Goal: Task Accomplishment & Management: Use online tool/utility

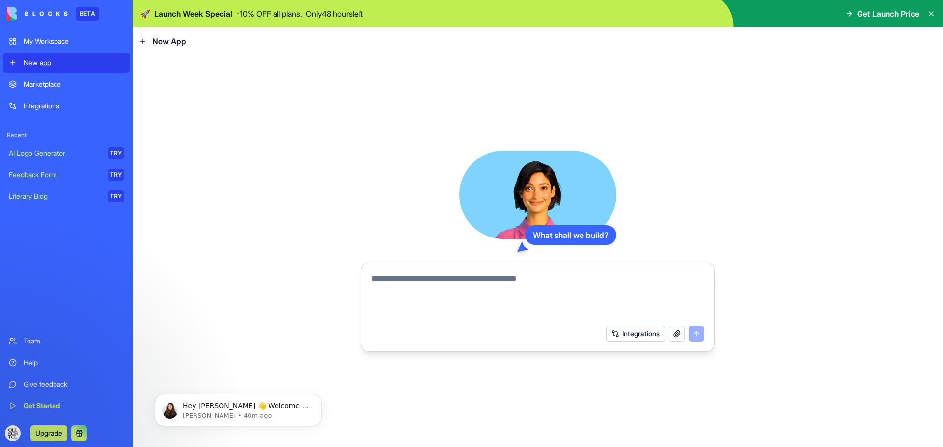
click at [418, 281] on textarea at bounding box center [537, 296] width 333 height 47
paste textarea "**********"
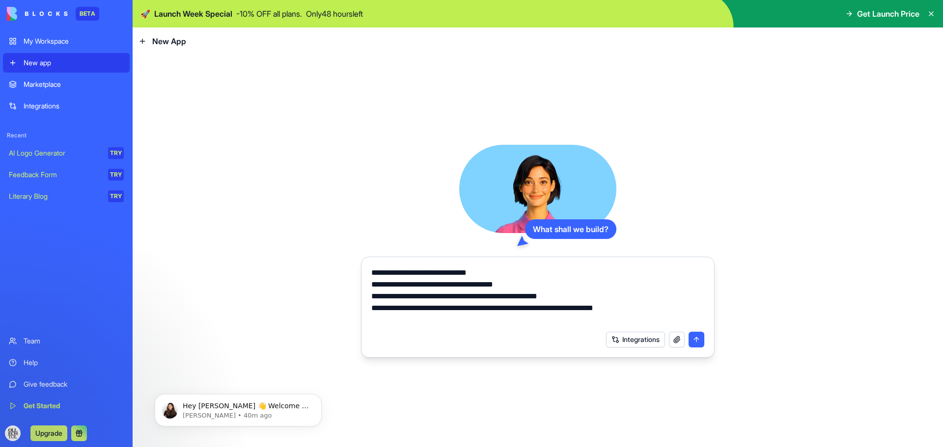
type textarea "**********"
click at [696, 339] on button "submit" at bounding box center [696, 340] width 16 height 16
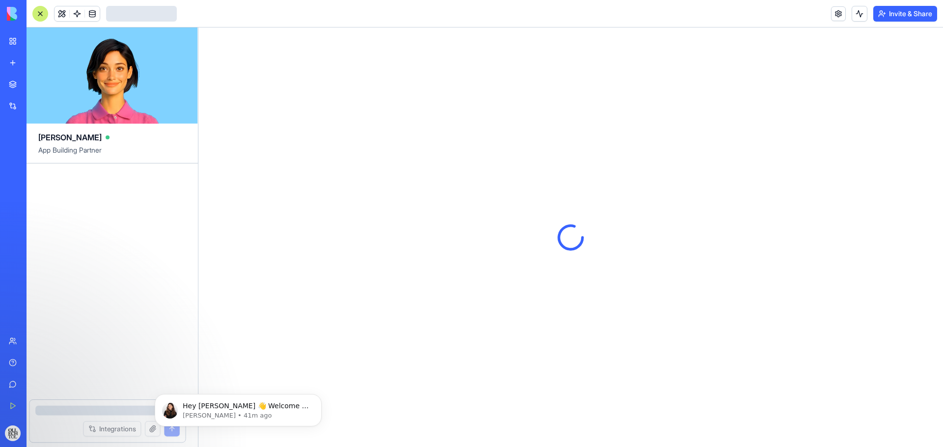
click at [695, 336] on div at bounding box center [570, 237] width 744 height 420
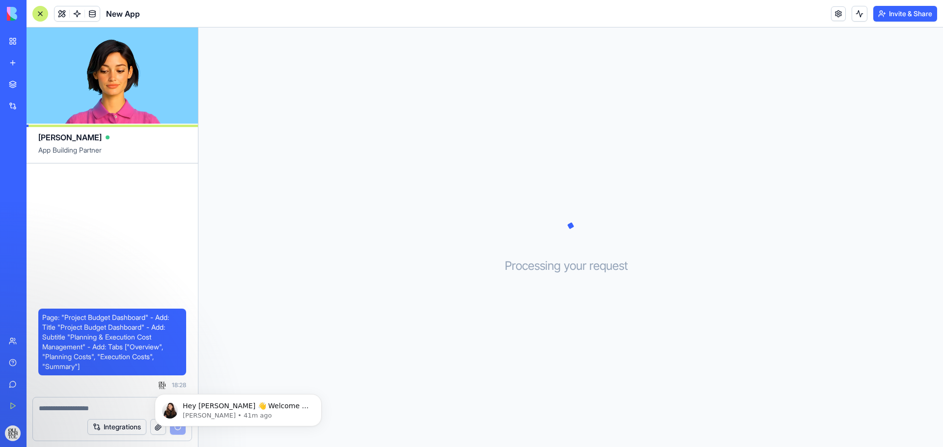
click at [75, 411] on textarea at bounding box center [112, 409] width 147 height 10
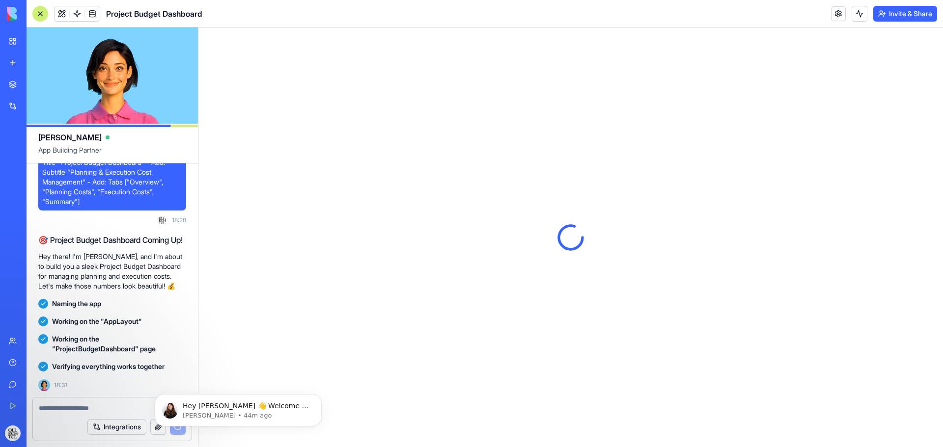
scroll to position [116, 0]
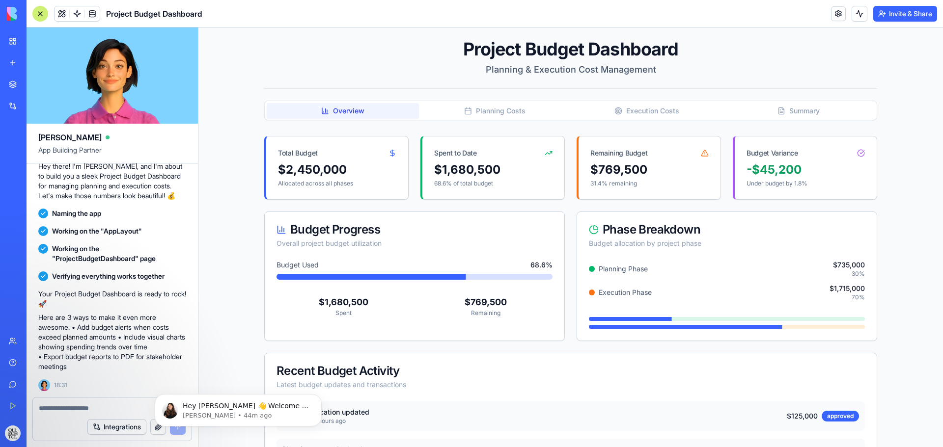
click at [323, 169] on div "$2,450,000" at bounding box center [337, 170] width 118 height 16
click at [97, 408] on textarea at bounding box center [112, 409] width 147 height 10
type textarea "*"
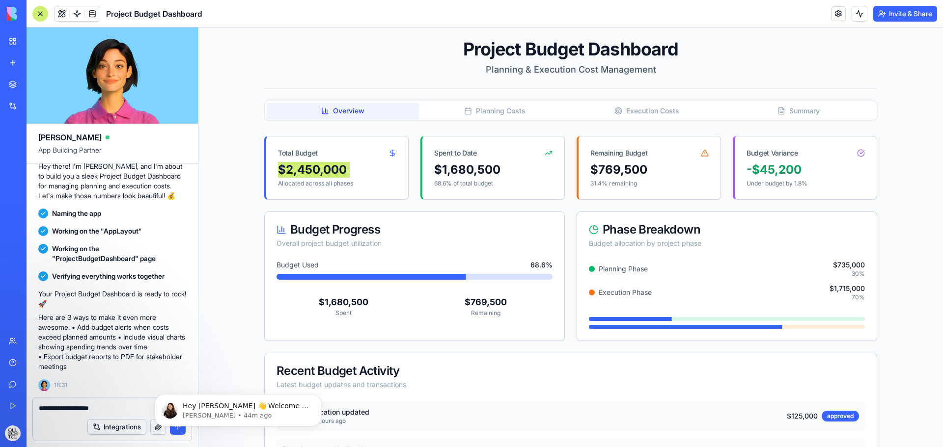
type textarea "**********"
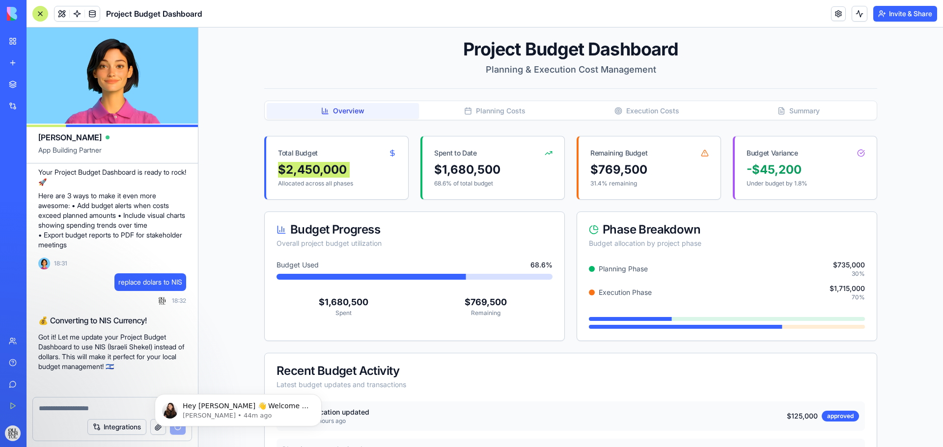
scroll to position [283, 0]
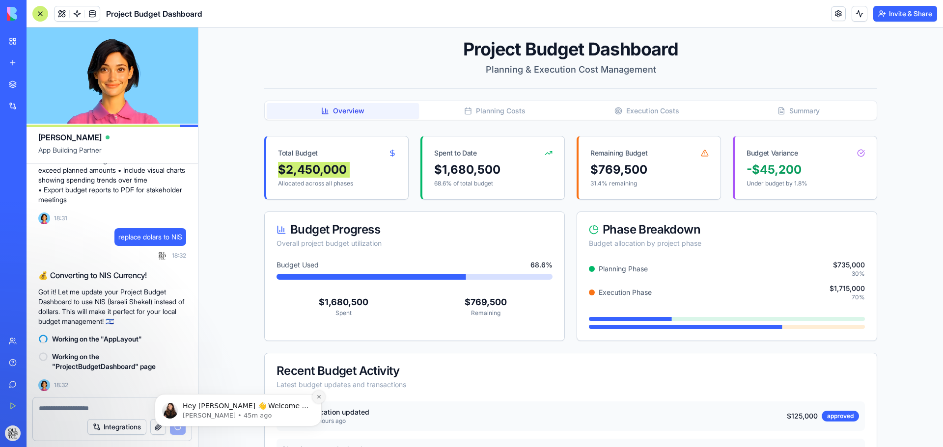
click at [318, 396] on icon "Dismiss notification" at bounding box center [318, 396] width 5 height 5
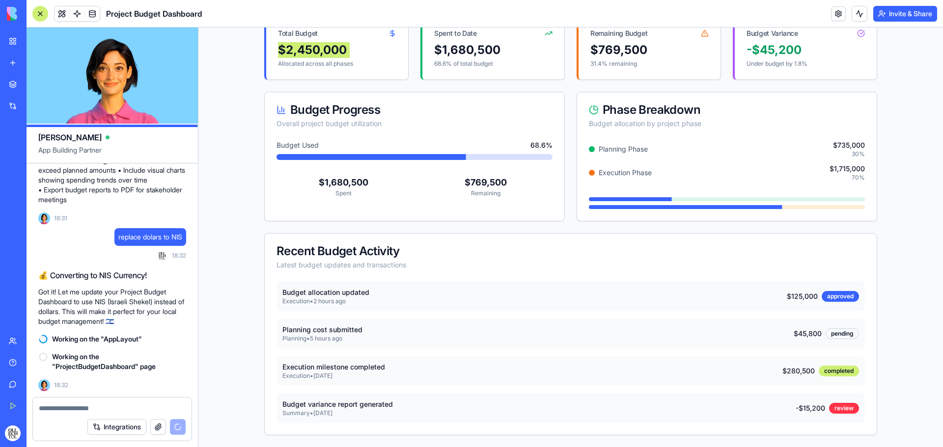
scroll to position [0, 0]
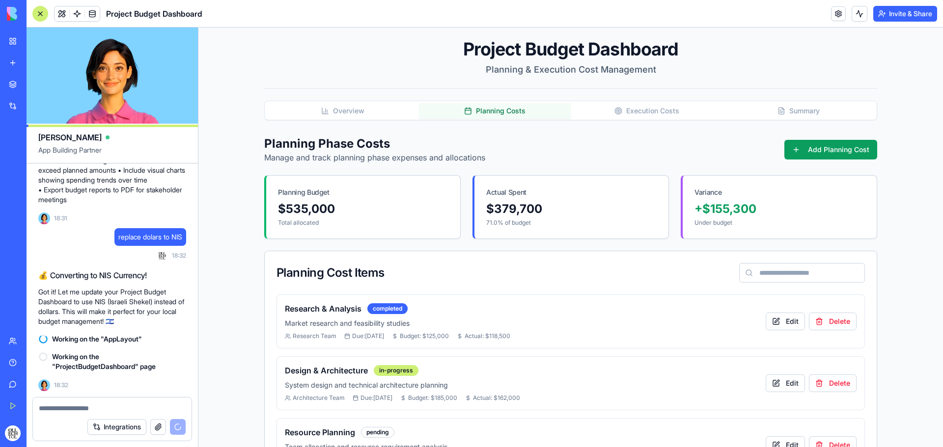
click at [508, 107] on button "Planning Costs" at bounding box center [495, 111] width 152 height 16
click at [668, 114] on button "Execution Costs" at bounding box center [646, 111] width 152 height 16
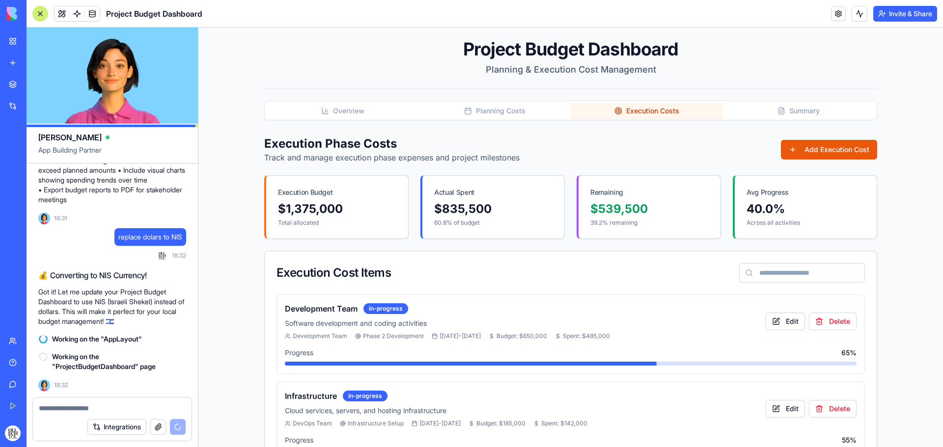
click at [799, 115] on button "Summary" at bounding box center [799, 111] width 152 height 16
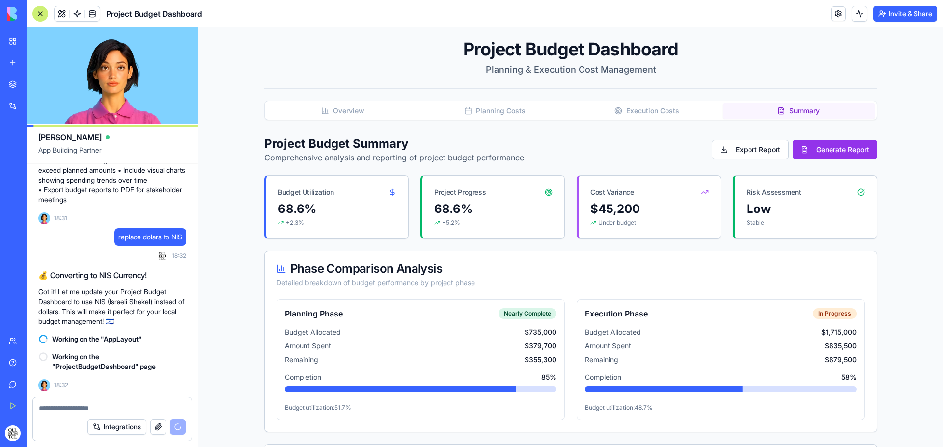
click at [329, 112] on button "Overview" at bounding box center [343, 111] width 152 height 16
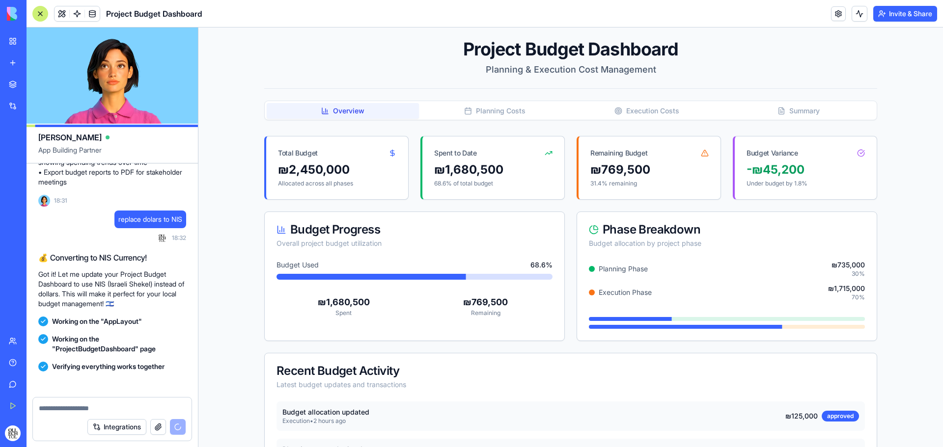
scroll to position [401, 0]
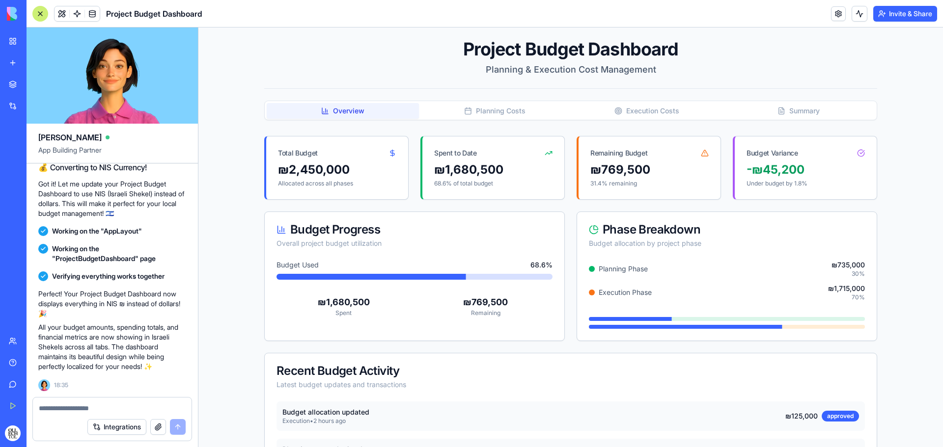
click at [36, 42] on div "My Workspace" at bounding box center [30, 41] width 13 height 10
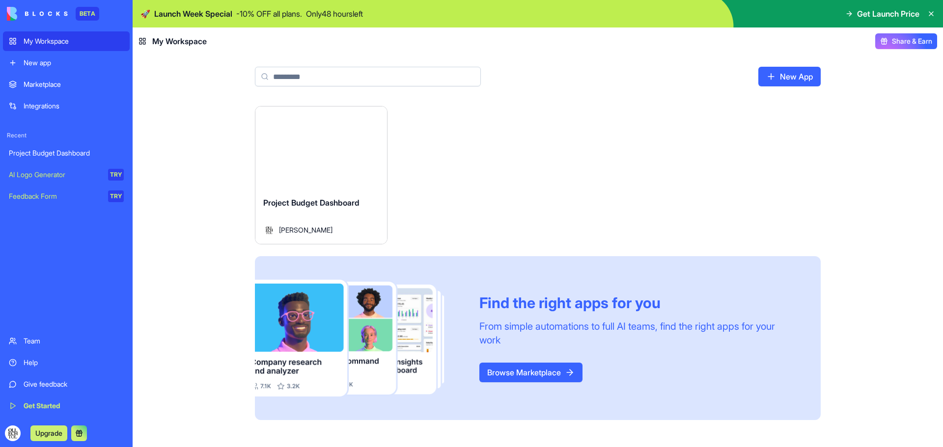
click at [54, 65] on div "New app" at bounding box center [74, 63] width 100 height 10
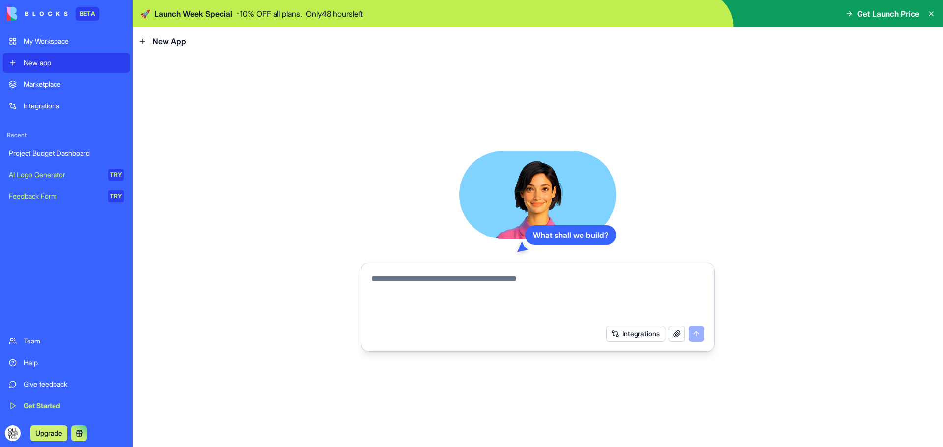
click at [410, 283] on textarea at bounding box center [537, 296] width 333 height 47
paste textarea "**********"
type textarea "**********"
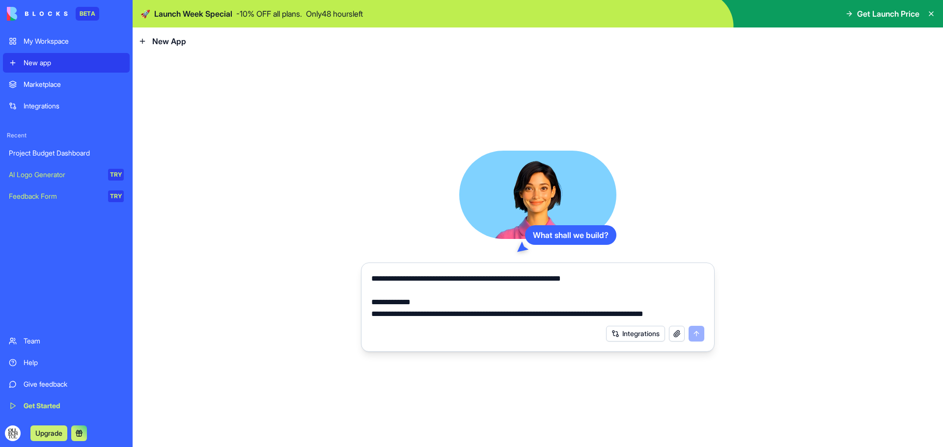
scroll to position [259, 0]
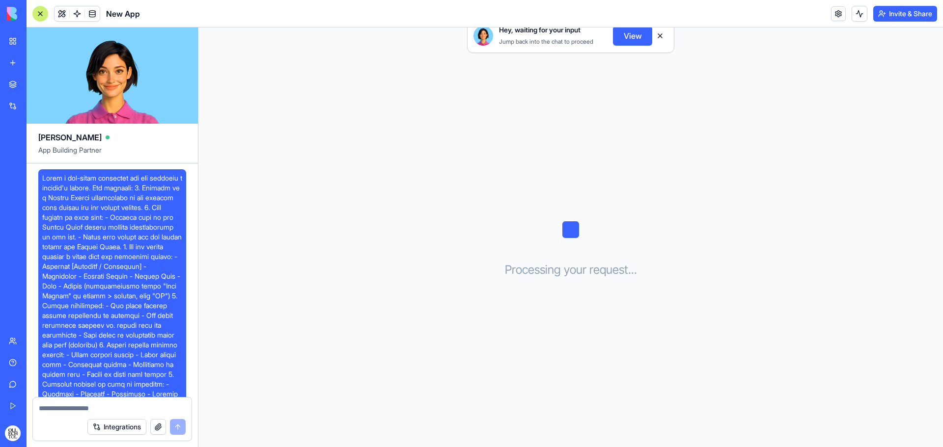
scroll to position [414, 0]
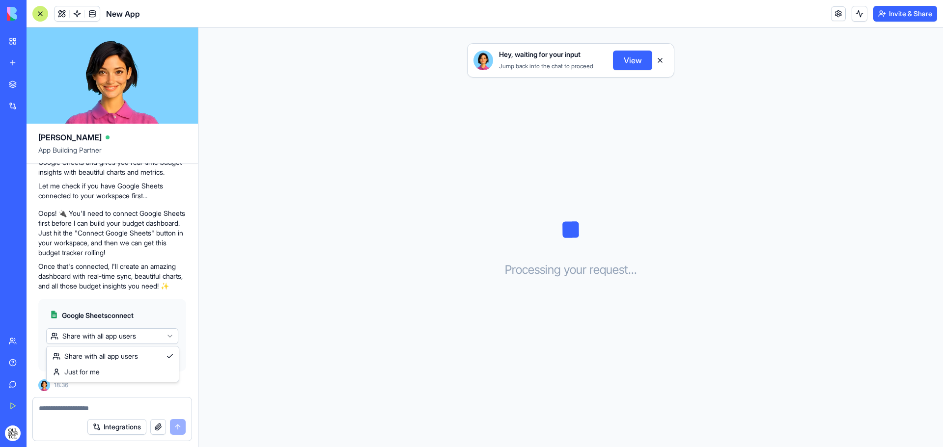
click at [115, 341] on html "BETA My Workspace New app Marketplace Integrations Recent Project Budget Dashbo…" at bounding box center [471, 223] width 943 height 447
click at [106, 361] on span "Connect & Share" at bounding box center [80, 356] width 53 height 10
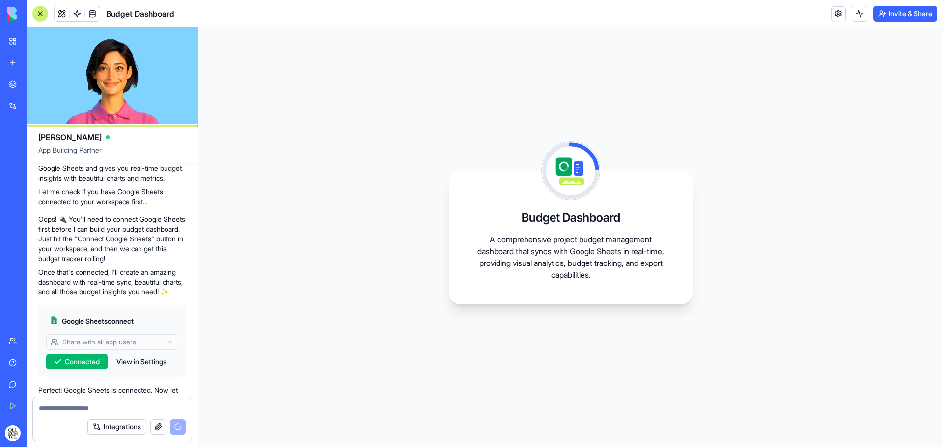
scroll to position [330, 0]
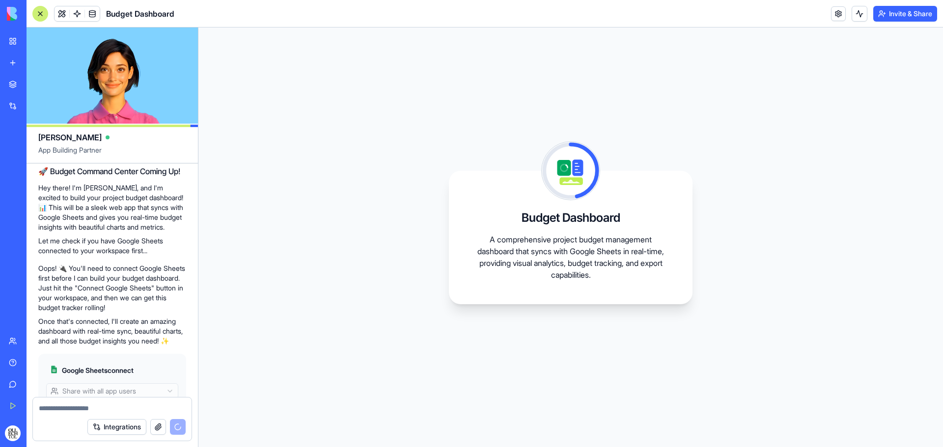
click at [122, 432] on button "Integrations" at bounding box center [116, 427] width 59 height 16
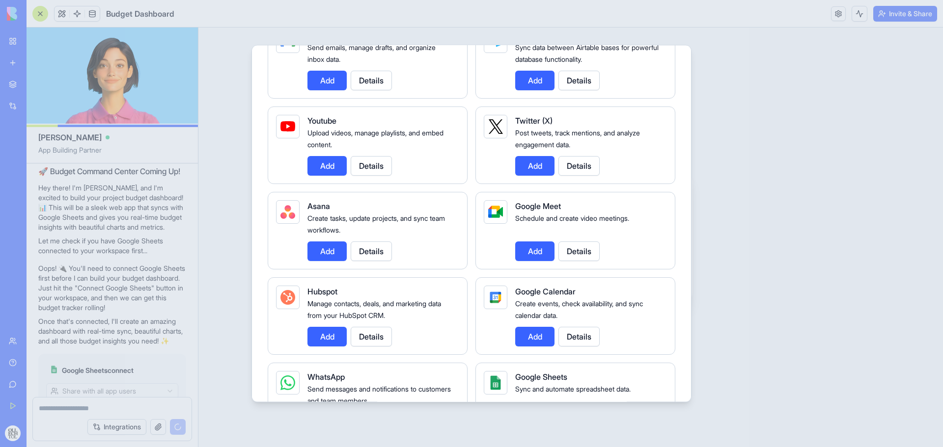
scroll to position [0, 0]
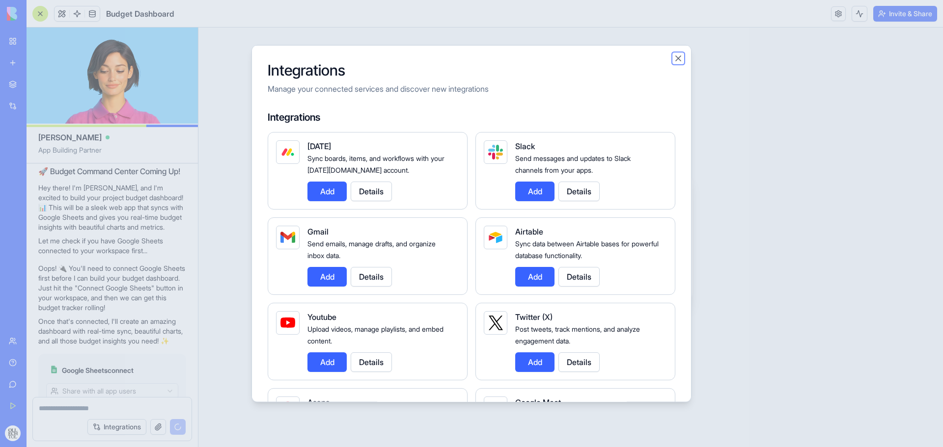
click at [680, 60] on button "Close" at bounding box center [678, 58] width 10 height 10
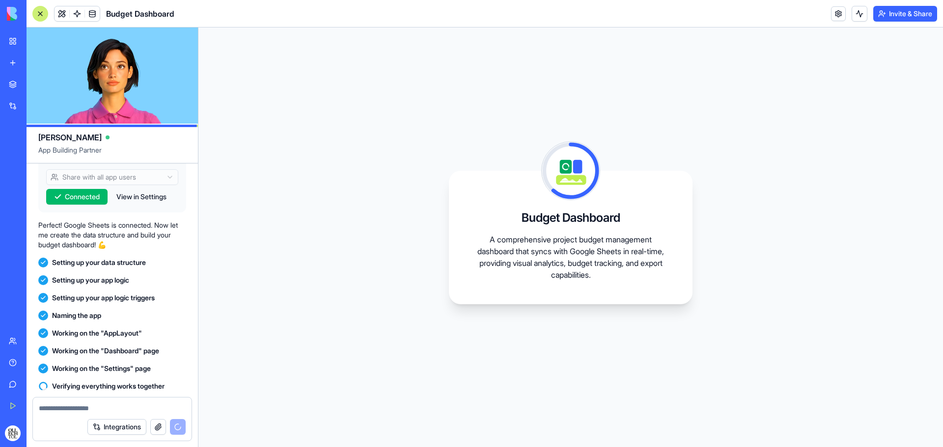
scroll to position [495, 0]
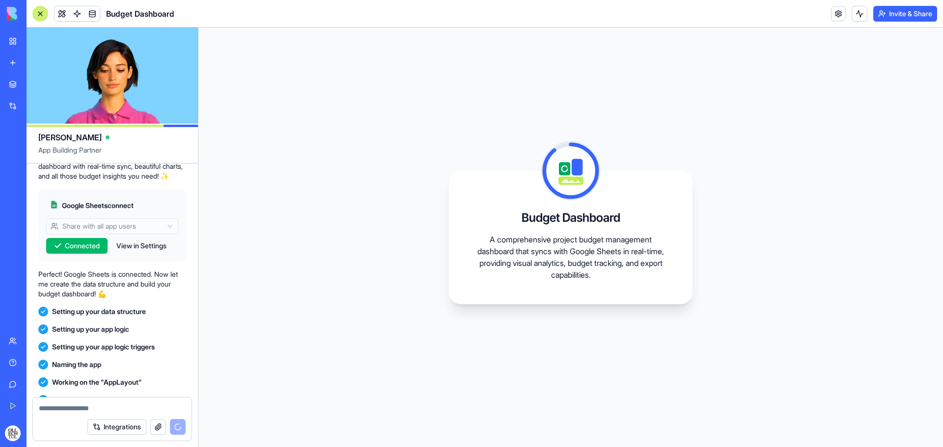
click at [133, 254] on button "View in Settings" at bounding box center [141, 246] width 60 height 16
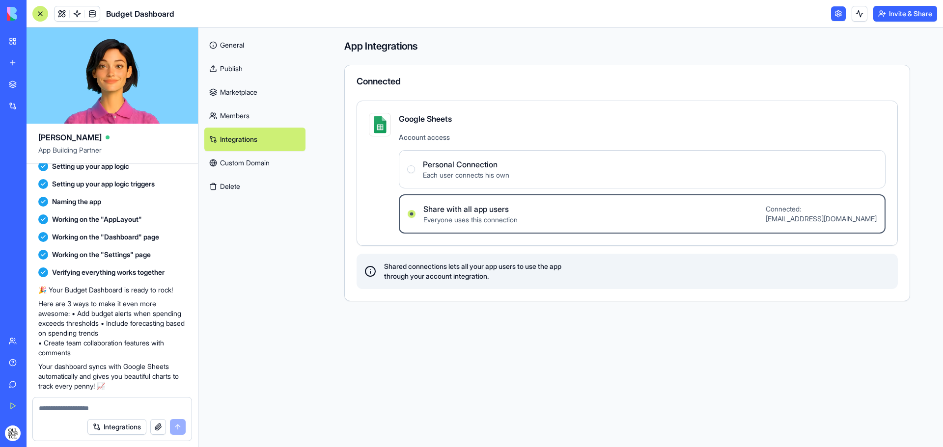
scroll to position [609, 0]
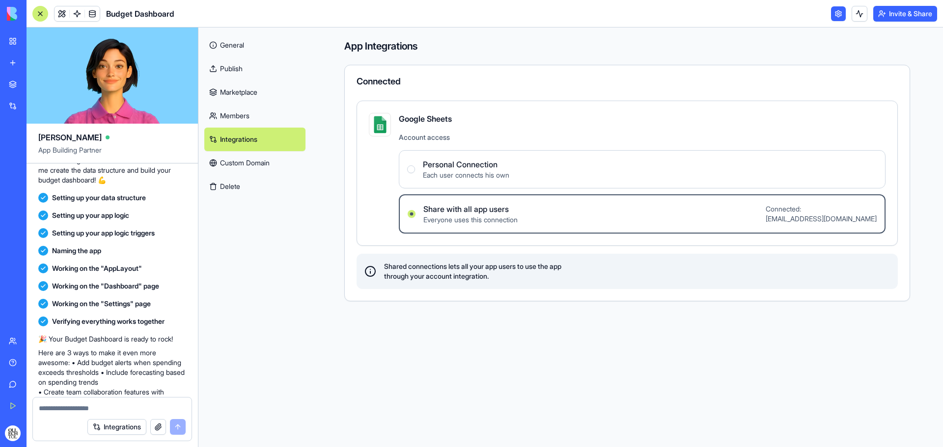
click at [255, 50] on link "General" at bounding box center [254, 45] width 101 height 24
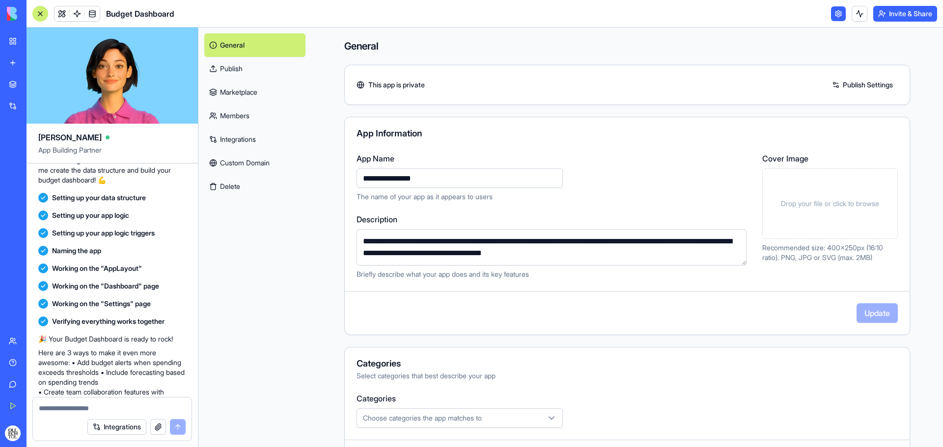
click at [427, 179] on input "**********" at bounding box center [459, 178] width 206 height 20
type input "**********"
click at [885, 306] on button "Update" at bounding box center [876, 313] width 41 height 20
click at [175, 12] on span "HABAD Budget Dashboard" at bounding box center [154, 14] width 97 height 12
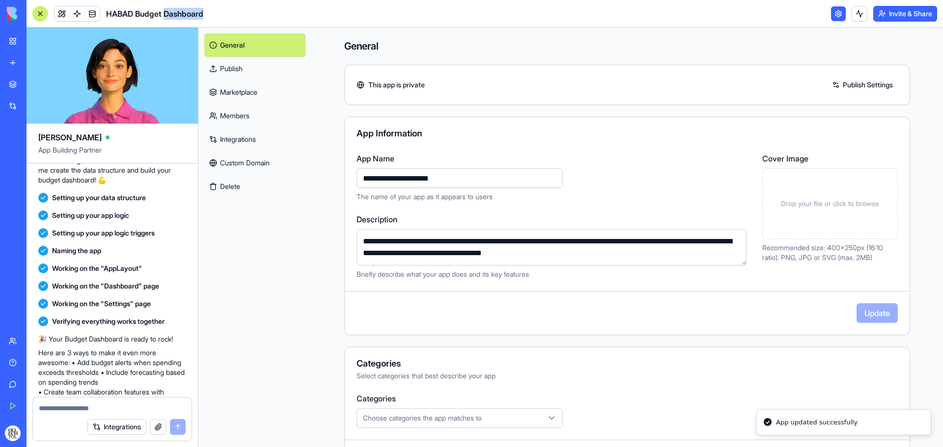
click at [175, 12] on span "HABAD Budget Dashboard" at bounding box center [154, 14] width 97 height 12
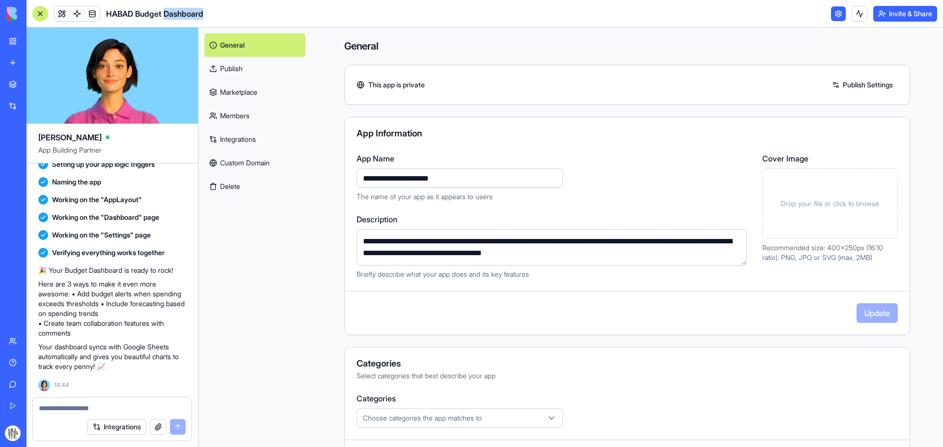
click at [14, 41] on link "My Workspace" at bounding box center [22, 41] width 39 height 20
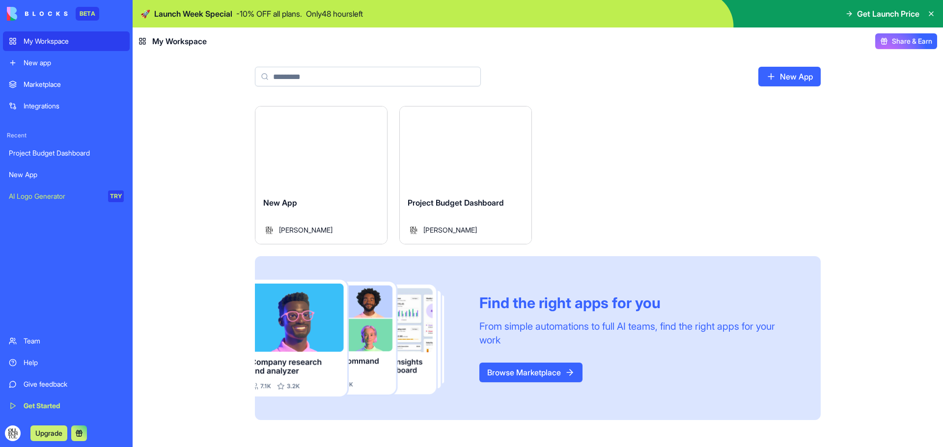
click at [330, 151] on button "Launch" at bounding box center [321, 148] width 74 height 20
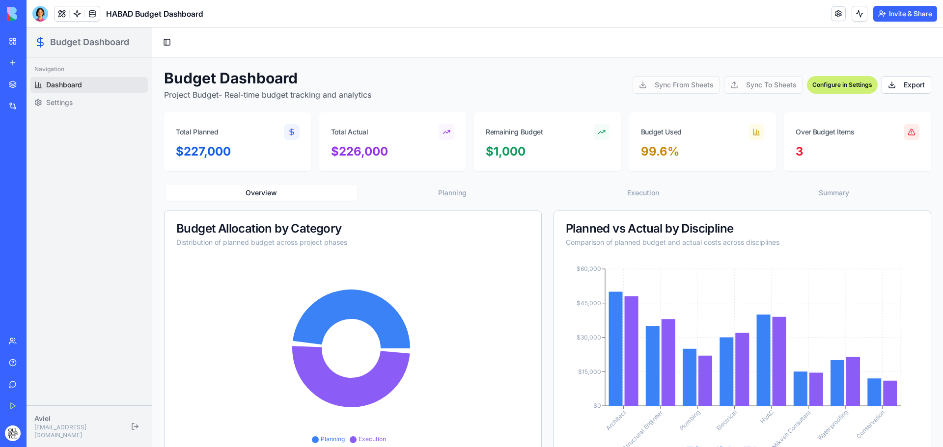
click at [675, 83] on div "Sync From Sheets Sync To Sheets" at bounding box center [717, 85] width 170 height 18
click at [638, 84] on div "Sync From Sheets Sync To Sheets" at bounding box center [717, 85] width 170 height 18
click at [636, 84] on div "Sync From Sheets Sync To Sheets" at bounding box center [717, 85] width 170 height 18
click at [828, 85] on div "Configure in Settings" at bounding box center [842, 85] width 71 height 18
click at [833, 84] on div "Configure in Settings" at bounding box center [842, 85] width 71 height 18
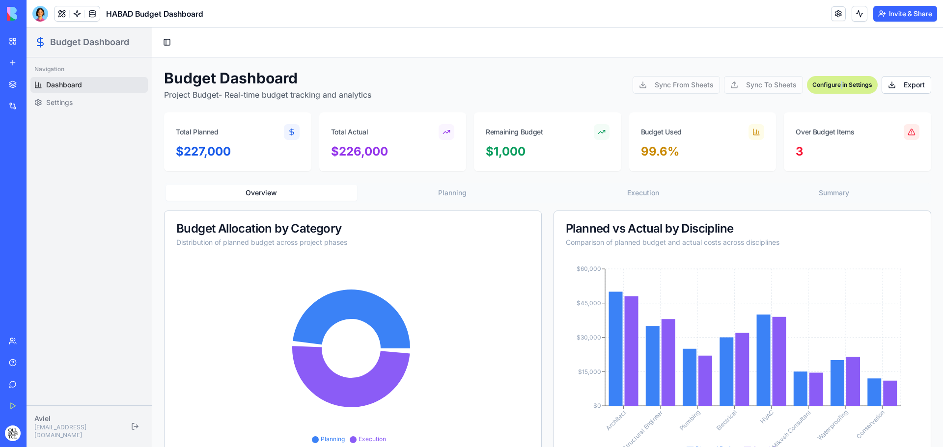
click at [833, 84] on div "Configure in Settings" at bounding box center [842, 85] width 71 height 18
drag, startPoint x: 188, startPoint y: 80, endPoint x: 256, endPoint y: 79, distance: 67.8
click at [265, 80] on h1 "Budget Dashboard" at bounding box center [267, 78] width 207 height 18
click at [43, 43] on icon at bounding box center [40, 42] width 6 height 7
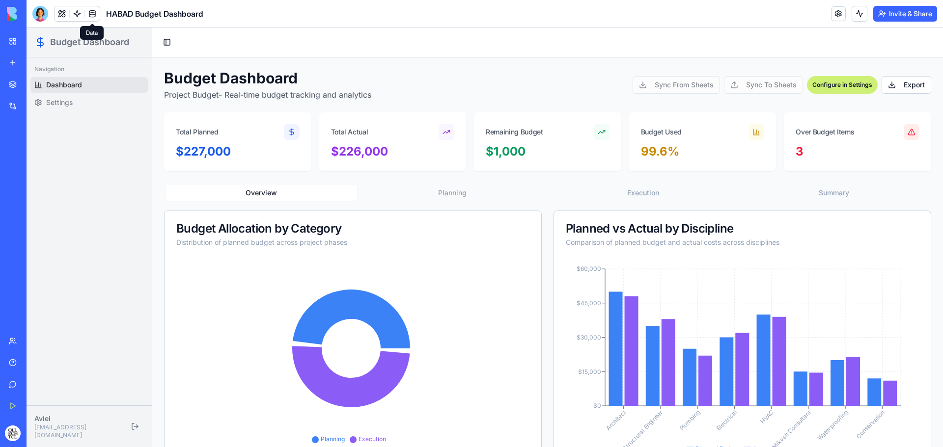
click at [91, 11] on link at bounding box center [92, 13] width 15 height 15
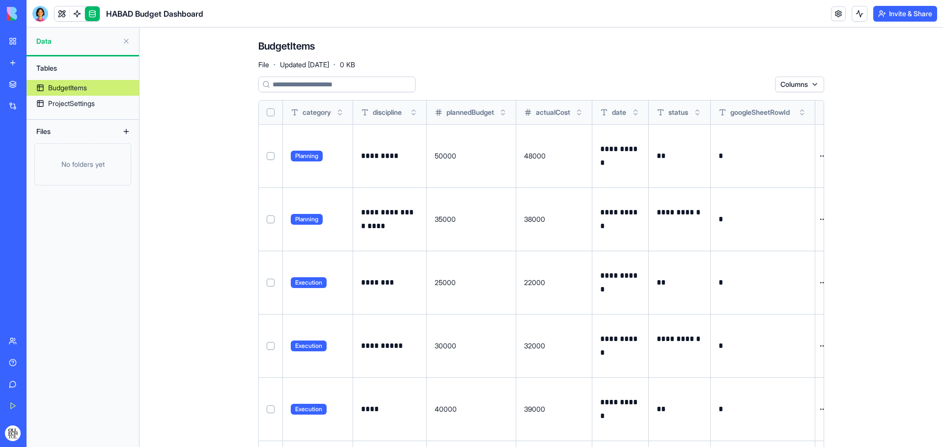
click at [17, 41] on link "My Workspace" at bounding box center [22, 41] width 39 height 20
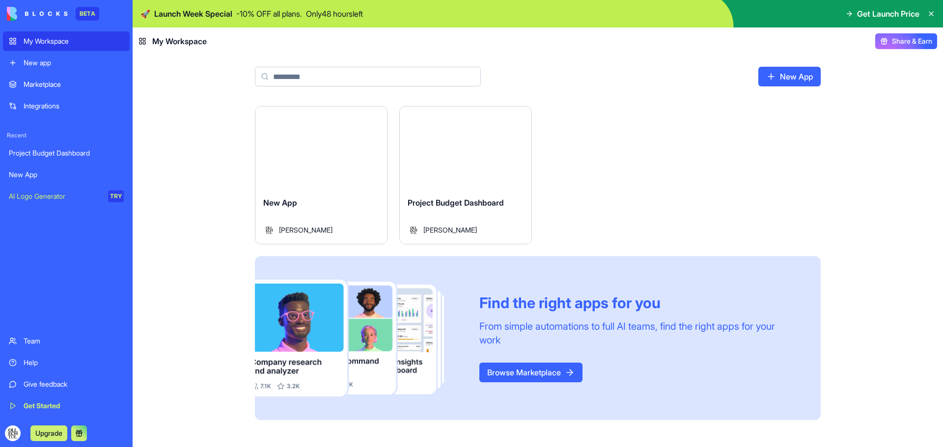
click at [55, 43] on div "My Workspace" at bounding box center [74, 41] width 100 height 10
click at [351, 210] on div "New App" at bounding box center [321, 210] width 116 height 27
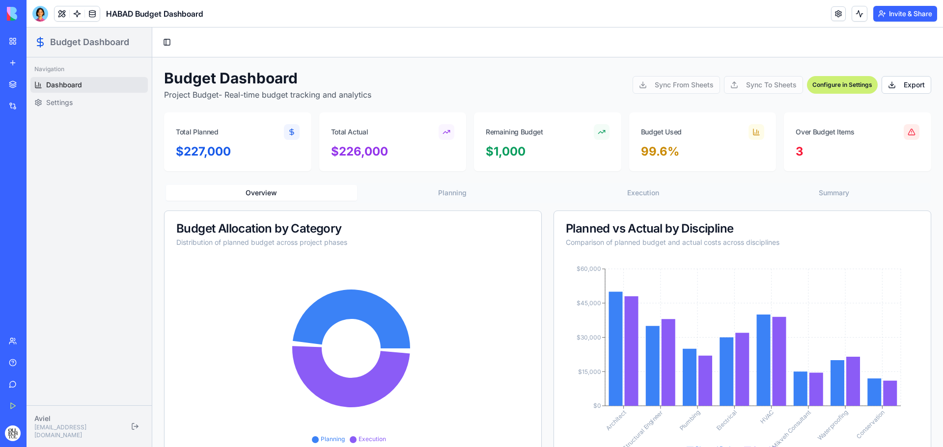
click at [315, 193] on button "Overview" at bounding box center [261, 193] width 191 height 16
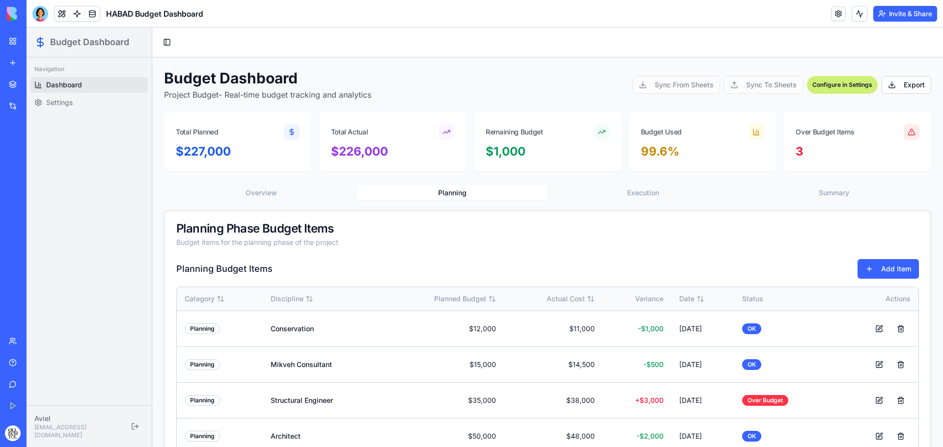
click at [428, 196] on button "Planning" at bounding box center [452, 193] width 191 height 16
click at [65, 100] on span "Settings" at bounding box center [59, 103] width 27 height 10
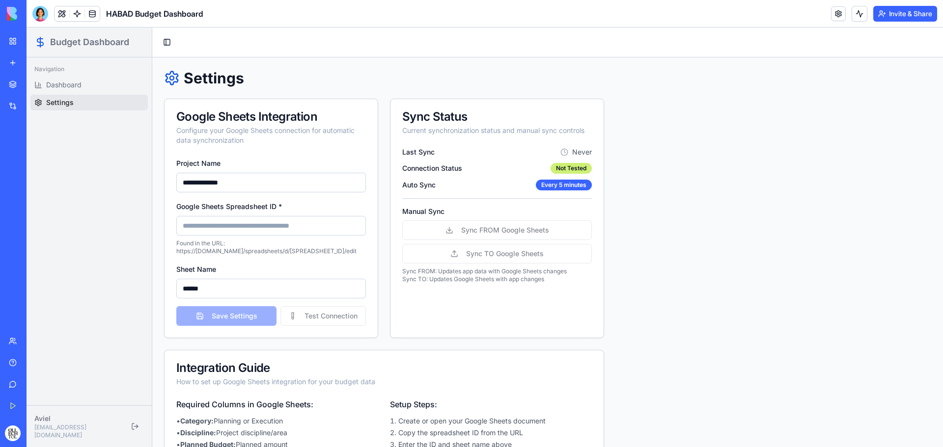
click at [515, 231] on div "Sync FROM Google Sheets Sync TO Google Sheets" at bounding box center [497, 241] width 190 height 43
click at [432, 168] on span "Connection Status" at bounding box center [432, 168] width 60 height 10
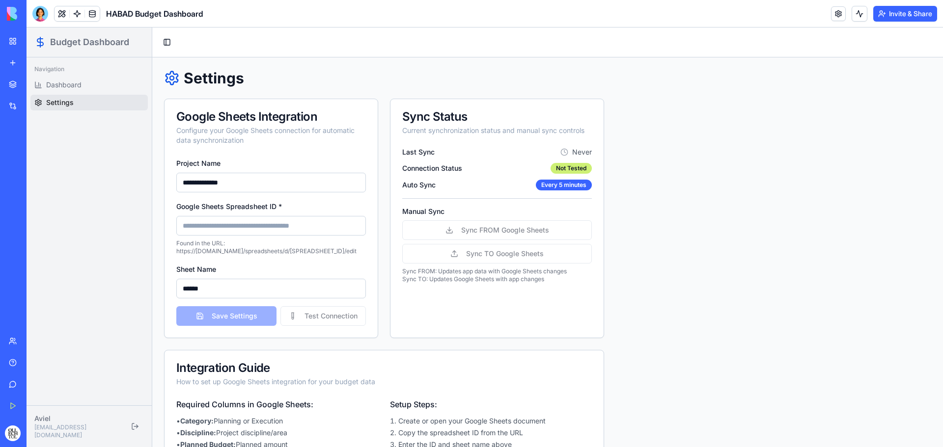
click at [427, 151] on span "Last Sync" at bounding box center [418, 152] width 32 height 10
click at [247, 180] on input "**********" at bounding box center [271, 183] width 190 height 20
click at [267, 225] on input "Google Sheets Spreadsheet ID *" at bounding box center [271, 226] width 190 height 20
paste input "**********"
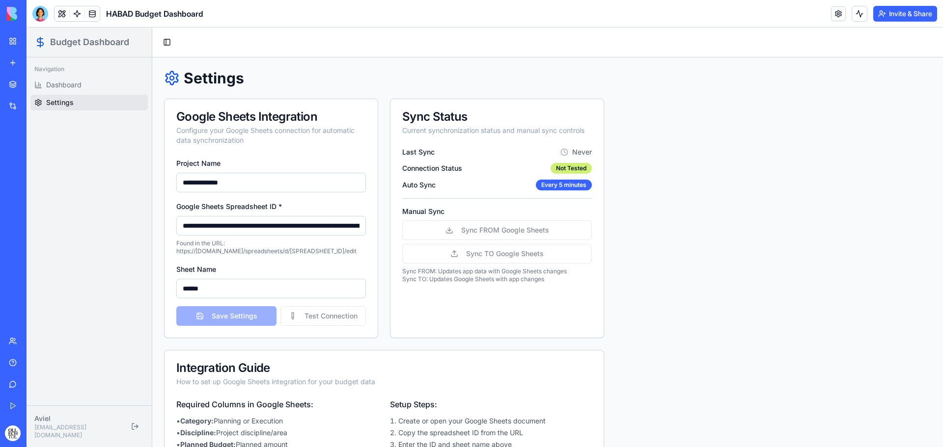
scroll to position [0, 191]
type input "**********"
click at [243, 260] on div "**********" at bounding box center [270, 247] width 213 height 181
click at [246, 292] on input "******" at bounding box center [271, 289] width 190 height 20
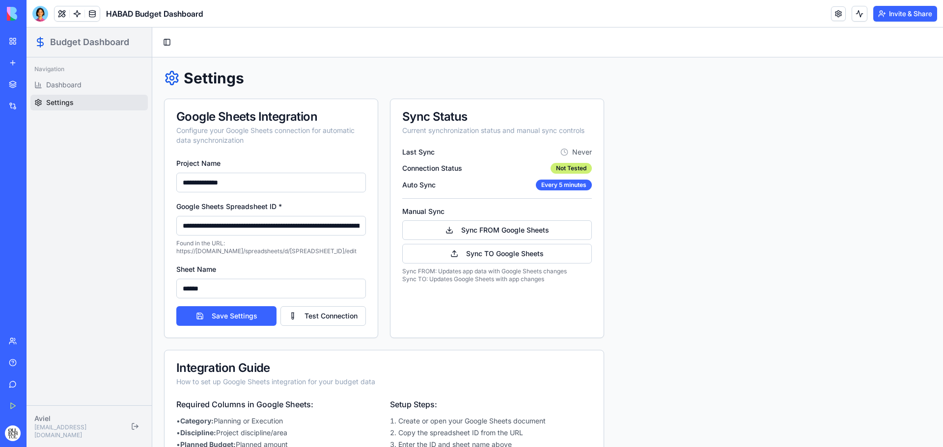
click at [246, 292] on input "******" at bounding box center [271, 289] width 190 height 20
paste input "******"
type input "**********"
click at [250, 260] on div "**********" at bounding box center [270, 247] width 213 height 181
click at [242, 312] on button "Save Settings" at bounding box center [226, 316] width 100 height 20
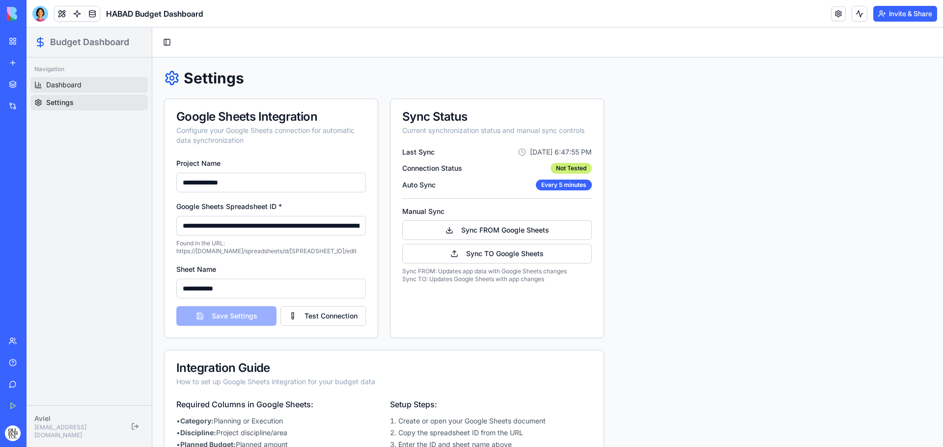
click at [104, 85] on link "Dashboard" at bounding box center [88, 85] width 117 height 16
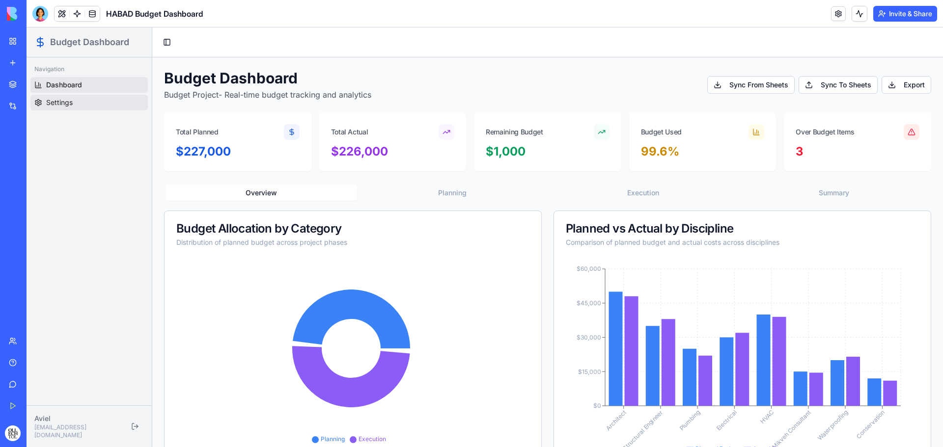
click at [86, 103] on link "Settings" at bounding box center [88, 103] width 117 height 16
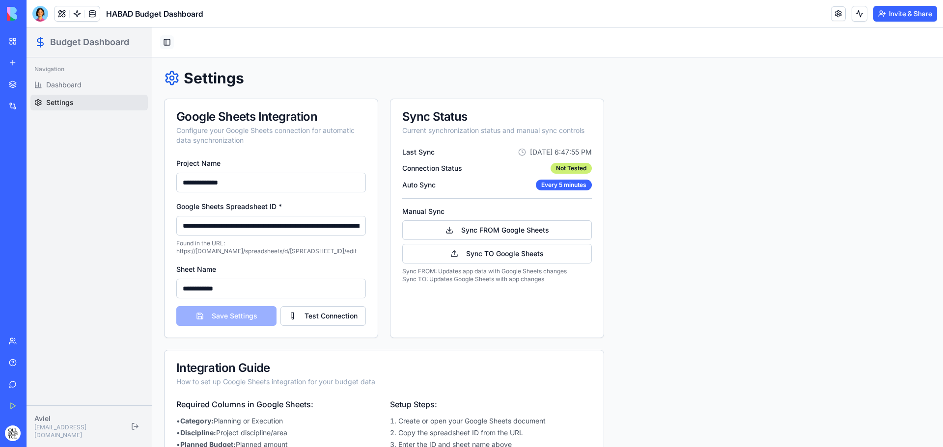
click at [169, 41] on button "Toggle Sidebar" at bounding box center [167, 42] width 14 height 14
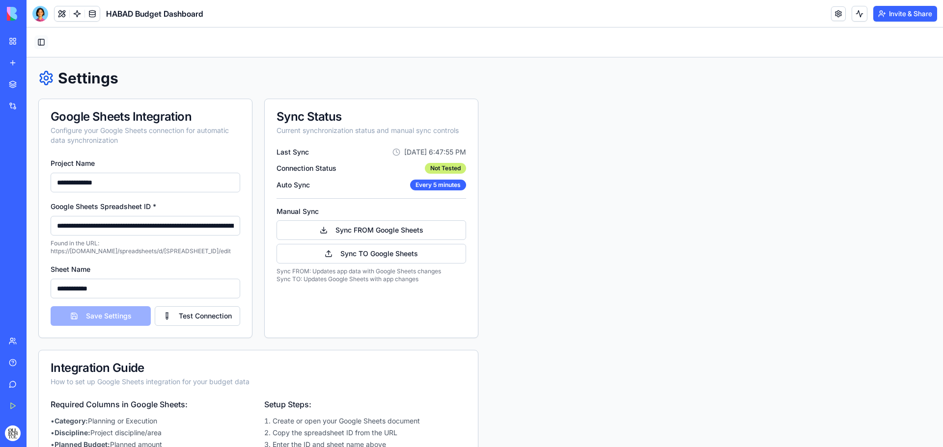
click at [47, 43] on button "Toggle Sidebar" at bounding box center [41, 42] width 14 height 14
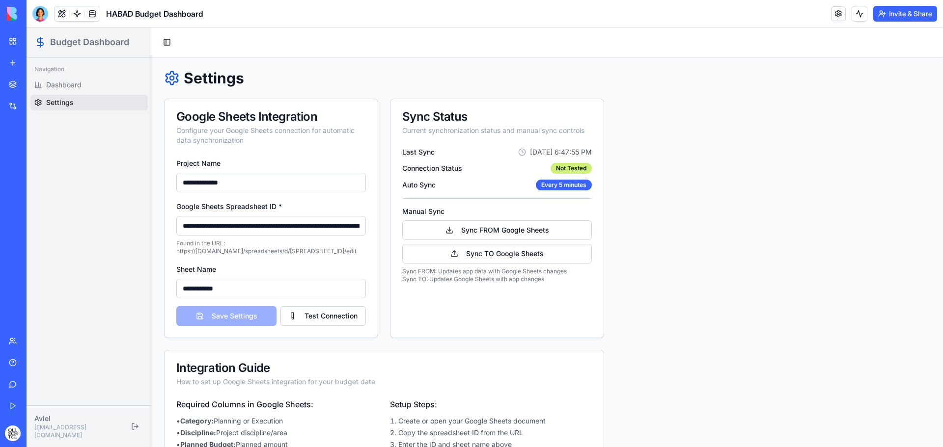
click at [58, 101] on span "Settings" at bounding box center [59, 103] width 27 height 10
click at [334, 322] on button "Test Connection" at bounding box center [322, 316] width 85 height 20
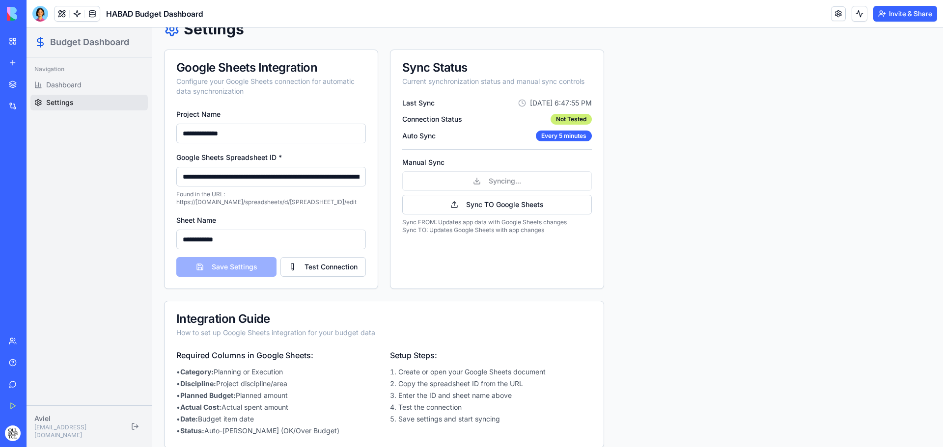
scroll to position [62, 0]
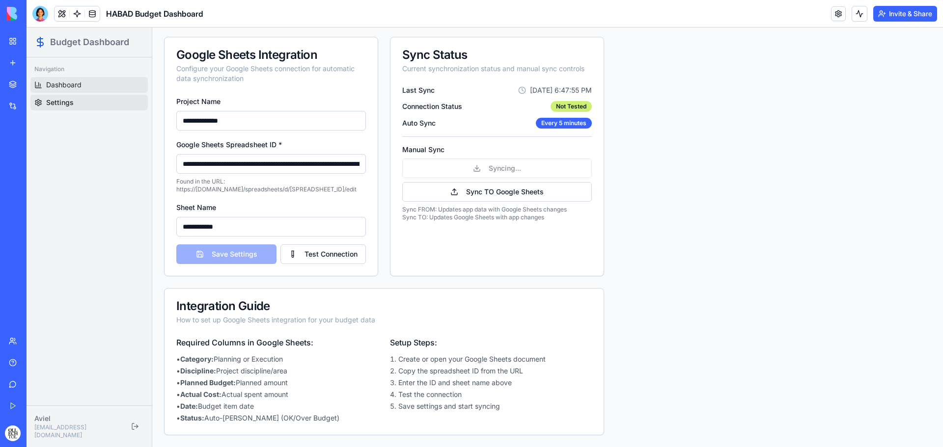
click at [95, 85] on link "Dashboard" at bounding box center [88, 85] width 117 height 16
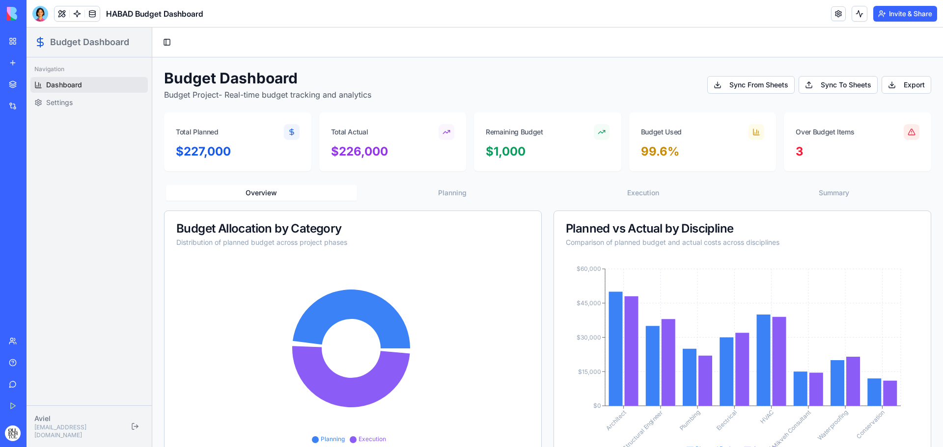
click at [82, 47] on span "Budget Dashboard" at bounding box center [89, 42] width 79 height 14
click at [71, 71] on div "Navigation" at bounding box center [88, 69] width 117 height 16
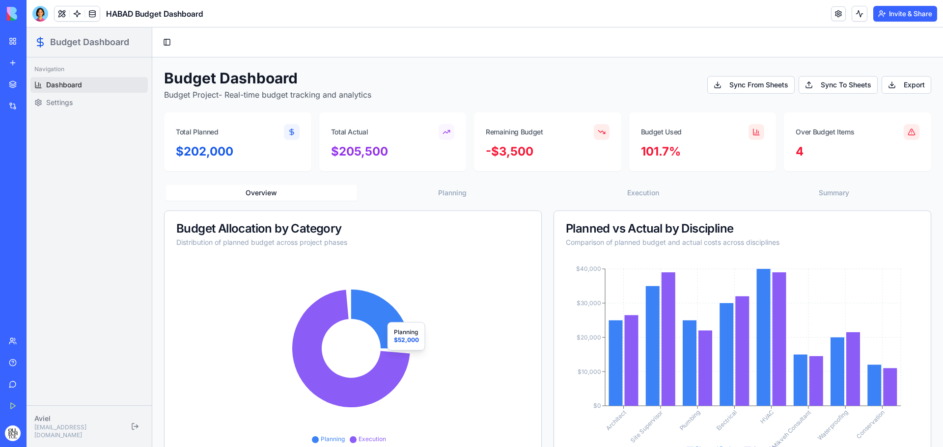
click at [383, 310] on icon at bounding box center [380, 319] width 59 height 59
click at [449, 132] on div at bounding box center [446, 132] width 16 height 16
click at [299, 129] on div "Total Planned" at bounding box center [237, 127] width 147 height 31
click at [70, 106] on span "Settings" at bounding box center [59, 103] width 27 height 10
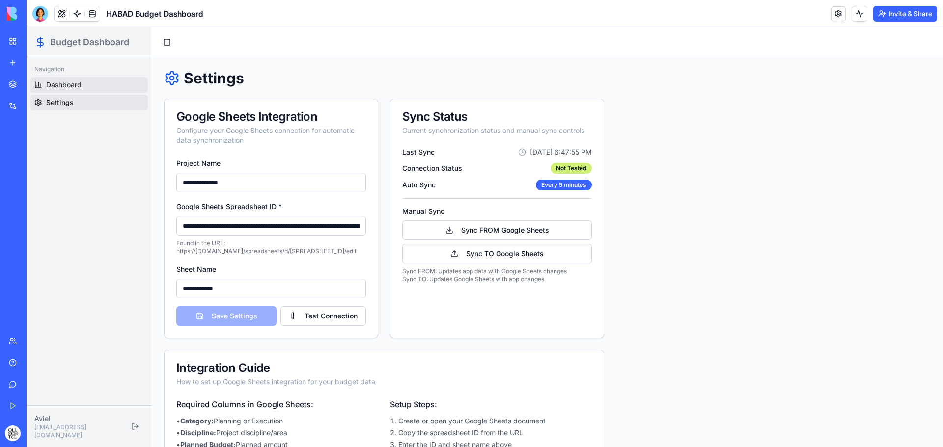
click at [99, 87] on link "Dashboard" at bounding box center [88, 85] width 117 height 16
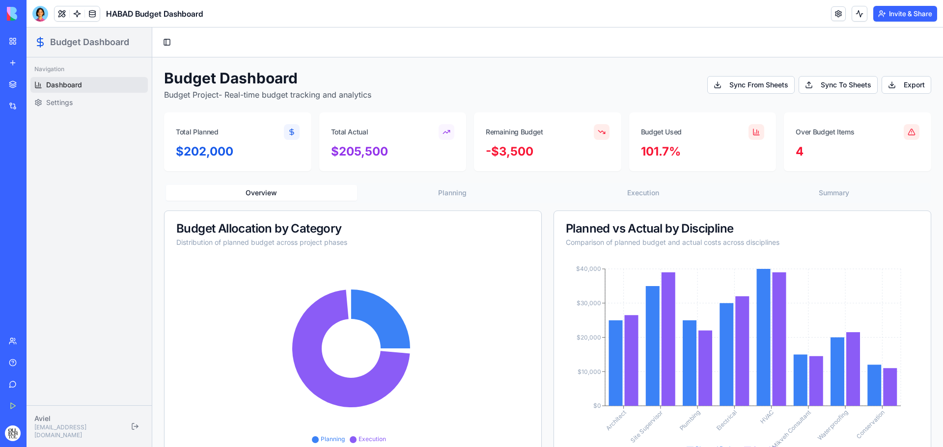
click at [288, 146] on div "$202,000" at bounding box center [238, 152] width 124 height 16
click at [63, 15] on button at bounding box center [61, 13] width 15 height 15
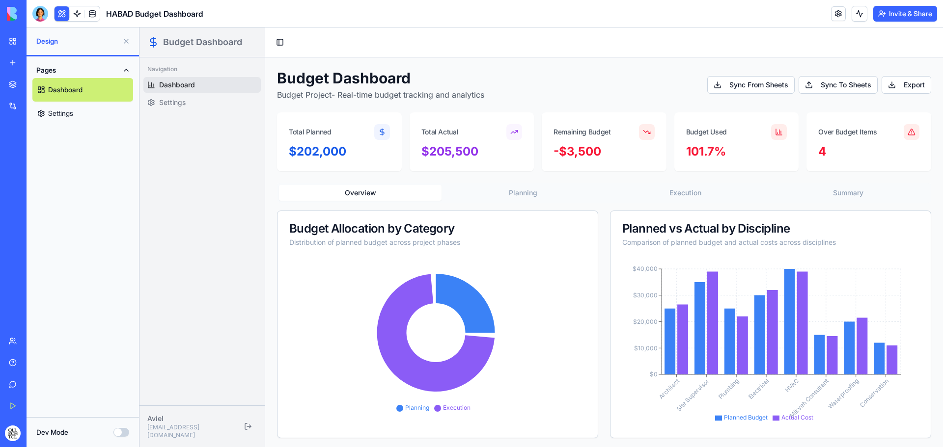
click at [351, 151] on div "$202,000" at bounding box center [339, 152] width 101 height 16
click at [97, 95] on link "Dashboard" at bounding box center [82, 90] width 101 height 24
click at [367, 283] on icon at bounding box center [435, 341] width 293 height 165
click at [330, 317] on icon at bounding box center [435, 341] width 293 height 165
click at [507, 246] on div "Distribution of planned budget across project phases" at bounding box center [437, 243] width 297 height 10
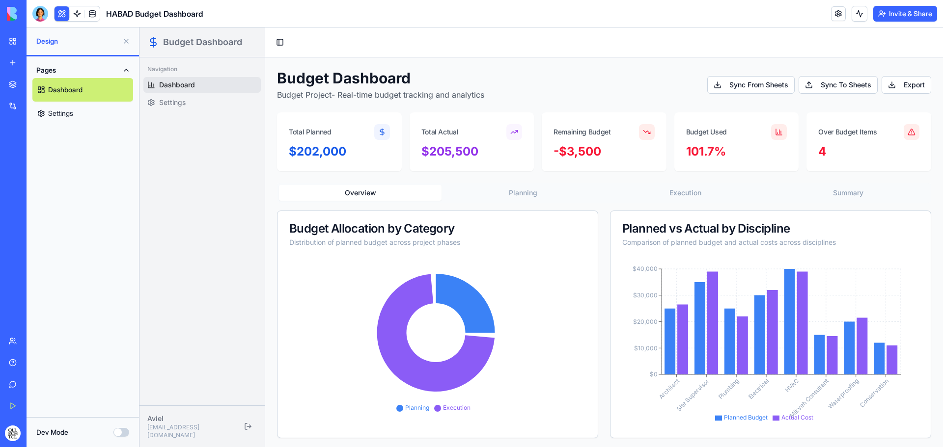
drag, startPoint x: 530, startPoint y: 227, endPoint x: 520, endPoint y: 232, distance: 11.2
click at [520, 232] on div "Budget Allocation by Category" at bounding box center [437, 229] width 297 height 12
click at [284, 43] on div "Toggle Sidebar" at bounding box center [603, 42] width 677 height 30
click at [282, 42] on button "Toggle Sidebar" at bounding box center [280, 42] width 14 height 14
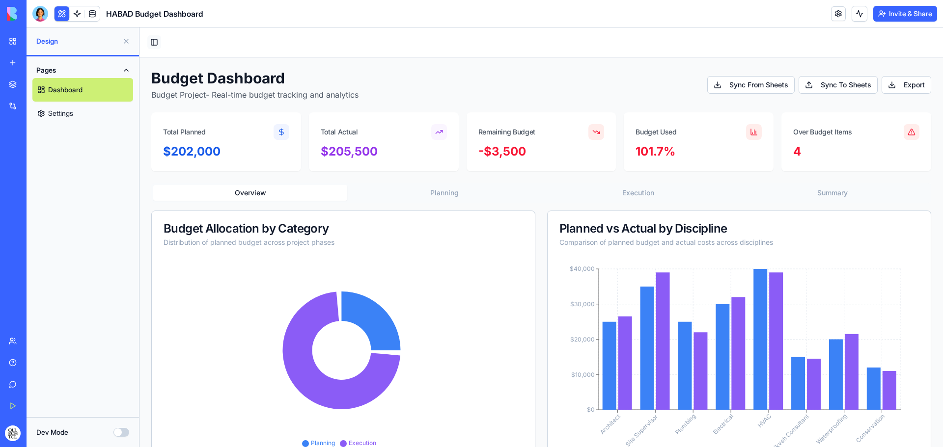
click at [149, 40] on button "Toggle Sidebar" at bounding box center [154, 42] width 14 height 14
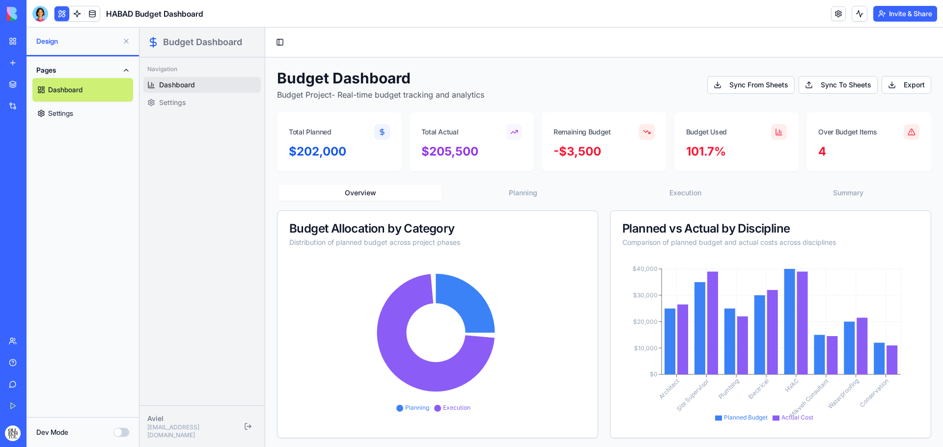
click at [72, 110] on link "Settings" at bounding box center [82, 114] width 101 height 24
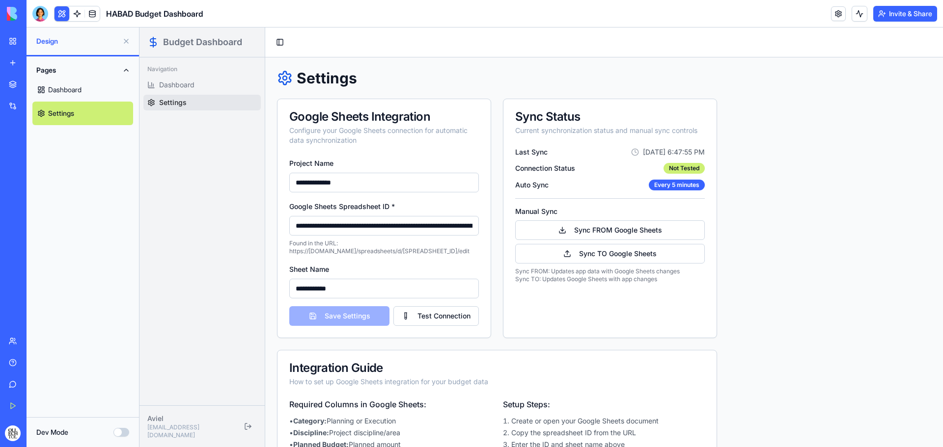
click at [77, 87] on link "Dashboard" at bounding box center [82, 90] width 101 height 24
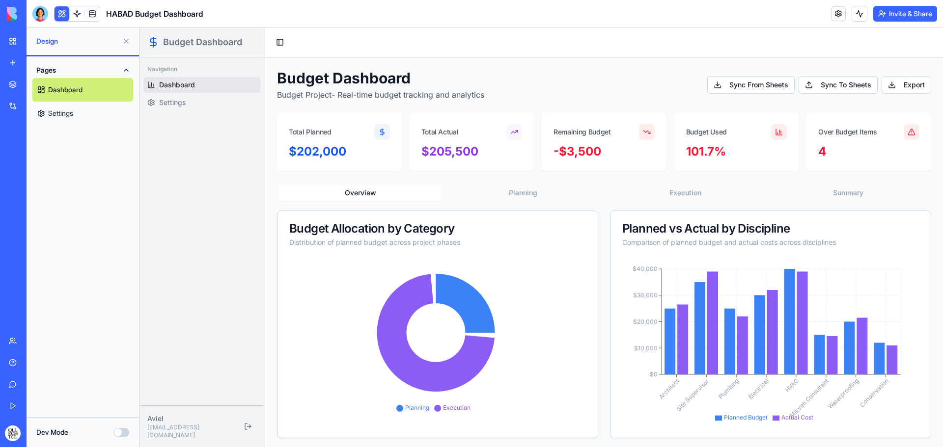
click at [122, 433] on button "Dev Mode" at bounding box center [121, 432] width 16 height 9
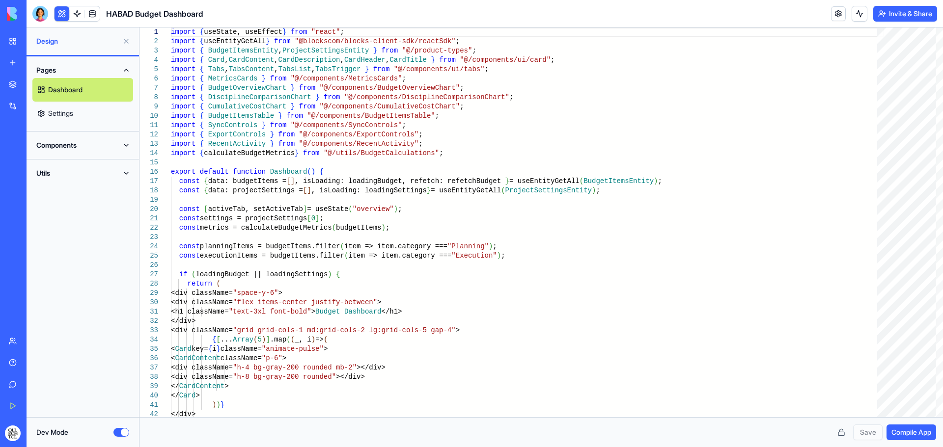
click at [122, 433] on button "Dev Mode" at bounding box center [121, 432] width 16 height 9
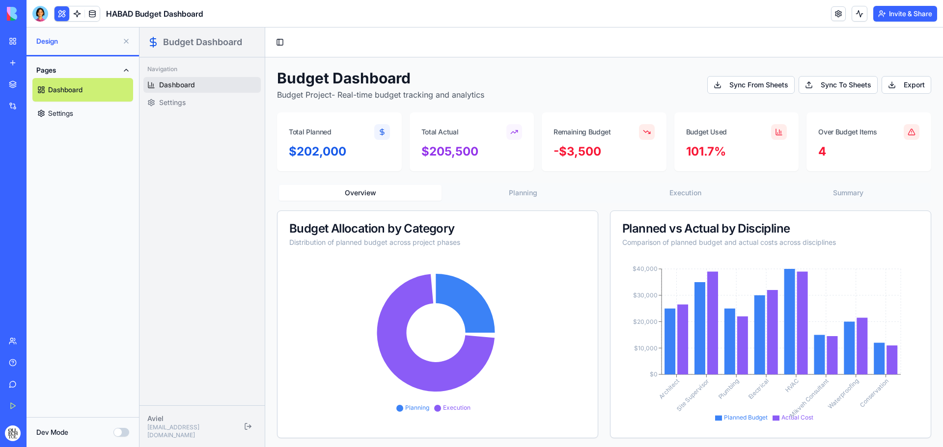
click at [235, 289] on div "Navigation Dashboard Settings" at bounding box center [201, 231] width 125 height 348
click at [839, 49] on div "Toggle Sidebar" at bounding box center [603, 42] width 677 height 30
click at [831, 14] on link at bounding box center [838, 13] width 15 height 15
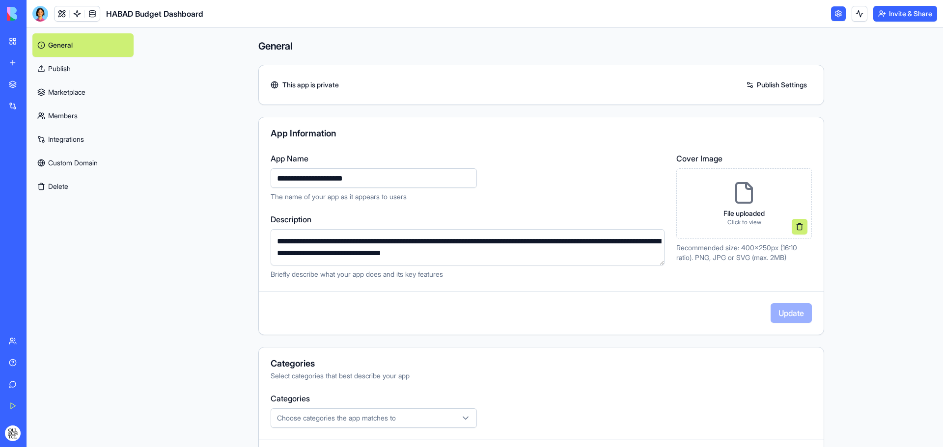
click at [36, 45] on div "My Workspace" at bounding box center [30, 41] width 13 height 10
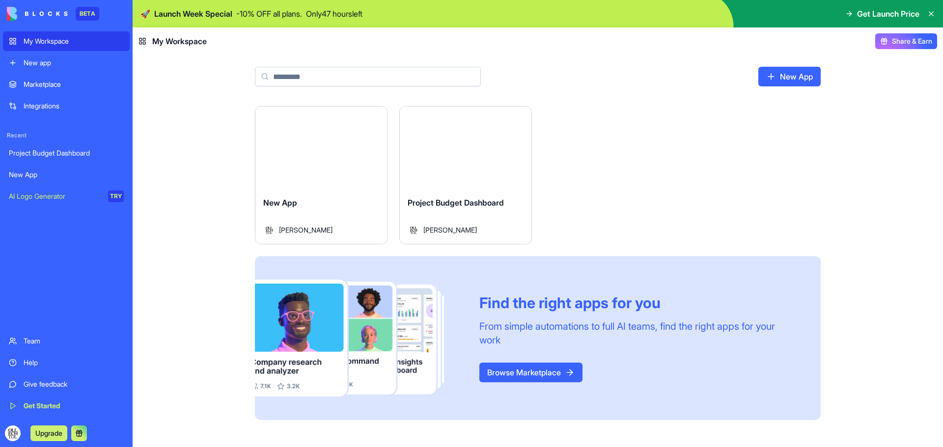
click at [932, 14] on icon at bounding box center [931, 14] width 8 height 8
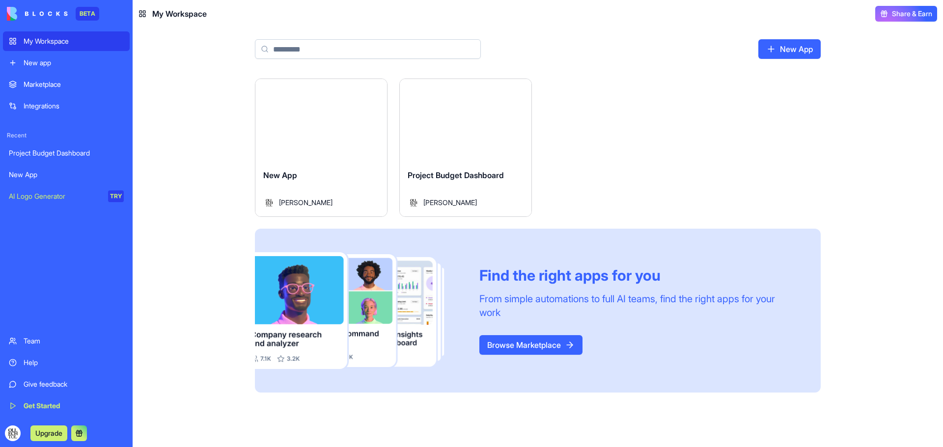
click at [336, 158] on div "Launch" at bounding box center [321, 120] width 132 height 82
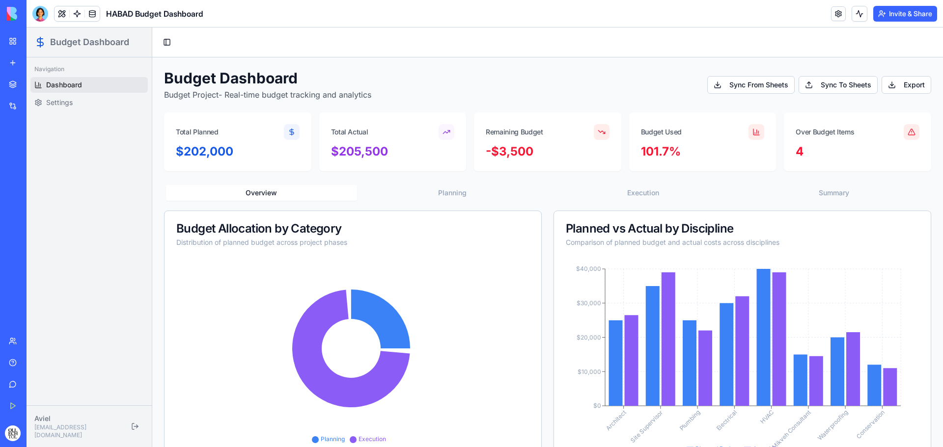
click at [260, 160] on div "$202,000" at bounding box center [237, 157] width 147 height 27
click at [857, 15] on button at bounding box center [859, 14] width 16 height 16
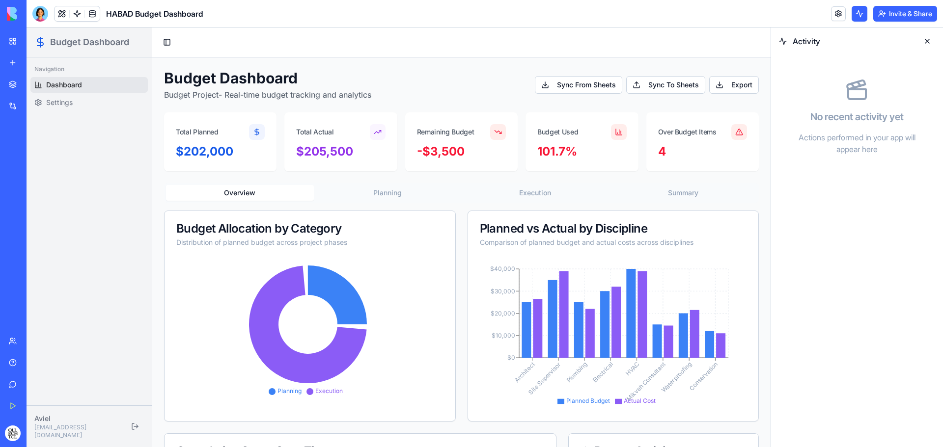
click at [574, 228] on div "Planned vs Actual by Discipline" at bounding box center [613, 229] width 267 height 12
click at [498, 258] on div "Planned vs Actual by Discipline Comparison of planned budget and actual costs a…" at bounding box center [613, 235] width 291 height 48
drag, startPoint x: 460, startPoint y: 256, endPoint x: 448, endPoint y: 255, distance: 11.9
click at [458, 256] on div "Budget Allocation by Category Distribution of planned budget across project pha…" at bounding box center [461, 316] width 595 height 211
drag, startPoint x: 433, startPoint y: 254, endPoint x: 688, endPoint y: 135, distance: 280.7
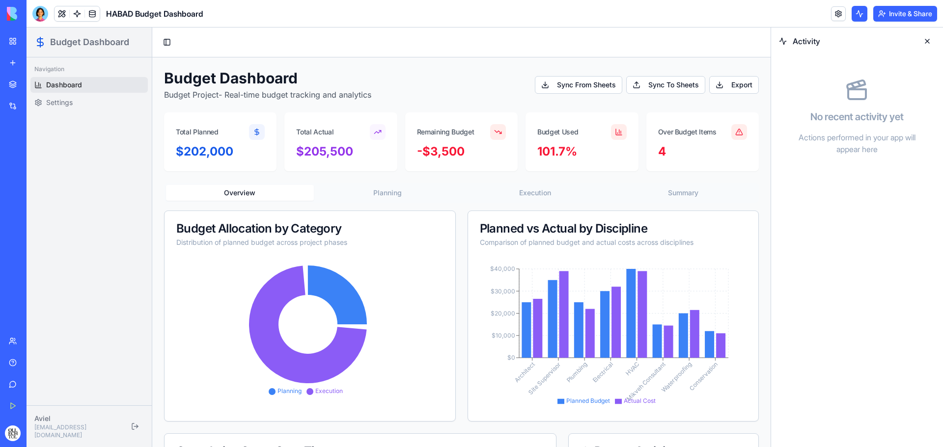
click at [433, 253] on div "Budget Allocation by Category Distribution of planned budget across project pha…" at bounding box center [309, 235] width 291 height 48
click at [860, 19] on button at bounding box center [859, 14] width 16 height 16
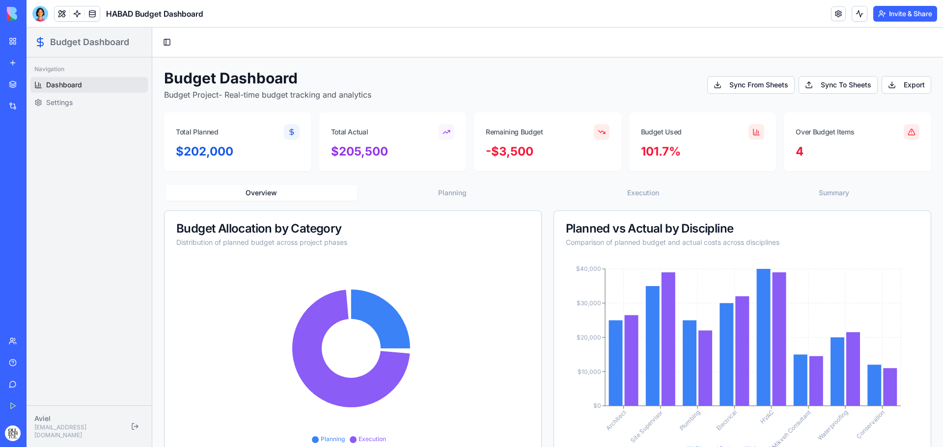
click at [888, 14] on button "Invite & Share" at bounding box center [905, 14] width 64 height 16
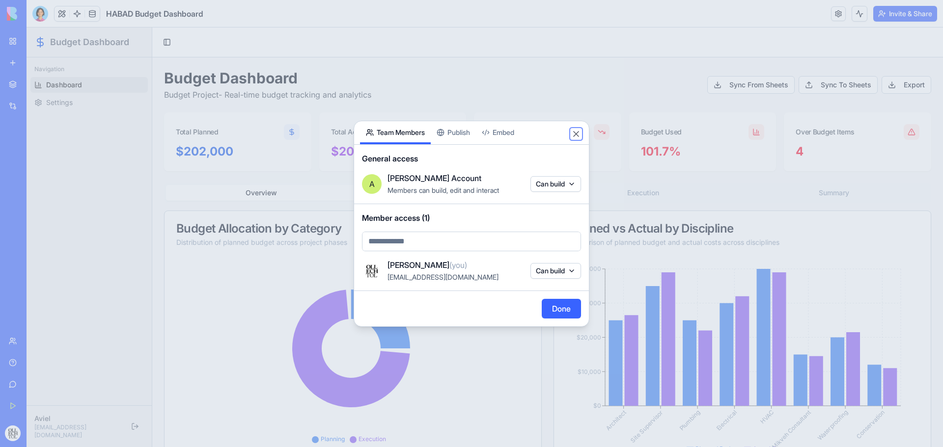
click at [576, 133] on button "Close" at bounding box center [576, 134] width 10 height 10
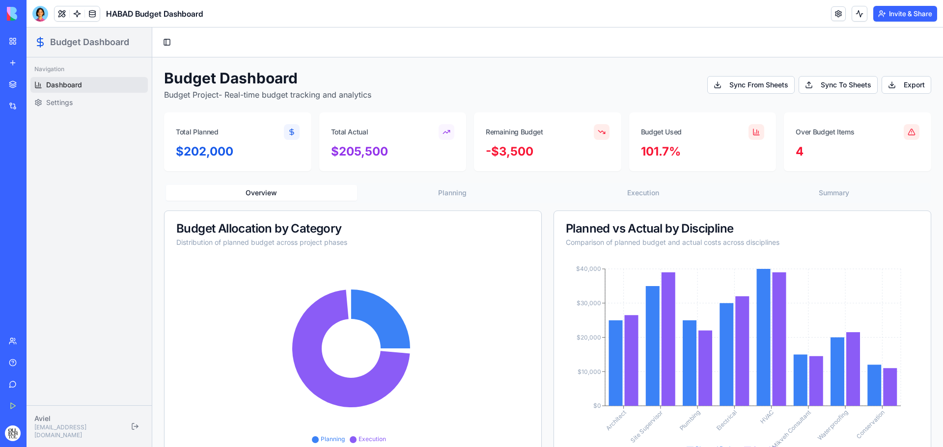
click at [197, 356] on icon at bounding box center [351, 357] width 350 height 196
click at [103, 106] on link "Settings" at bounding box center [88, 103] width 117 height 16
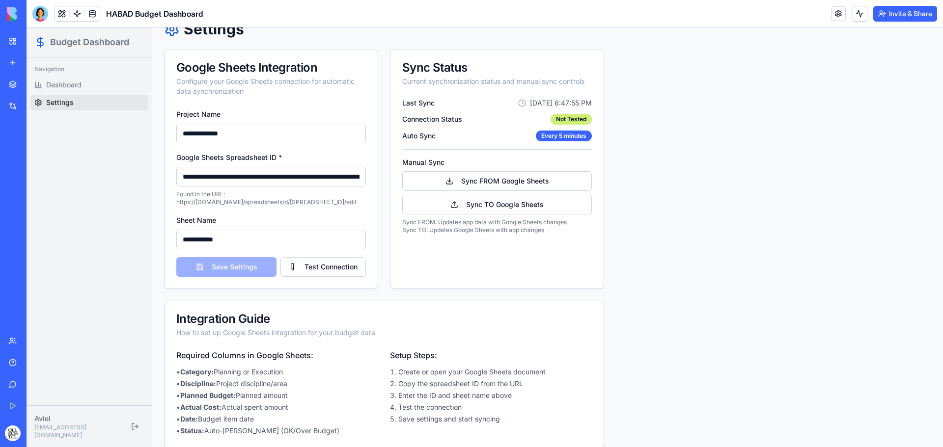
scroll to position [62, 0]
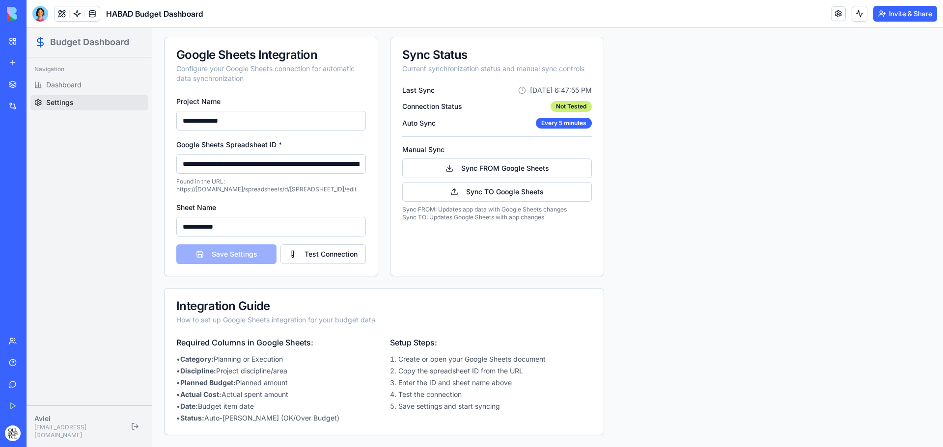
click at [444, 107] on span "Connection Status" at bounding box center [432, 107] width 60 height 10
click at [422, 86] on span "Last Sync" at bounding box center [418, 90] width 32 height 10
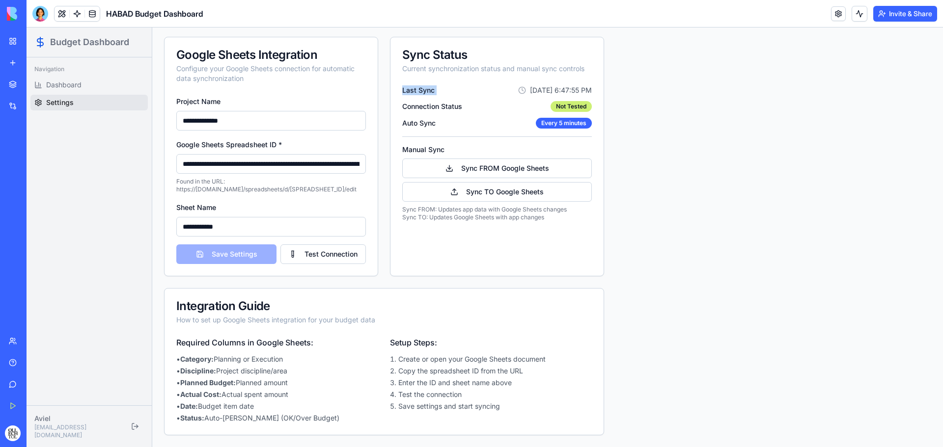
click at [422, 86] on span "Last Sync" at bounding box center [418, 90] width 32 height 10
click at [252, 262] on div "Save Settings Test Connection" at bounding box center [271, 254] width 190 height 20
click at [74, 13] on link at bounding box center [77, 13] width 15 height 15
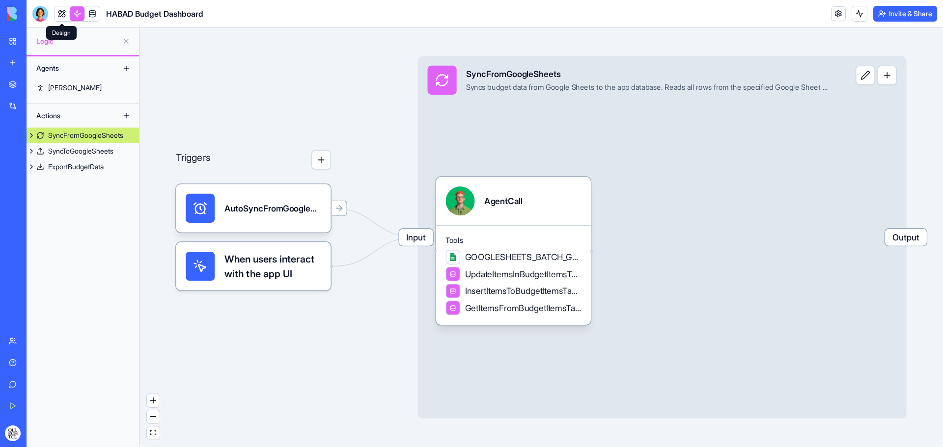
click at [65, 15] on link at bounding box center [61, 13] width 15 height 15
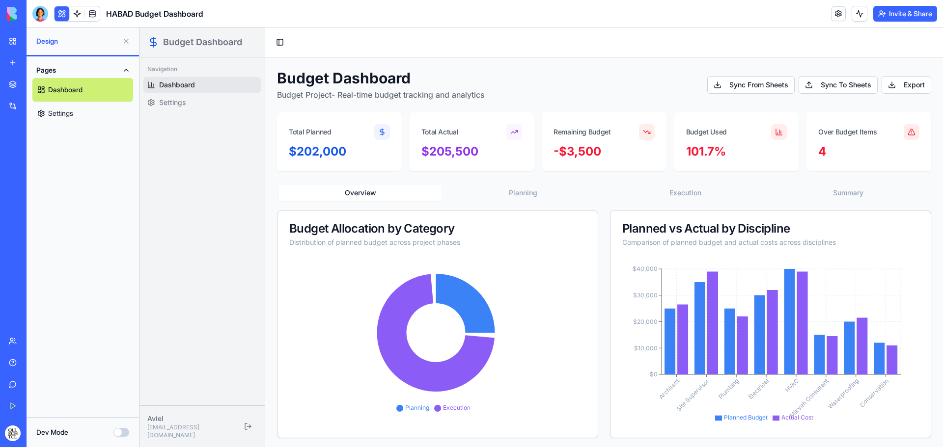
click at [393, 162] on div "$202,000" at bounding box center [339, 157] width 125 height 27
click at [364, 160] on div "$202,000" at bounding box center [339, 157] width 125 height 27
click at [362, 193] on button "Overview" at bounding box center [360, 193] width 162 height 16
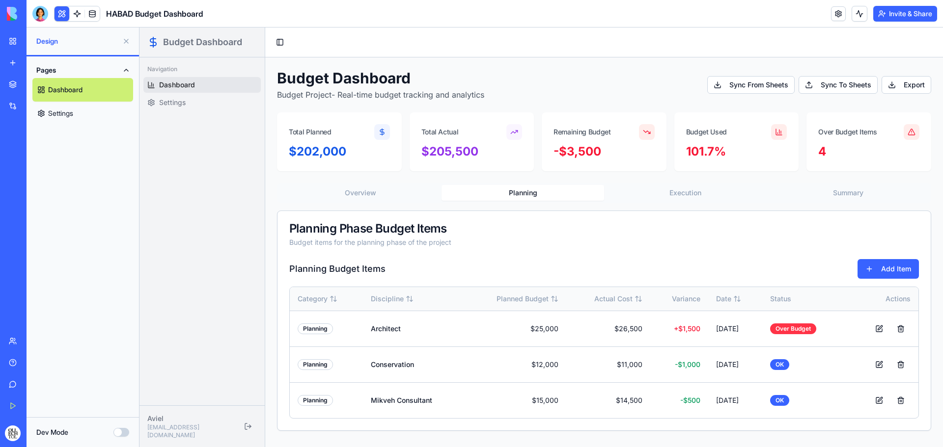
click at [489, 194] on button "Planning" at bounding box center [522, 193] width 162 height 16
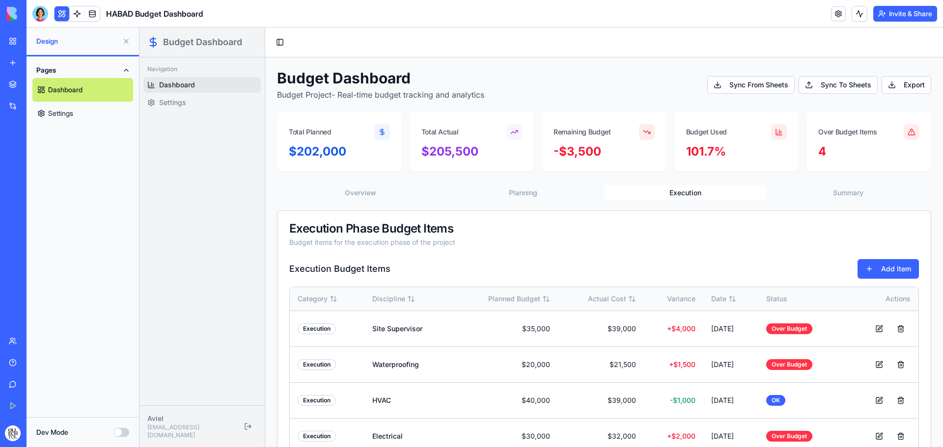
click at [693, 194] on button "Execution" at bounding box center [685, 193] width 162 height 16
click at [737, 144] on div "101.7%" at bounding box center [736, 152] width 101 height 16
click at [191, 108] on link "Settings" at bounding box center [201, 103] width 117 height 16
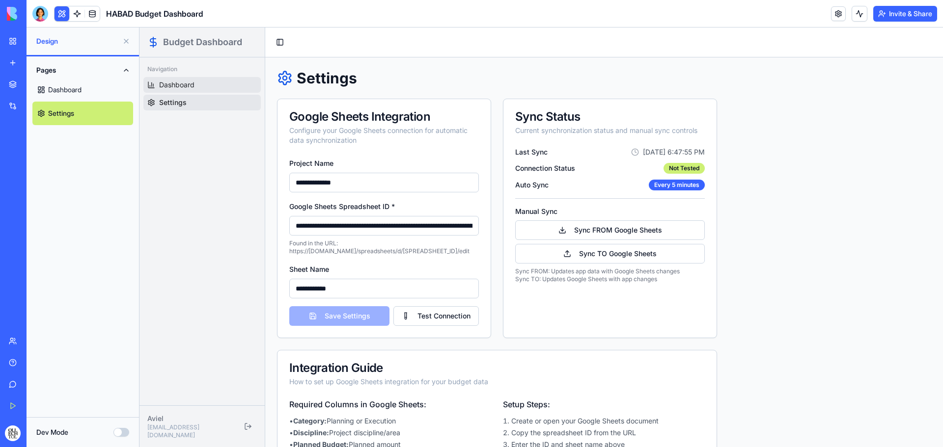
click at [190, 89] on span "Dashboard" at bounding box center [176, 85] width 35 height 10
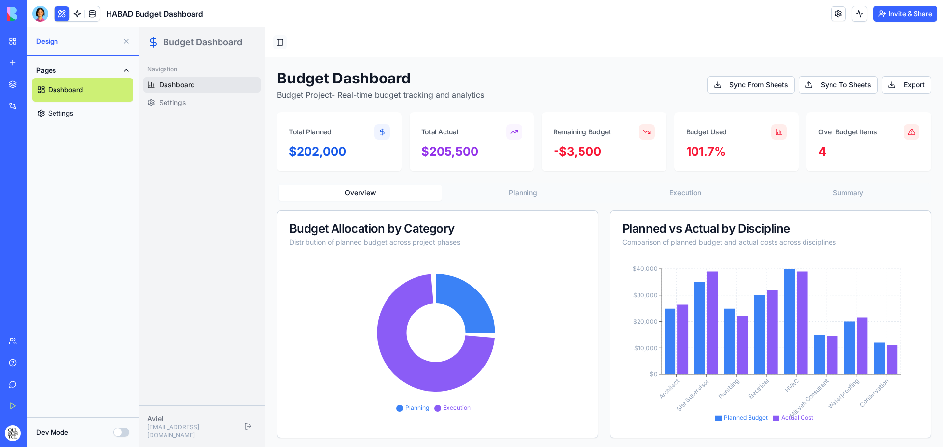
click at [278, 44] on button "Toggle Sidebar" at bounding box center [280, 42] width 14 height 14
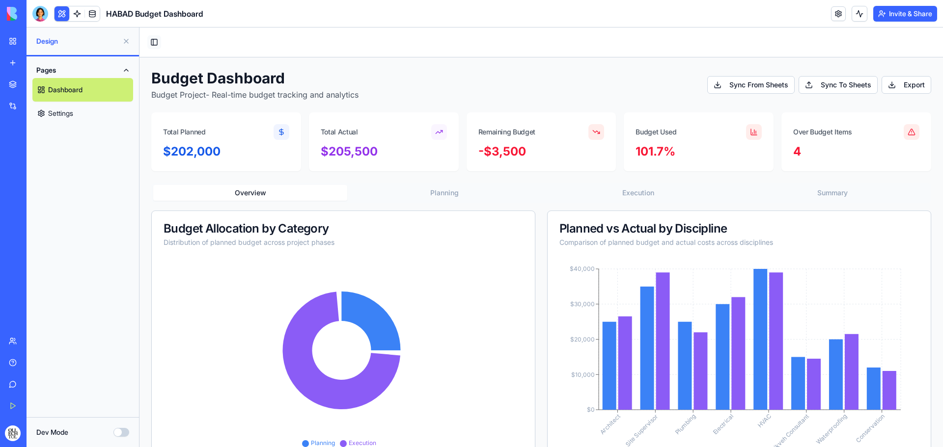
click at [154, 44] on button "Toggle Sidebar" at bounding box center [154, 42] width 14 height 14
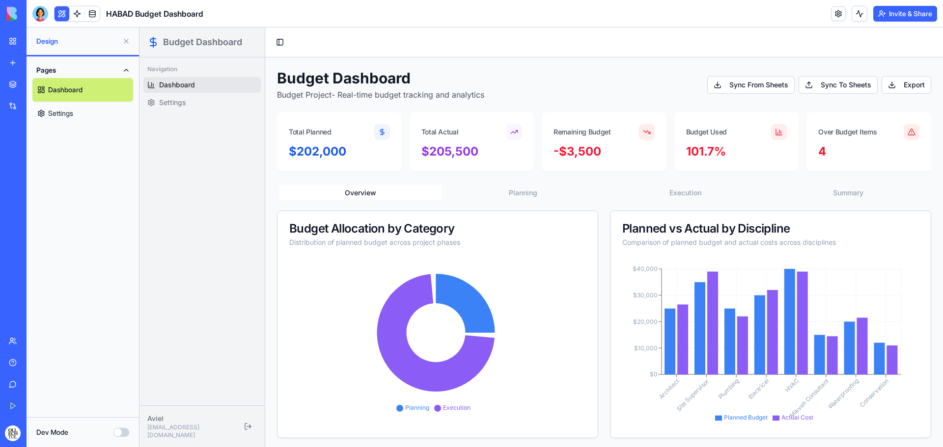
click at [86, 116] on link "Settings" at bounding box center [82, 114] width 101 height 24
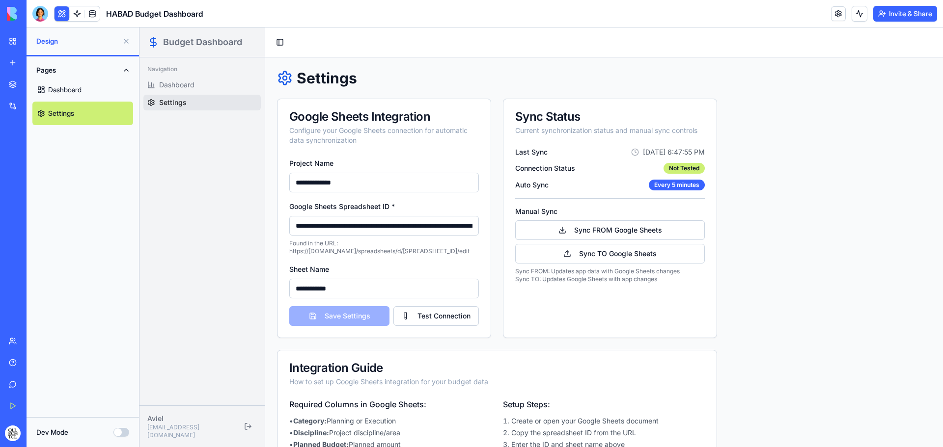
scroll to position [62, 0]
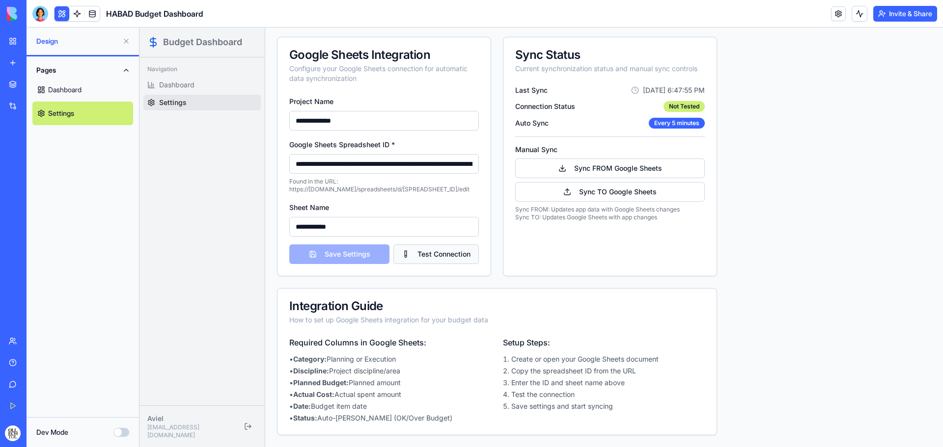
click at [413, 257] on button "Test Connection" at bounding box center [435, 254] width 85 height 20
click at [399, 163] on input "**********" at bounding box center [384, 164] width 190 height 20
click at [174, 84] on span "Dashboard" at bounding box center [176, 85] width 35 height 10
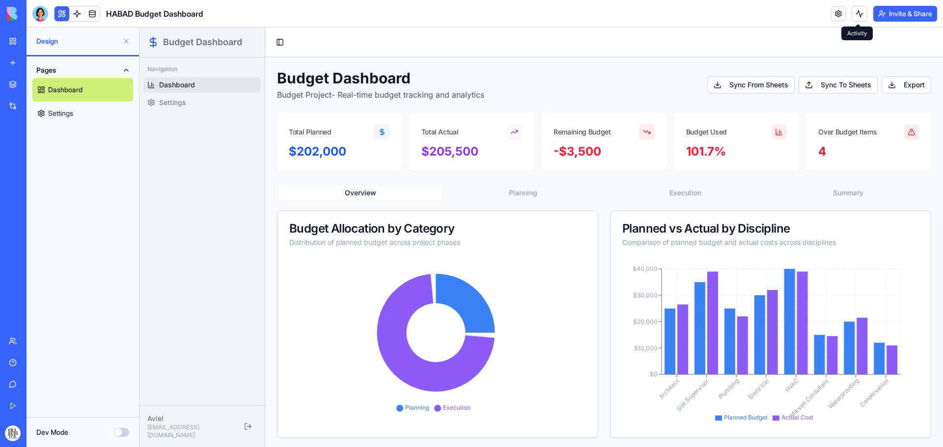
click at [856, 12] on button at bounding box center [859, 14] width 16 height 16
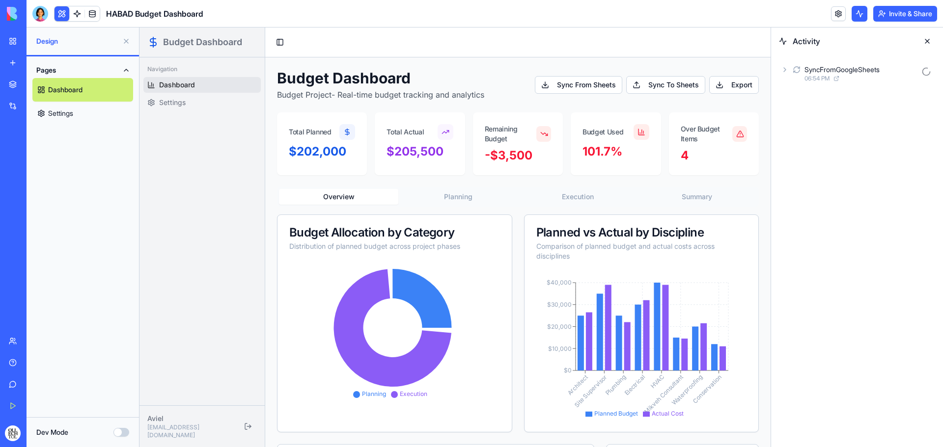
click at [863, 127] on div "Activity SyncFromGoogleSheets 06:54 PM" at bounding box center [857, 237] width 172 height 420
click at [839, 78] on icon at bounding box center [837, 78] width 3 height 3
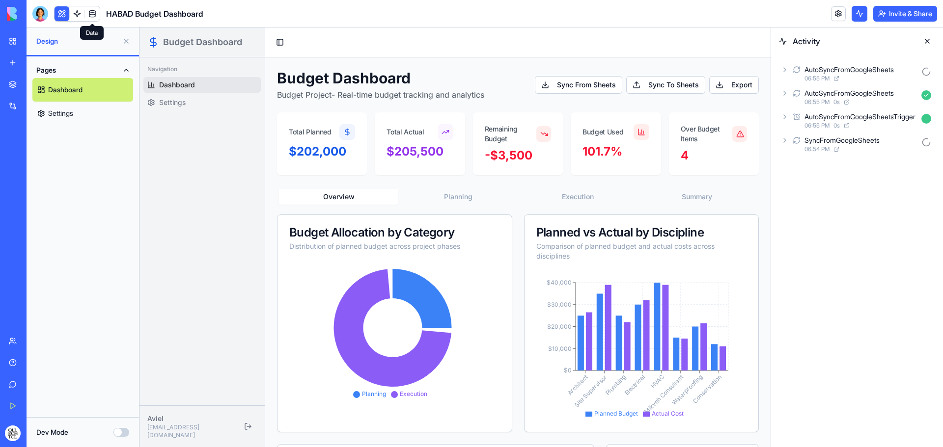
click at [93, 12] on link at bounding box center [92, 13] width 15 height 15
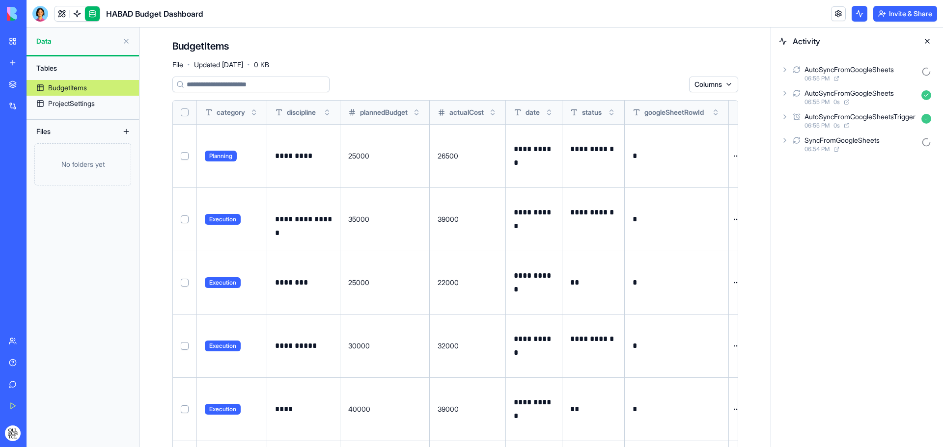
click at [185, 285] on button "Select row" at bounding box center [185, 283] width 8 height 8
click at [81, 107] on div "ProjectSettings" at bounding box center [71, 104] width 47 height 10
click at [81, 104] on div "ProjectSettings" at bounding box center [71, 104] width 47 height 10
click at [79, 90] on div "BudgetItems" at bounding box center [67, 88] width 39 height 10
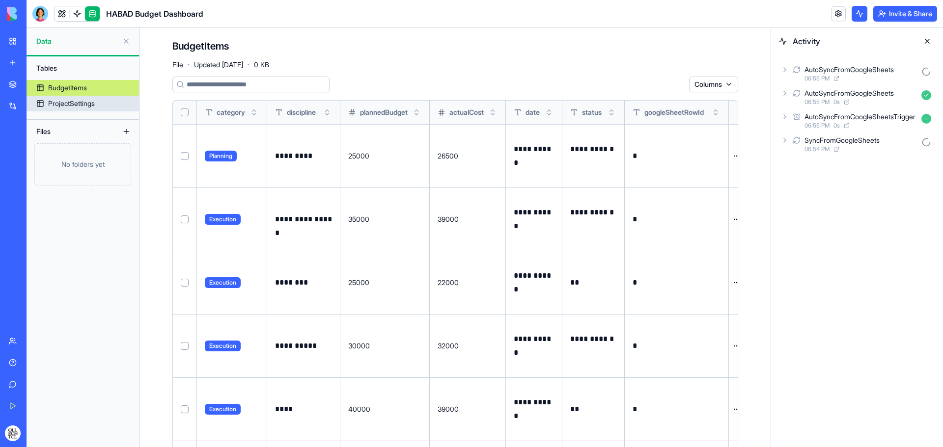
click at [79, 98] on link "ProjectSettings" at bounding box center [83, 104] width 112 height 16
click at [80, 79] on div "Tables" at bounding box center [83, 68] width 112 height 24
click at [12, 17] on img at bounding box center [37, 14] width 61 height 14
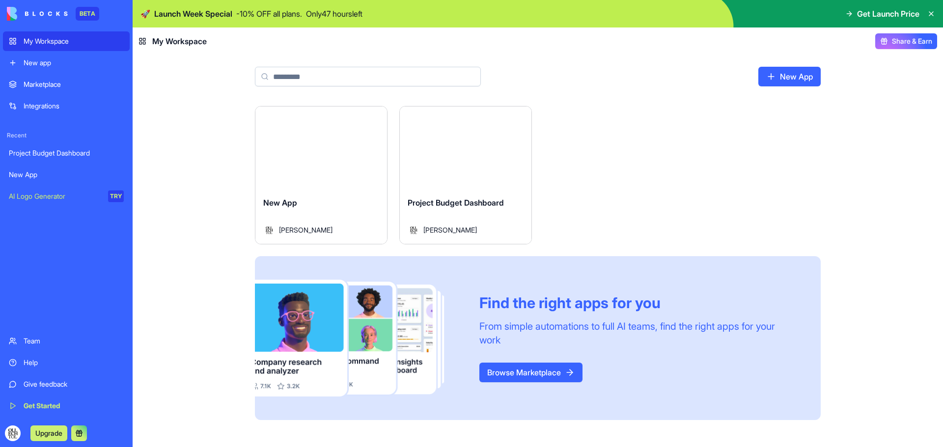
click at [220, 126] on div "Launch New App [PERSON_NAME] Launch Project Budget Dashboard [PERSON_NAME] Find…" at bounding box center [538, 276] width 810 height 341
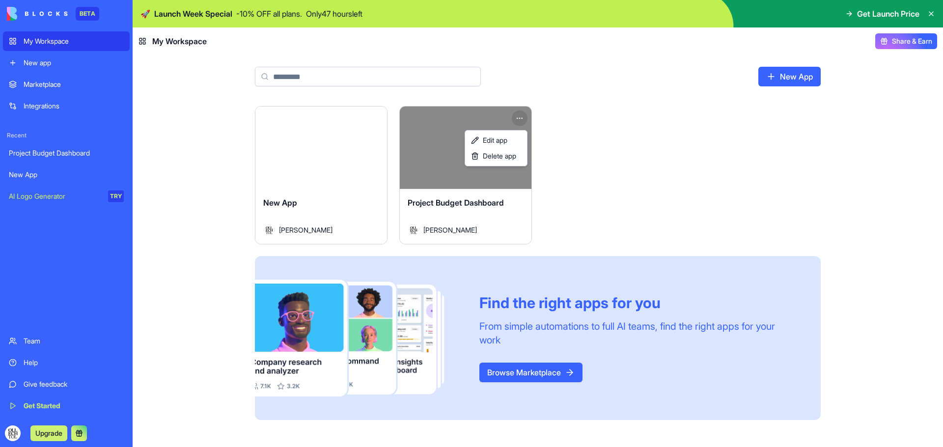
click at [520, 118] on html "BETA My Workspace New app Marketplace Integrations Recent Project Budget Dashbo…" at bounding box center [471, 223] width 943 height 447
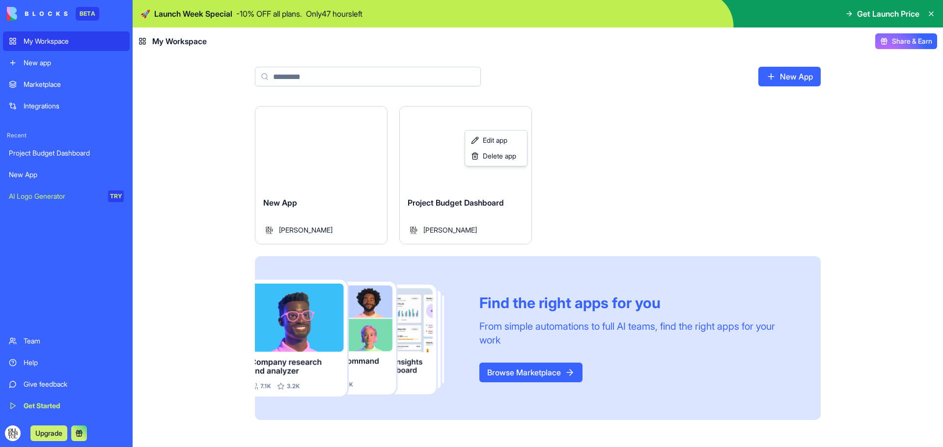
click at [347, 145] on html "BETA My Workspace New app Marketplace Integrations Recent Project Budget Dashbo…" at bounding box center [471, 223] width 943 height 447
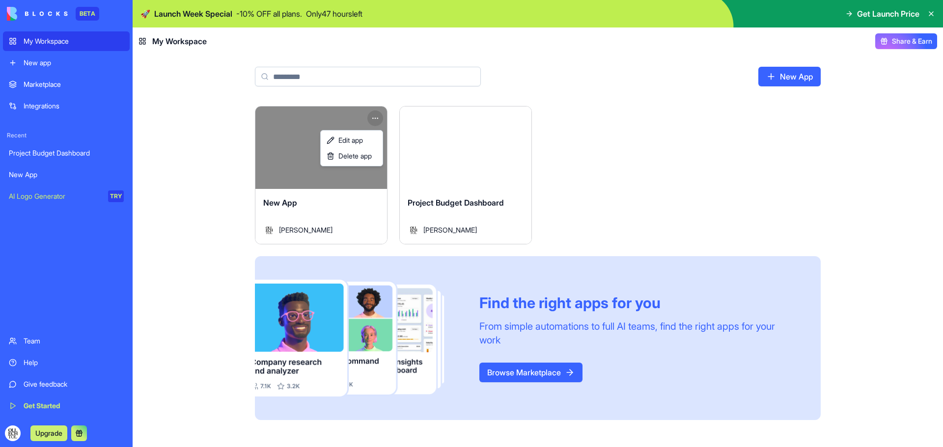
click at [374, 118] on html "BETA My Workspace New app Marketplace Integrations Recent Project Budget Dashbo…" at bounding box center [471, 223] width 943 height 447
click at [368, 139] on link "Edit app" at bounding box center [352, 141] width 58 height 16
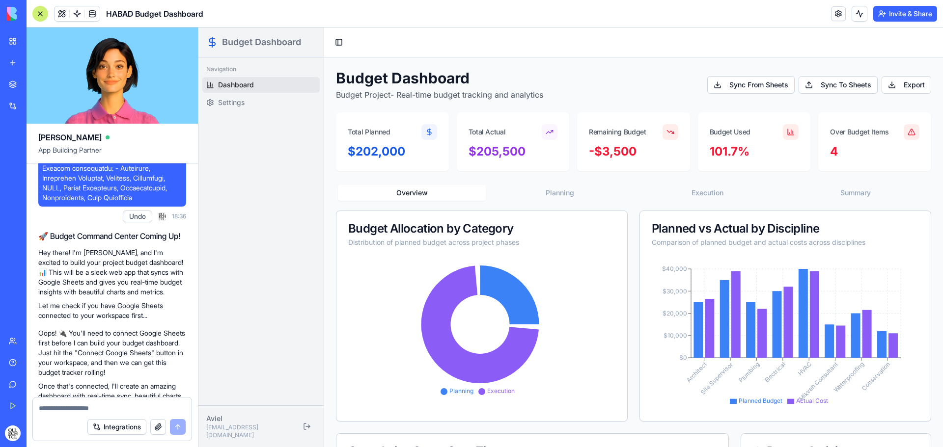
scroll to position [707, 0]
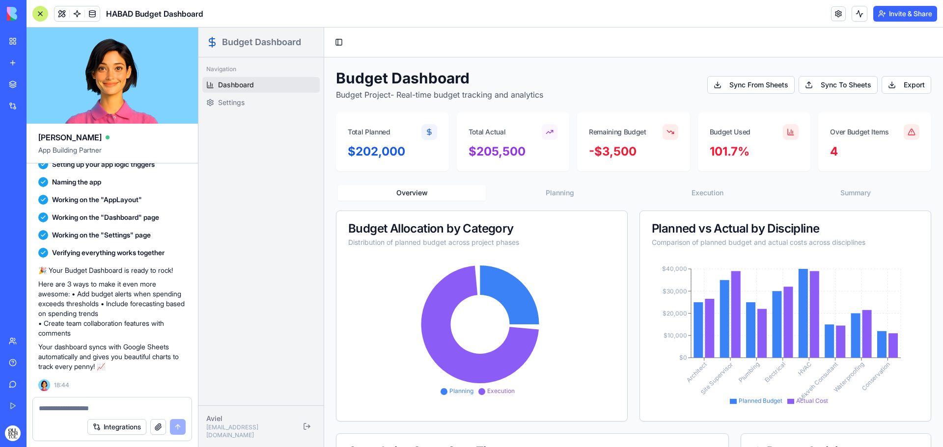
click at [106, 409] on textarea at bounding box center [112, 409] width 147 height 10
type textarea "*"
type textarea "**********"
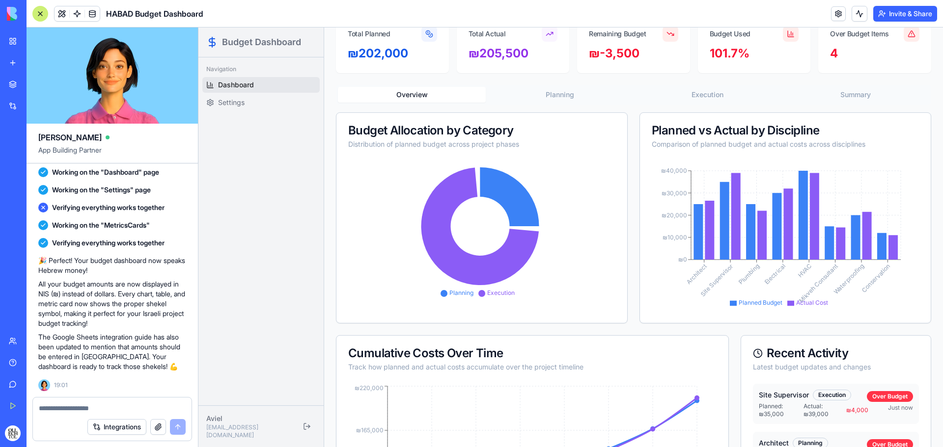
scroll to position [49, 0]
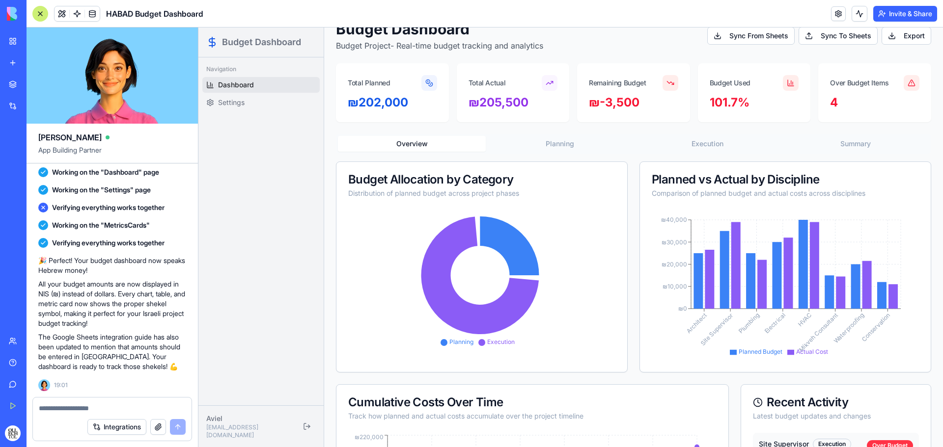
click at [79, 406] on textarea at bounding box center [112, 409] width 147 height 10
type textarea "**********"
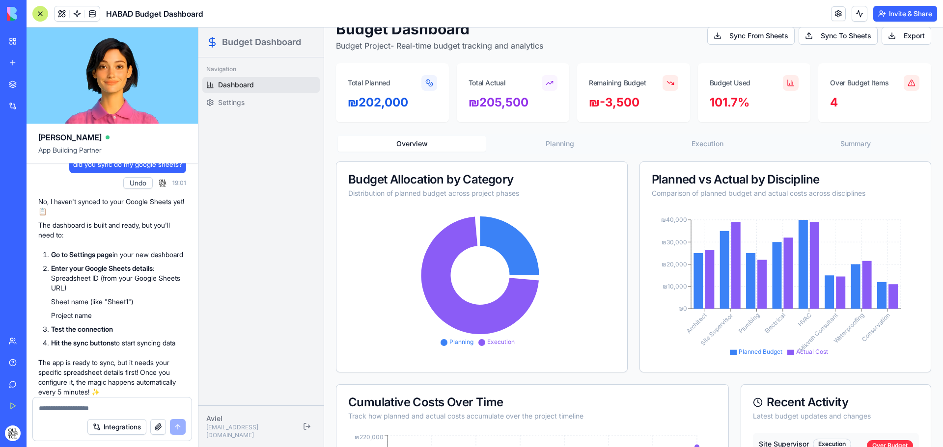
scroll to position [1318, 0]
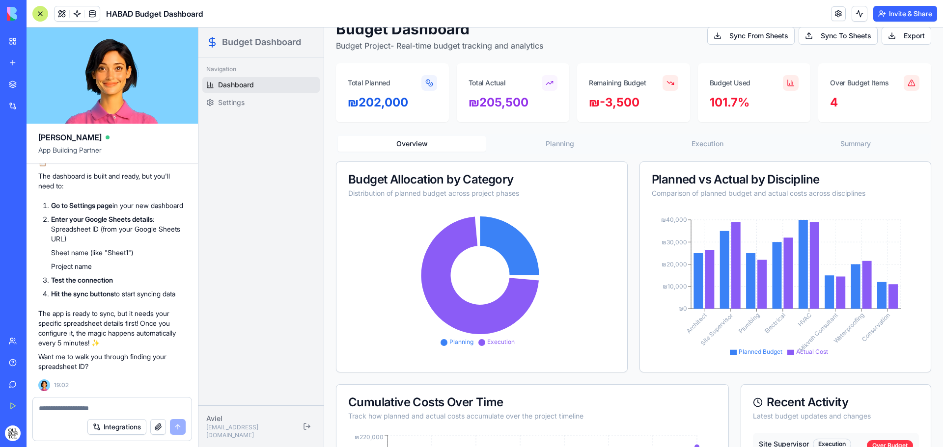
click at [139, 211] on li "Go to Settings page in your new dashboard" at bounding box center [118, 206] width 135 height 10
click at [137, 227] on div "No, I haven't synced to your Google Sheets yet! 📋 The dashboard is built and re…" at bounding box center [112, 260] width 148 height 224
click at [124, 211] on li "Go to Settings page in your new dashboard" at bounding box center [118, 206] width 135 height 10
drag, startPoint x: 60, startPoint y: 239, endPoint x: 161, endPoint y: 278, distance: 108.0
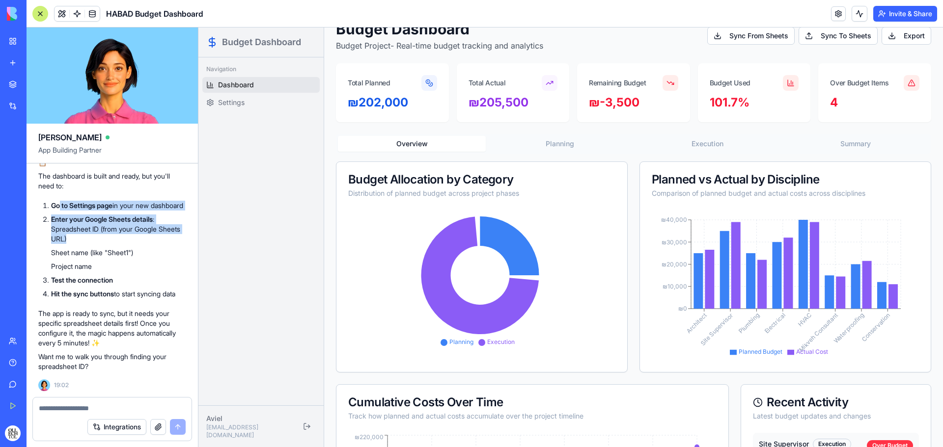
click at [161, 278] on ol "Go to Settings page in your new dashboard Enter your Google Sheets details : Sp…" at bounding box center [112, 250] width 148 height 98
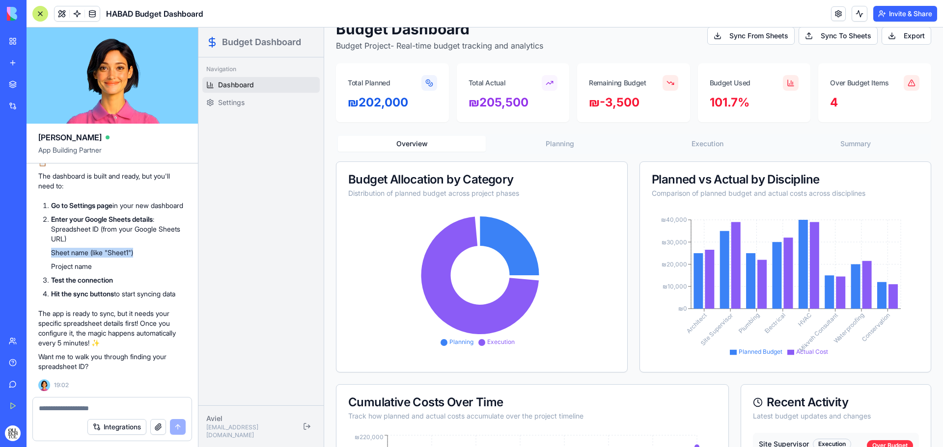
drag, startPoint x: 52, startPoint y: 292, endPoint x: 150, endPoint y: 292, distance: 98.2
click at [150, 258] on li "Sheet name (like "Sheet1")" at bounding box center [118, 253] width 135 height 10
drag, startPoint x: 52, startPoint y: 306, endPoint x: 124, endPoint y: 305, distance: 71.7
click at [124, 271] on li "Project name" at bounding box center [118, 267] width 135 height 10
click at [102, 284] on strong "Test the connection" at bounding box center [82, 280] width 62 height 8
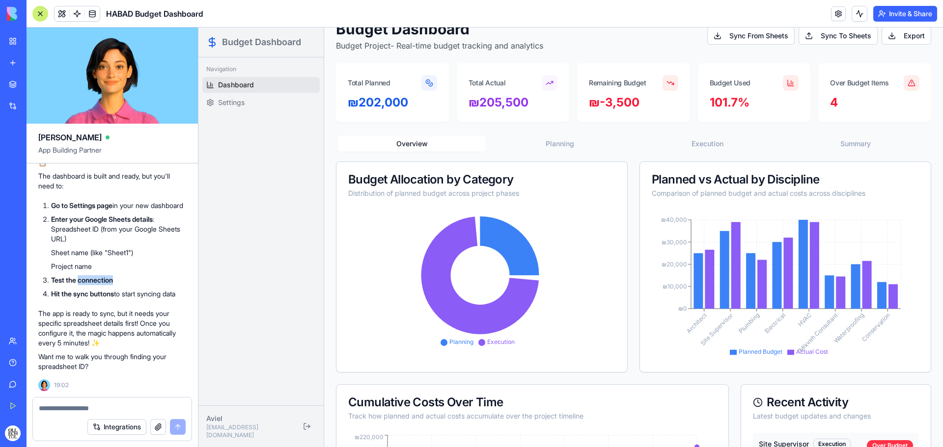
click at [102, 284] on strong "Test the connection" at bounding box center [82, 280] width 62 height 8
click at [75, 298] on strong "Hit the sync buttons" at bounding box center [82, 294] width 63 height 8
drag, startPoint x: 54, startPoint y: 334, endPoint x: 170, endPoint y: 342, distance: 116.6
click at [170, 299] on li "Hit the sync buttons to start syncing data" at bounding box center [118, 294] width 135 height 10
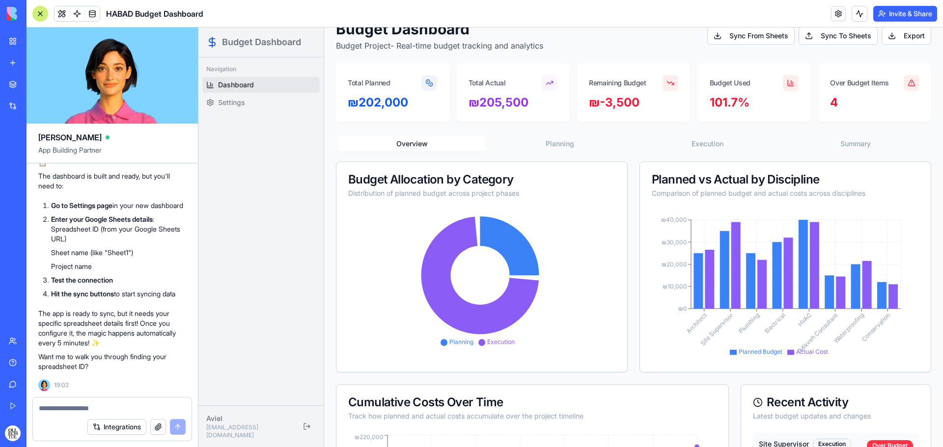
scroll to position [1367, 0]
click at [96, 313] on p "The app is ready to sync, but it needs your specific spreadsheet details first!…" at bounding box center [112, 328] width 148 height 39
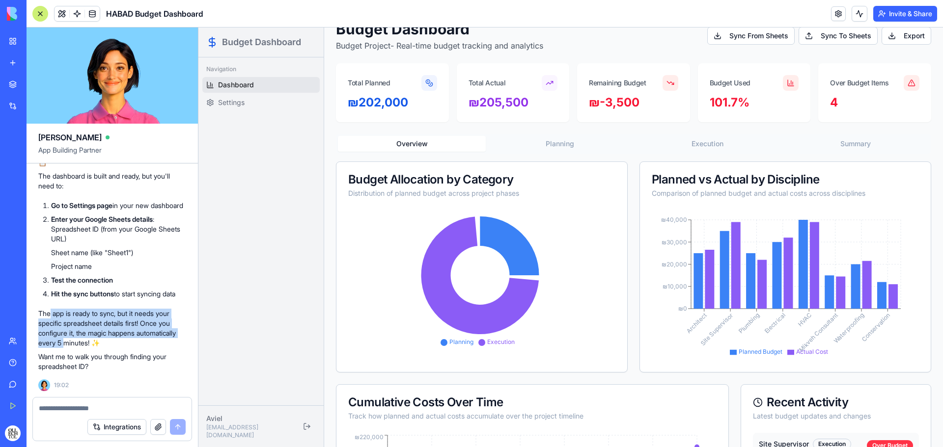
drag, startPoint x: 52, startPoint y: 315, endPoint x: 64, endPoint y: 339, distance: 27.7
click at [64, 339] on p "The app is ready to sync, but it needs your specific spreadsheet details first!…" at bounding box center [112, 328] width 148 height 39
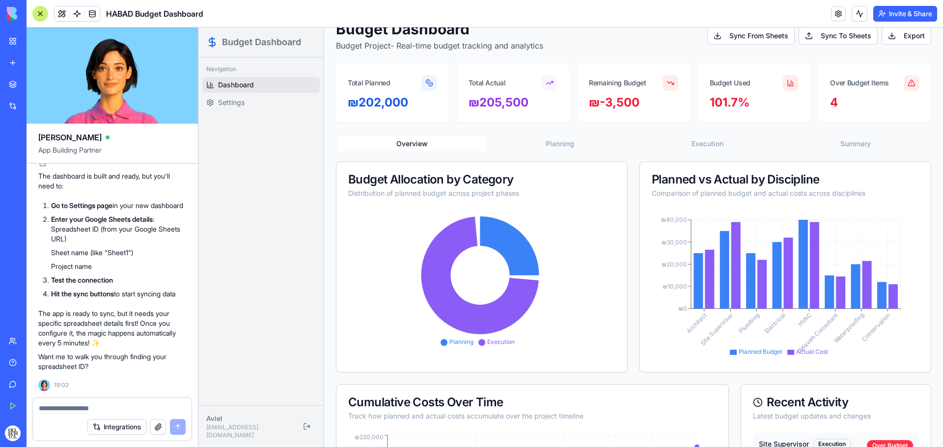
click at [108, 355] on p "Want me to walk you through finding your spreadsheet ID?" at bounding box center [112, 362] width 148 height 20
drag, startPoint x: 42, startPoint y: 356, endPoint x: 93, endPoint y: 365, distance: 51.3
click at [93, 365] on p "Want me to walk you through finding your spreadsheet ID?" at bounding box center [112, 362] width 148 height 20
click at [138, 357] on p "Want me to walk you through finding your spreadsheet ID?" at bounding box center [112, 362] width 148 height 20
click at [117, 406] on textarea at bounding box center [112, 409] width 147 height 10
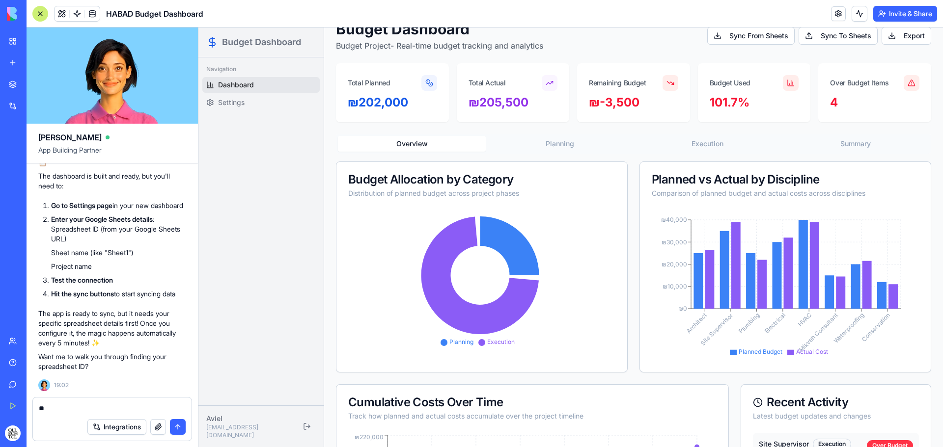
type textarea "***"
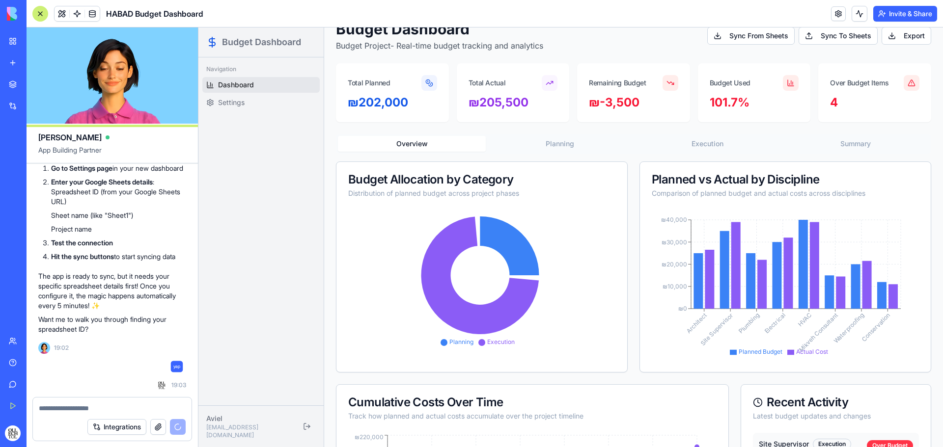
scroll to position [1404, 0]
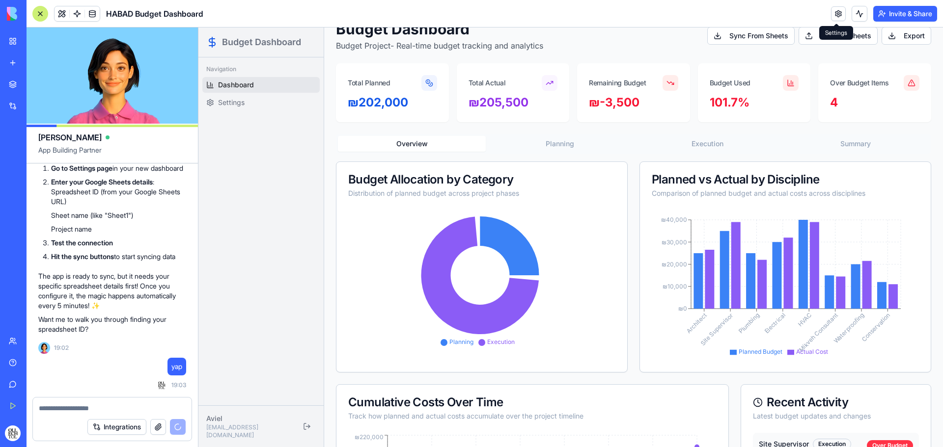
click at [833, 15] on link at bounding box center [838, 13] width 15 height 15
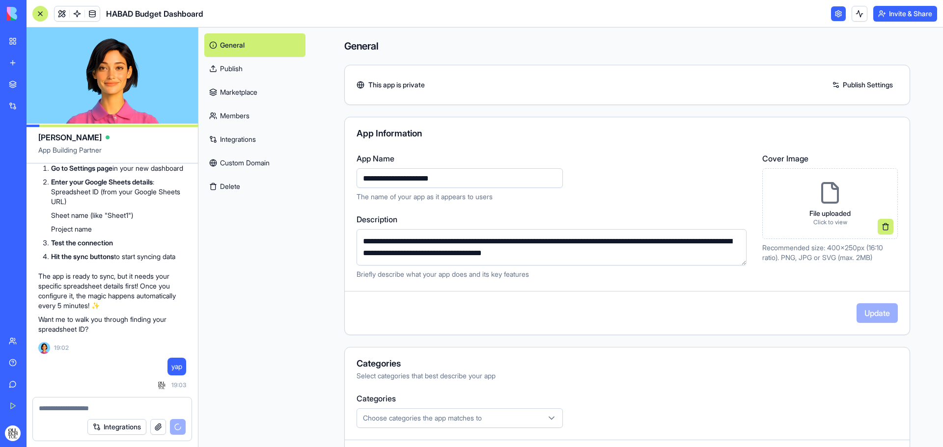
click at [596, 154] on label "App Name" at bounding box center [553, 159] width 394 height 12
click at [563, 168] on input "**********" at bounding box center [459, 178] width 206 height 20
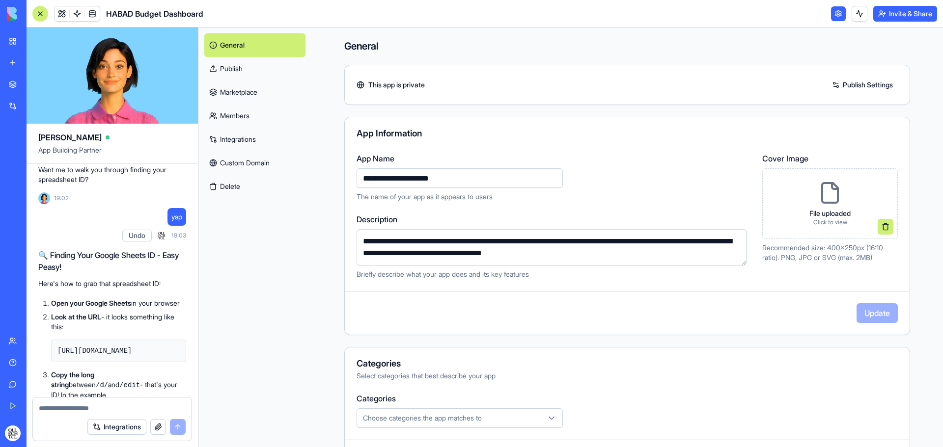
scroll to position [1554, 0]
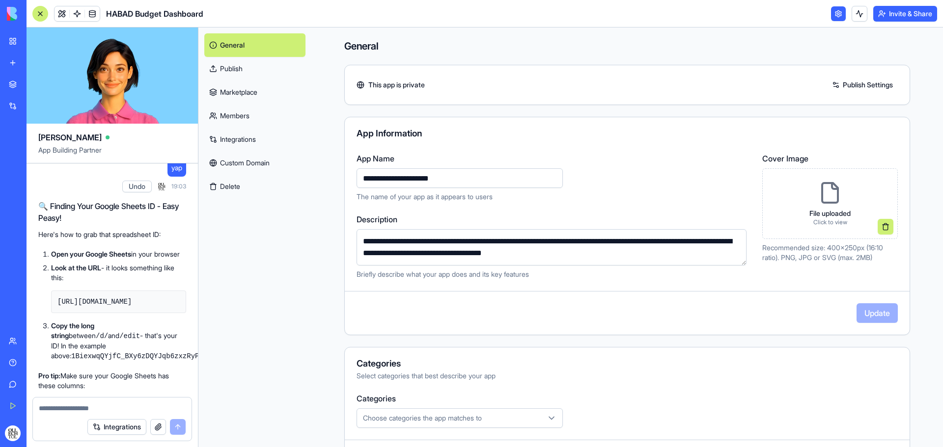
click at [137, 224] on h2 "🔍 Finding Your Google Sheets ID - Easy Peasy!" at bounding box center [112, 212] width 148 height 24
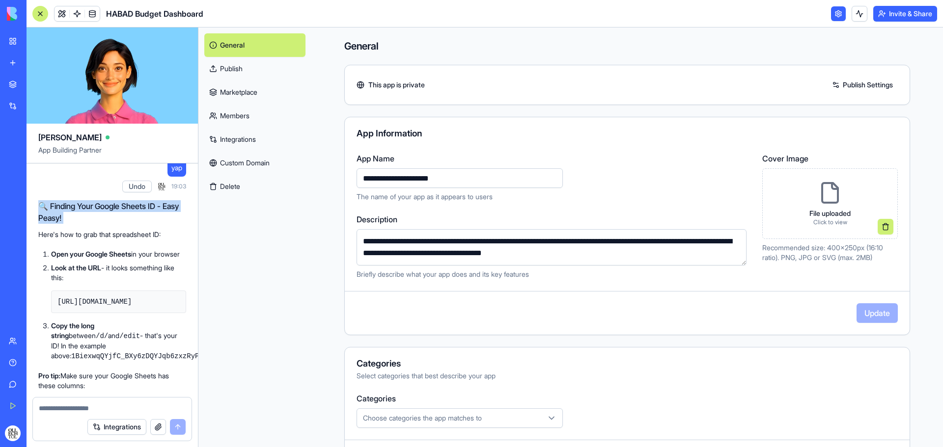
click at [137, 224] on h2 "🔍 Finding Your Google Sheets ID - Easy Peasy!" at bounding box center [112, 212] width 148 height 24
click at [96, 224] on h2 "🔍 Finding Your Google Sheets ID - Easy Peasy!" at bounding box center [112, 212] width 148 height 24
drag, startPoint x: 47, startPoint y: 284, endPoint x: 167, endPoint y: 284, distance: 120.3
click at [167, 240] on p "Here's how to grab that spreadsheet ID:" at bounding box center [112, 235] width 148 height 10
drag, startPoint x: 115, startPoint y: 301, endPoint x: 147, endPoint y: 300, distance: 31.4
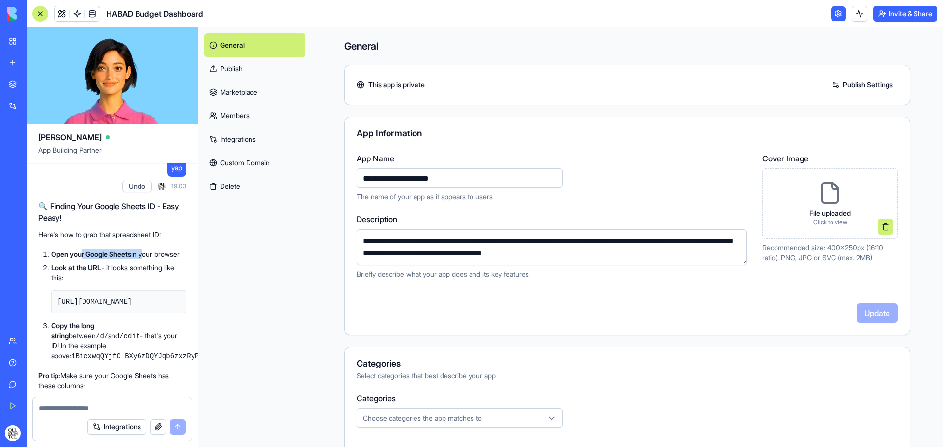
click at [147, 259] on li "Open your Google Sheets in your browser" at bounding box center [118, 254] width 135 height 10
click at [63, 259] on li "Open your Google Sheets in your browser" at bounding box center [118, 254] width 135 height 10
drag, startPoint x: 62, startPoint y: 325, endPoint x: 174, endPoint y: 333, distance: 112.2
click at [174, 313] on li "Look at the URL - it looks something like this: [URL][DOMAIN_NAME]" at bounding box center [118, 288] width 135 height 50
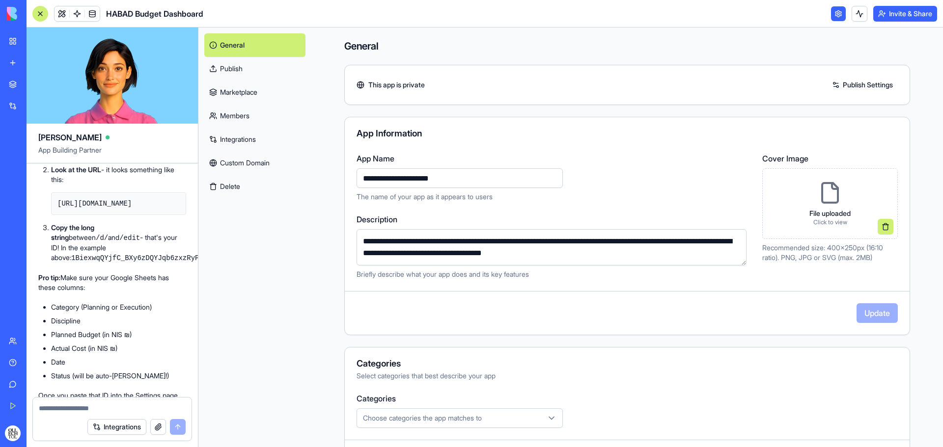
scroll to position [1701, 0]
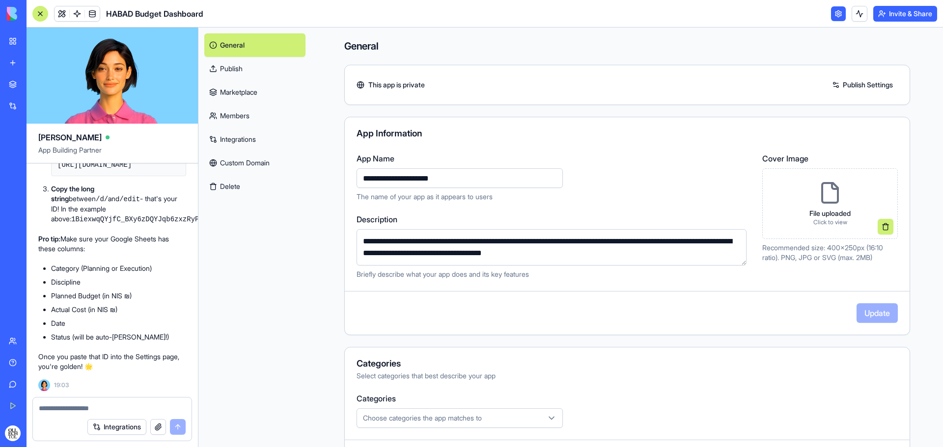
click at [83, 203] on strong "Copy the long string" at bounding box center [72, 194] width 43 height 18
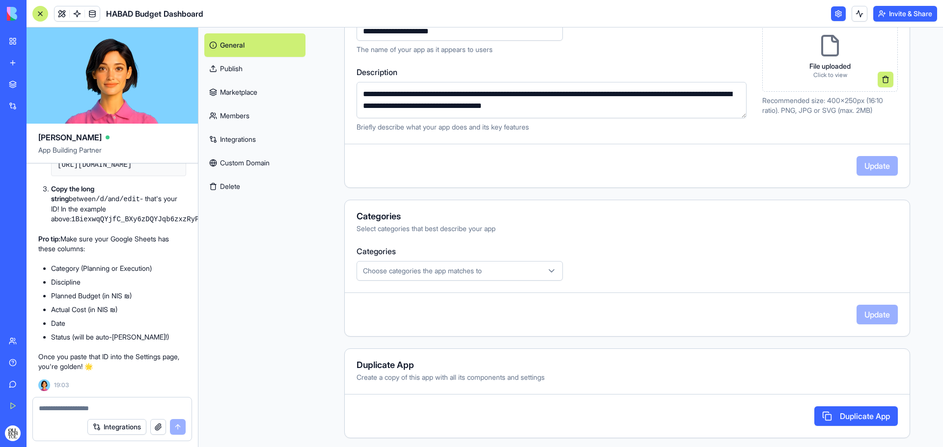
scroll to position [150, 0]
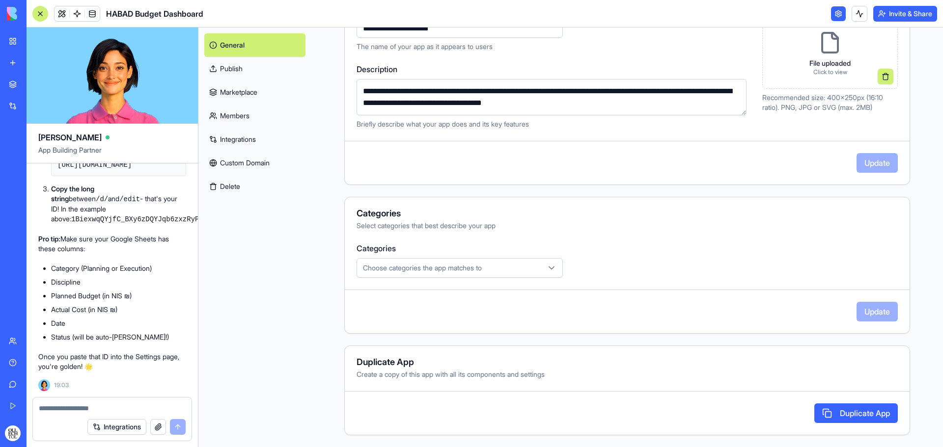
click at [548, 264] on icon "button" at bounding box center [551, 268] width 10 height 10
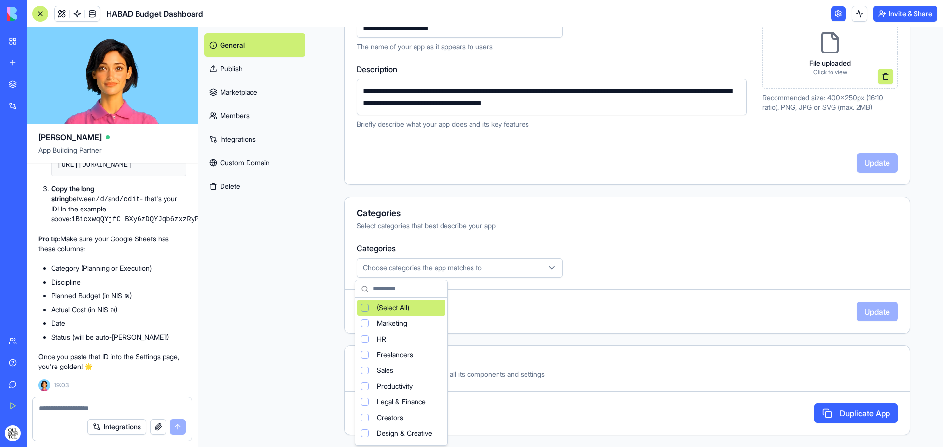
click at [545, 262] on html "BETA My Workspace New app Marketplace Integrations Recent Project Budget Dashbo…" at bounding box center [471, 223] width 943 height 447
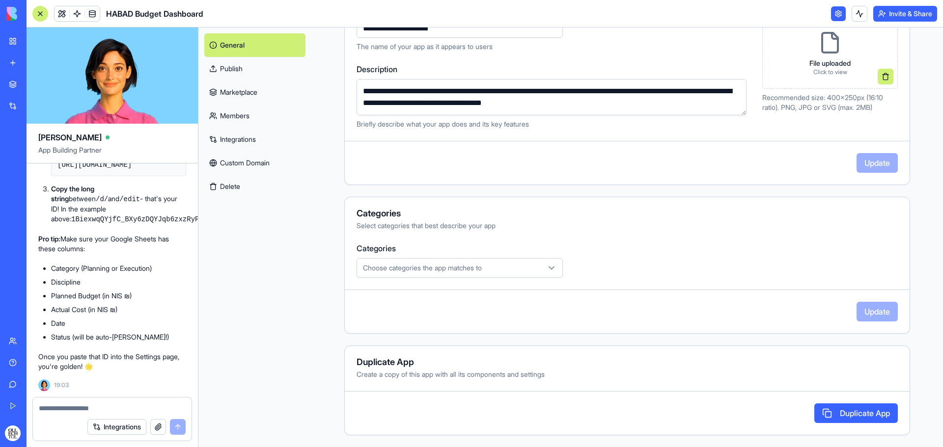
click at [250, 141] on link "Integrations" at bounding box center [254, 140] width 101 height 24
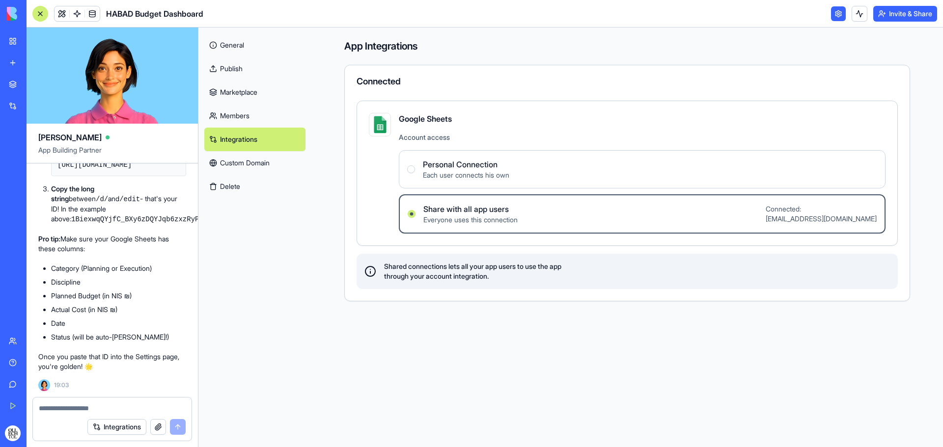
click at [853, 215] on span "Connected: [EMAIL_ADDRESS][DOMAIN_NAME]" at bounding box center [820, 214] width 111 height 20
click at [415, 215] on users "Share with all app users Everyone uses this connection Connected: [EMAIL_ADDRES…" at bounding box center [411, 214] width 8 height 8
click at [826, 227] on label "Share with all app users Everyone uses this connection Connected: [EMAIL_ADDRES…" at bounding box center [642, 213] width 487 height 39
click at [415, 218] on users "Share with all app users Everyone uses this connection Connected: [EMAIL_ADDRES…" at bounding box center [411, 214] width 8 height 8
click at [240, 116] on link "Members" at bounding box center [254, 116] width 101 height 24
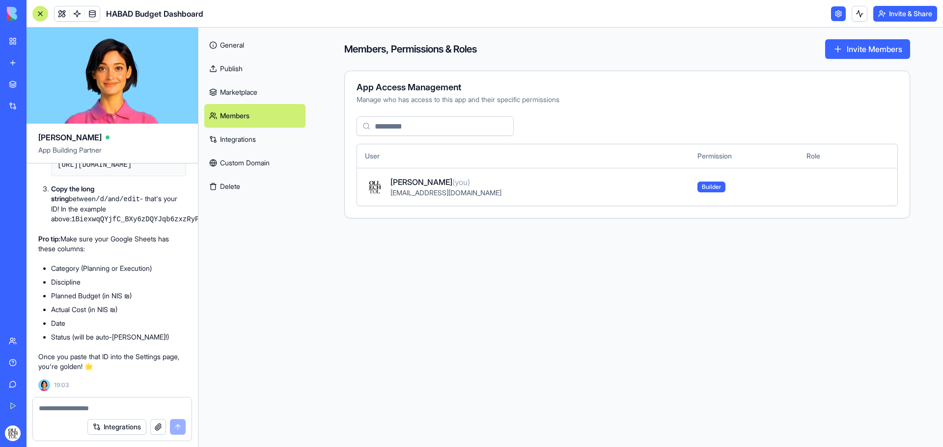
click at [243, 96] on link "Marketplace" at bounding box center [254, 93] width 101 height 24
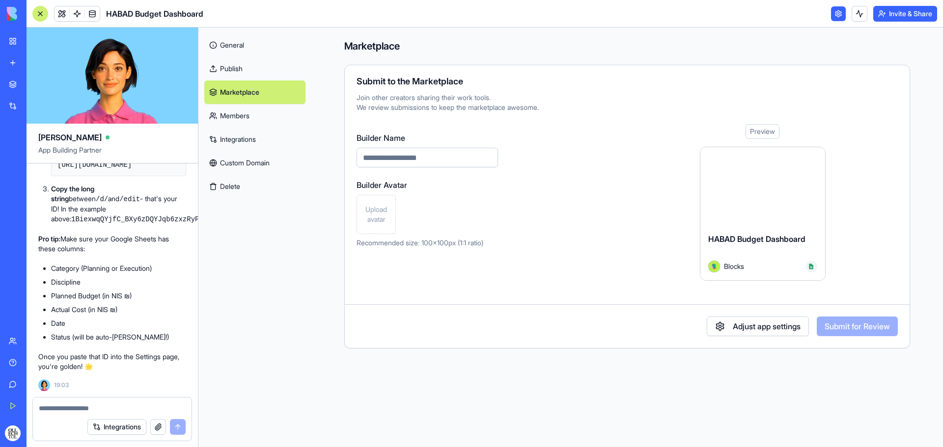
click at [244, 50] on link "General" at bounding box center [254, 45] width 101 height 24
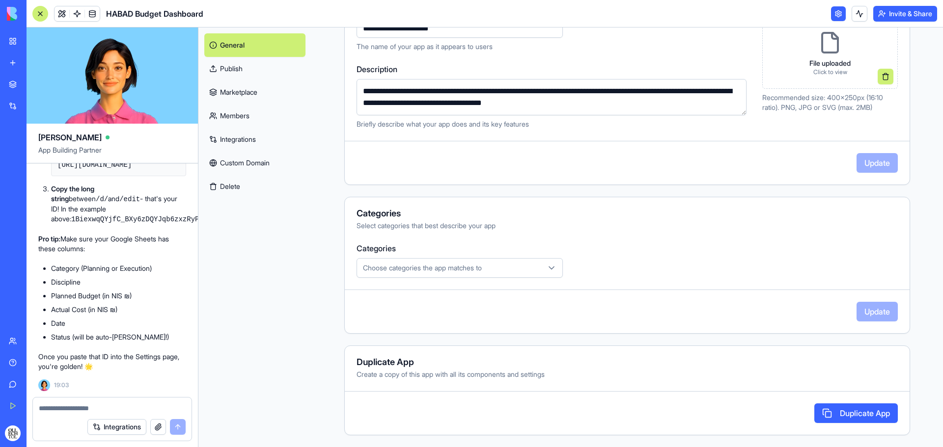
scroll to position [3, 0]
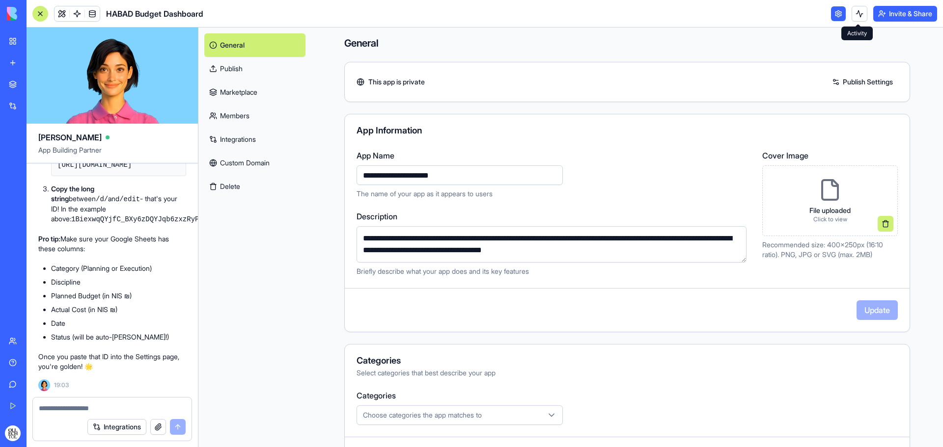
click at [857, 11] on button at bounding box center [859, 14] width 16 height 16
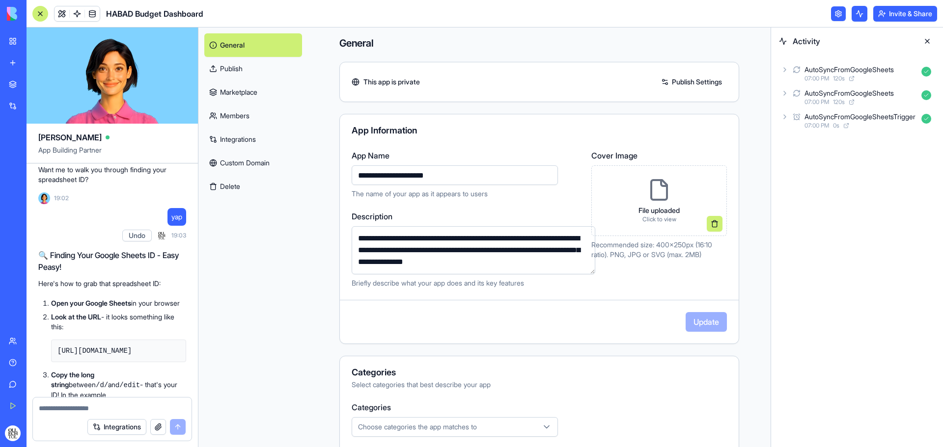
scroll to position [1701, 0]
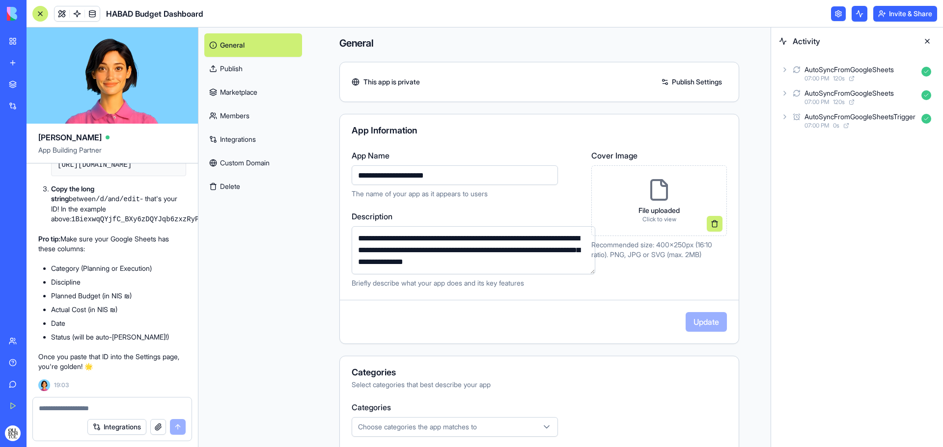
click at [108, 408] on textarea at bounding box center [112, 409] width 147 height 10
type textarea "*"
type textarea "**********"
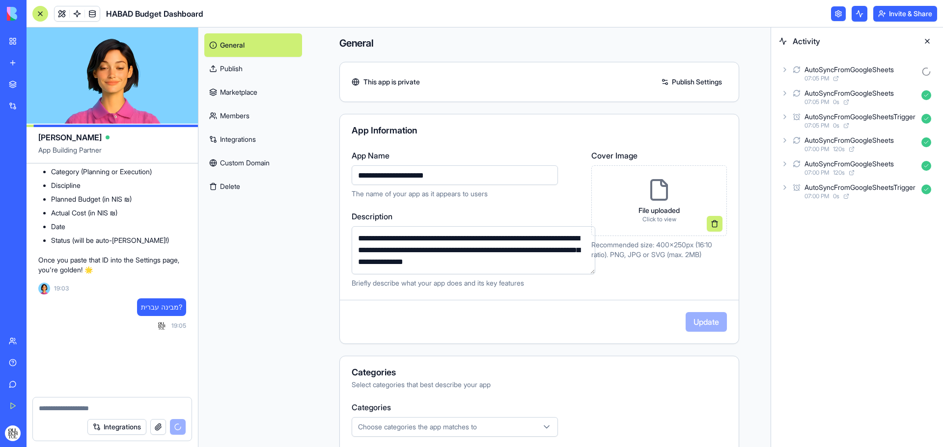
scroll to position [1952, 0]
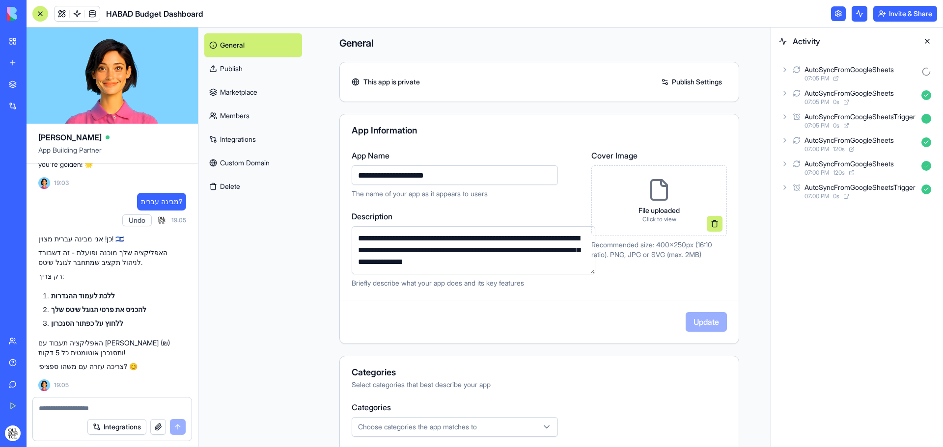
click at [836, 14] on link at bounding box center [838, 13] width 15 height 15
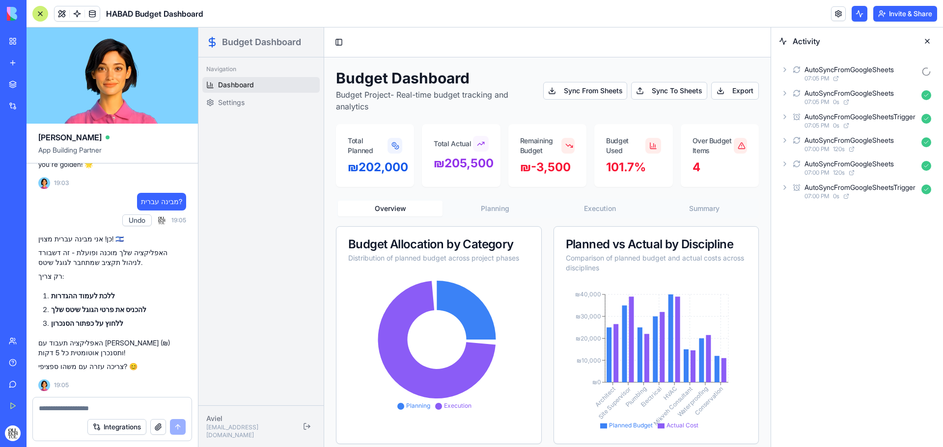
click at [122, 410] on textarea at bounding box center [112, 409] width 147 height 10
click at [862, 12] on button at bounding box center [859, 14] width 16 height 16
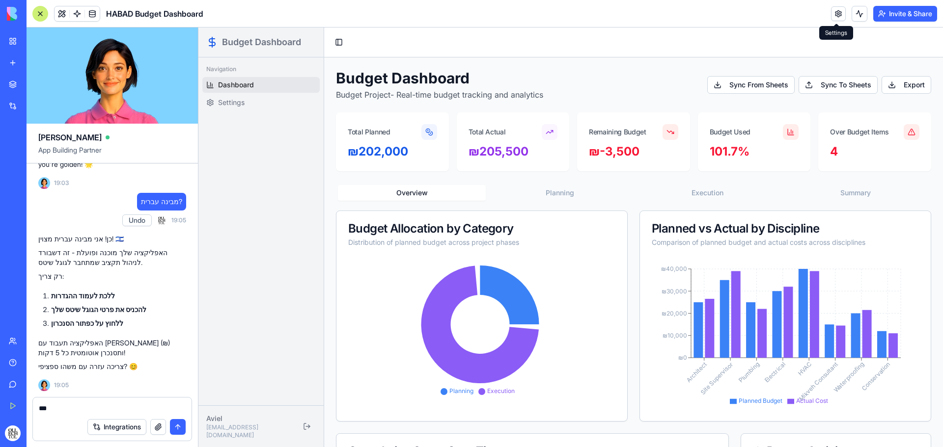
click at [840, 16] on link at bounding box center [838, 13] width 15 height 15
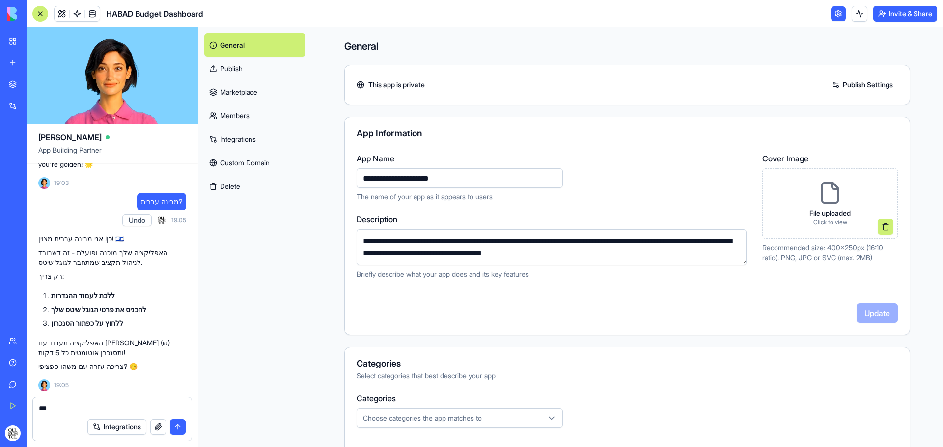
click at [259, 141] on link "Integrations" at bounding box center [254, 140] width 101 height 24
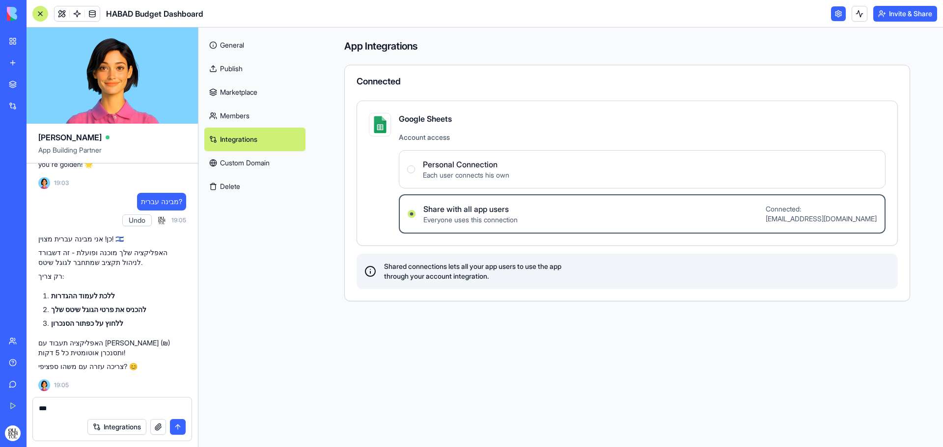
click at [468, 166] on span "Personal Connection" at bounding box center [466, 165] width 86 height 12
click at [415, 166] on Connection "Personal Connection Each user connects his own" at bounding box center [411, 169] width 8 height 8
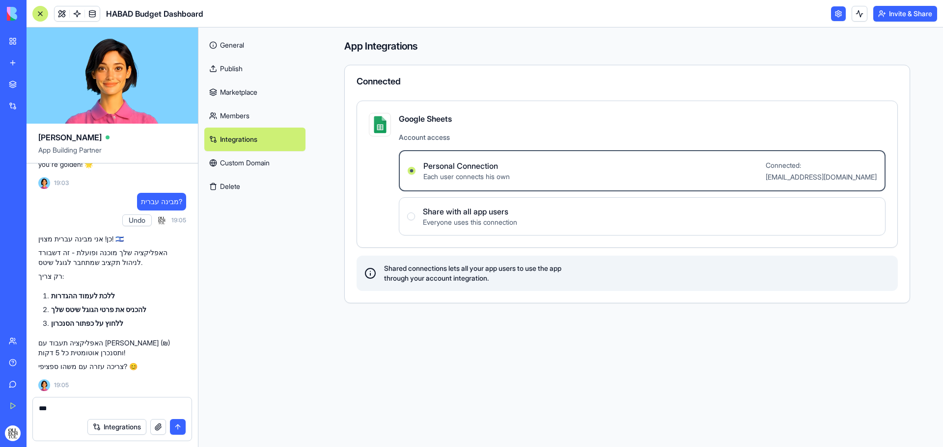
click at [499, 213] on span "Share with all app users" at bounding box center [470, 212] width 94 height 12
click at [415, 213] on users "Share with all app users Everyone uses this connection" at bounding box center [411, 217] width 8 height 8
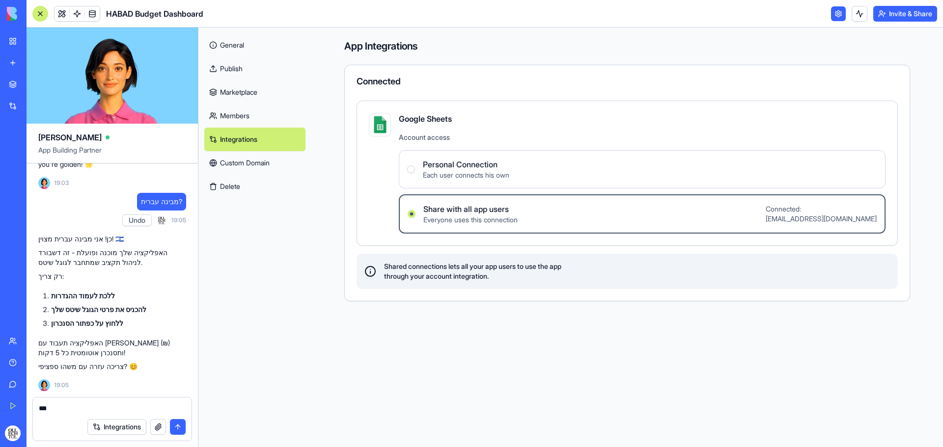
click at [839, 15] on link at bounding box center [838, 13] width 15 height 15
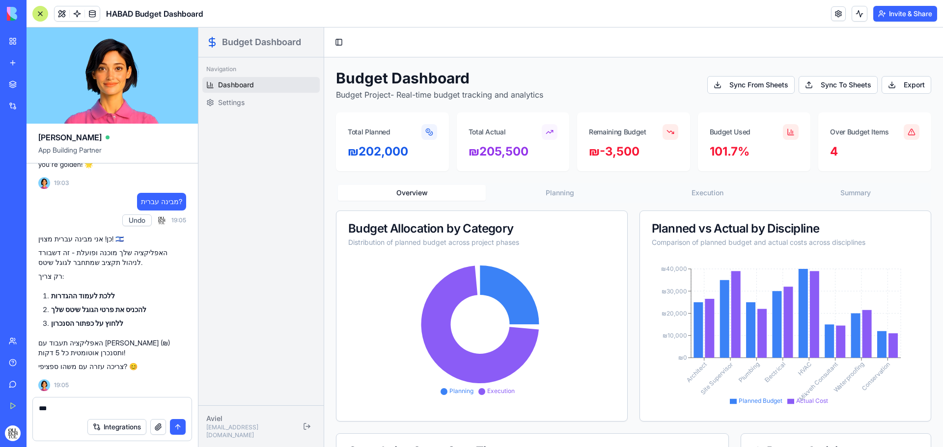
click at [113, 424] on button "Integrations" at bounding box center [116, 427] width 59 height 16
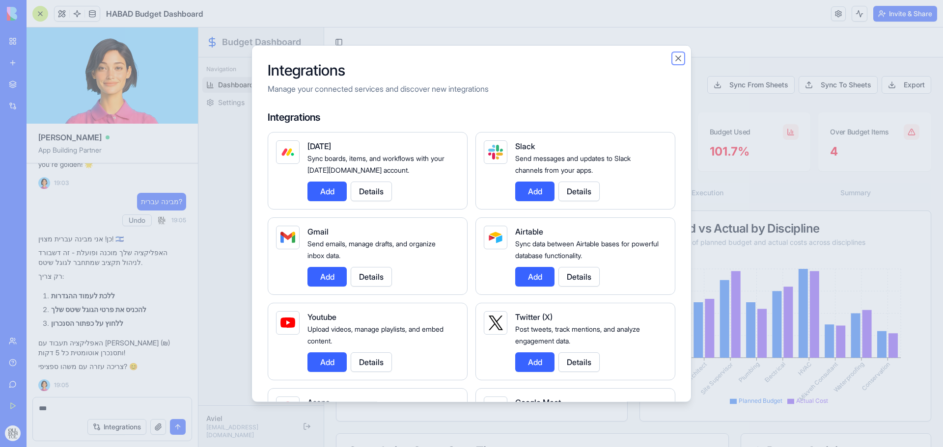
click at [678, 62] on button "Close" at bounding box center [678, 58] width 10 height 10
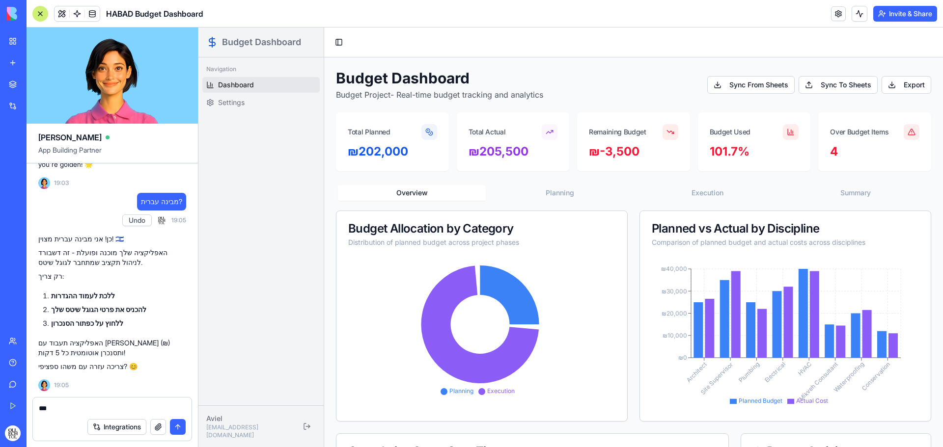
click at [839, 11] on link at bounding box center [838, 13] width 15 height 15
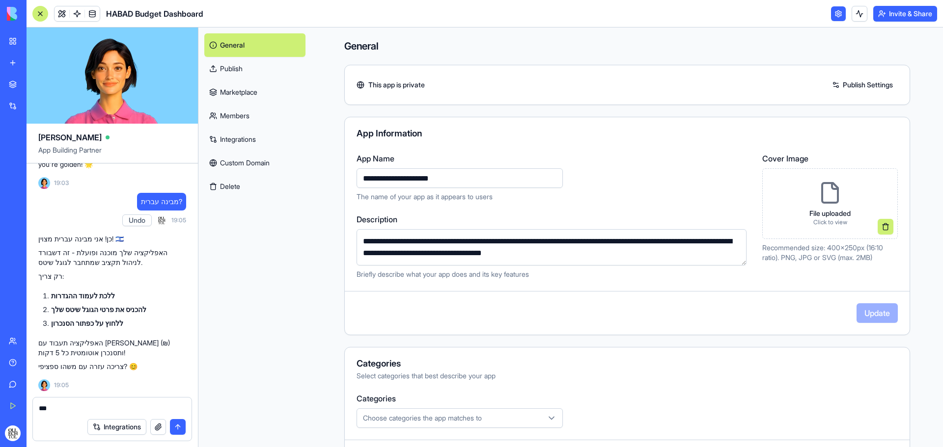
click at [690, 92] on div "This app is private Publish Settings" at bounding box center [627, 85] width 565 height 16
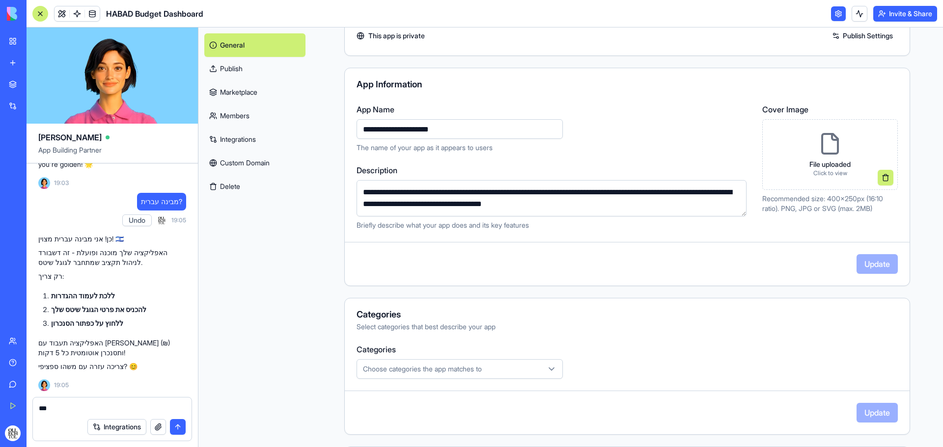
scroll to position [150, 0]
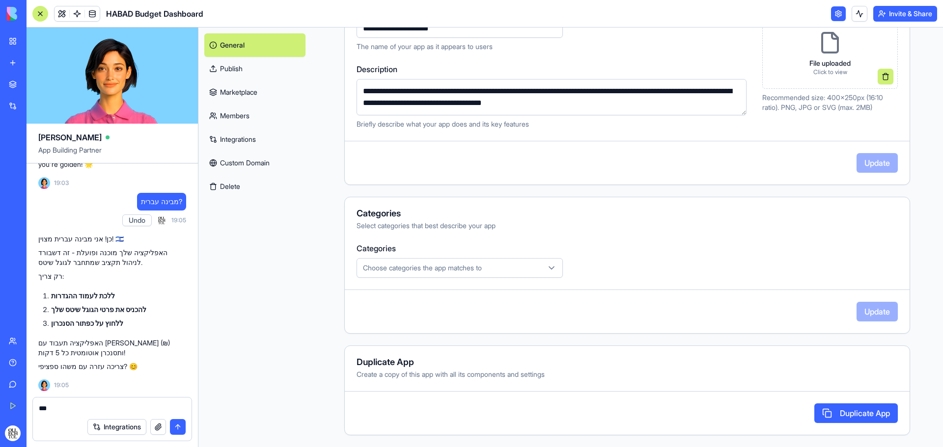
click at [260, 146] on link "Integrations" at bounding box center [254, 140] width 101 height 24
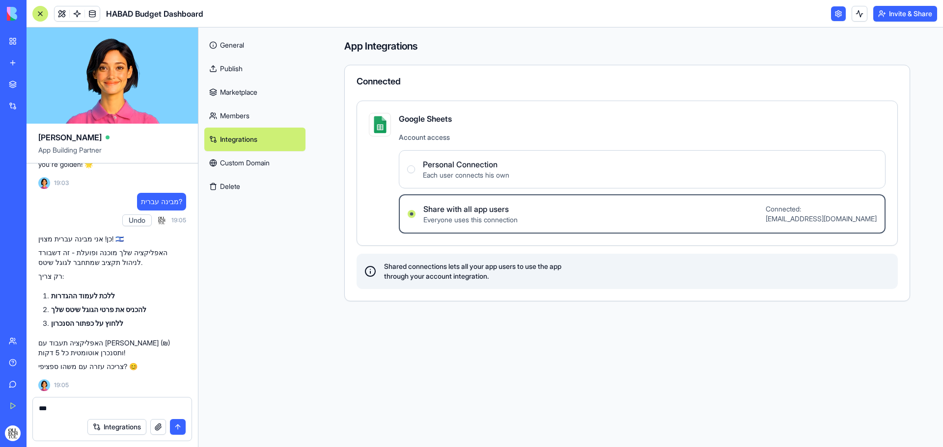
click at [433, 125] on div "Google Sheets Account access Personal Connection Each user connects his own Sha…" at bounding box center [642, 173] width 487 height 121
click at [445, 165] on span "Personal Connection" at bounding box center [466, 165] width 86 height 12
click at [415, 165] on Connection "Personal Connection Each user connects his own" at bounding box center [411, 169] width 8 height 8
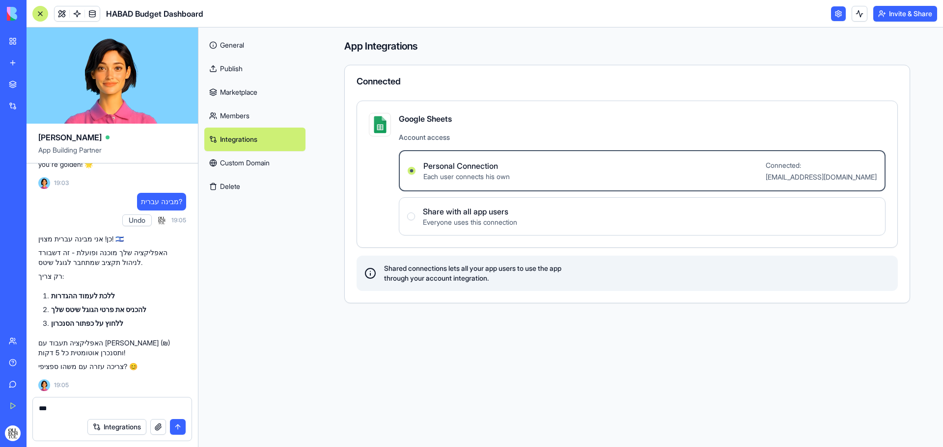
click at [311, 245] on div "General Publish Marketplace Members Integrations Custom Domain Delete" at bounding box center [254, 237] width 113 height 420
click at [110, 408] on textarea "***" at bounding box center [112, 409] width 147 height 10
type textarea "*"
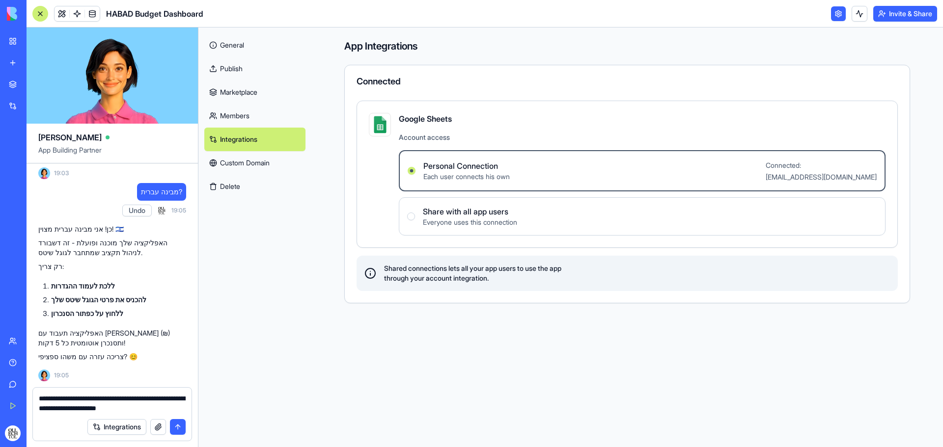
type textarea "**********"
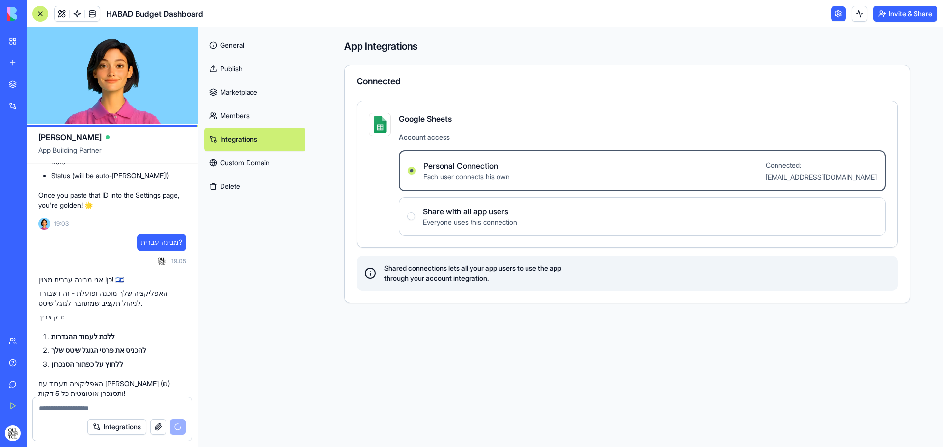
scroll to position [1803, 0]
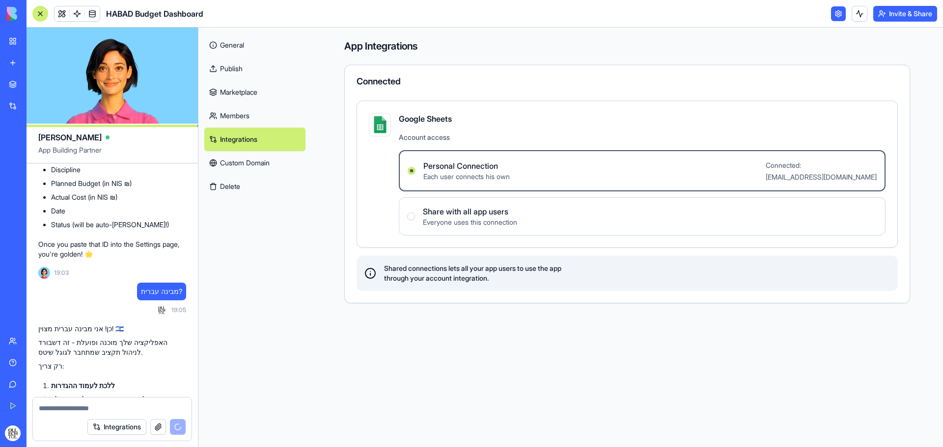
click at [839, 17] on link at bounding box center [838, 13] width 15 height 15
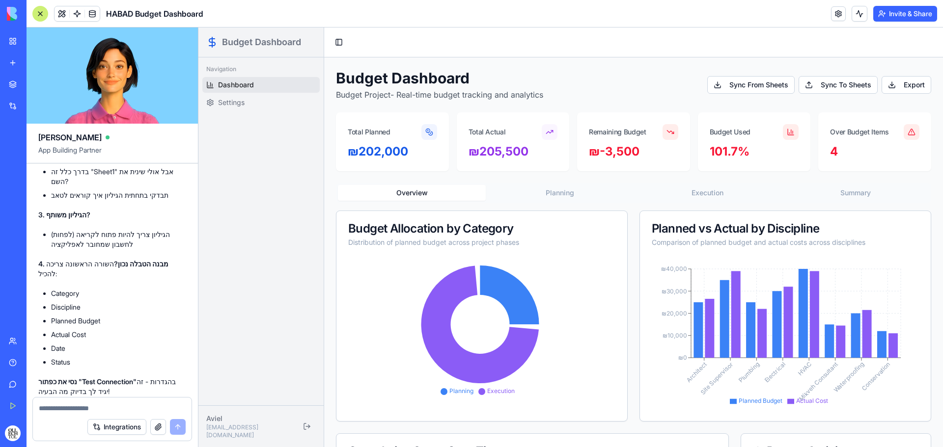
scroll to position [2274, 0]
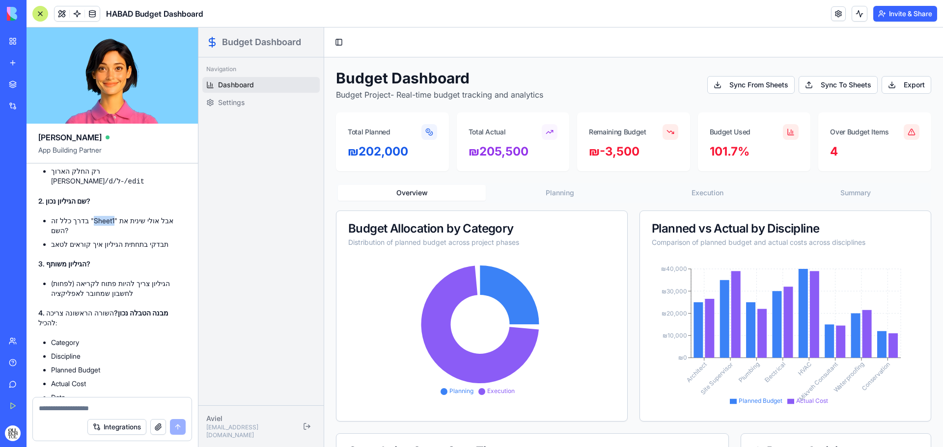
drag, startPoint x: 87, startPoint y: 250, endPoint x: 108, endPoint y: 250, distance: 20.1
click at [108, 236] on li "בדרך כלל זה "Sheet1" אבל אולי שינית את השם?" at bounding box center [118, 226] width 135 height 20
click at [127, 236] on li "בדרך כלל זה "Sheet1" אבל אולי שינית את השם?" at bounding box center [118, 226] width 135 height 20
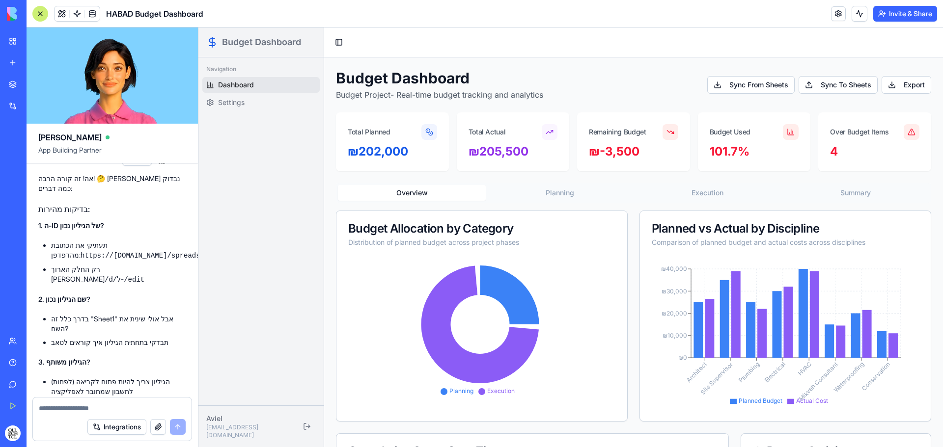
scroll to position [2224, 0]
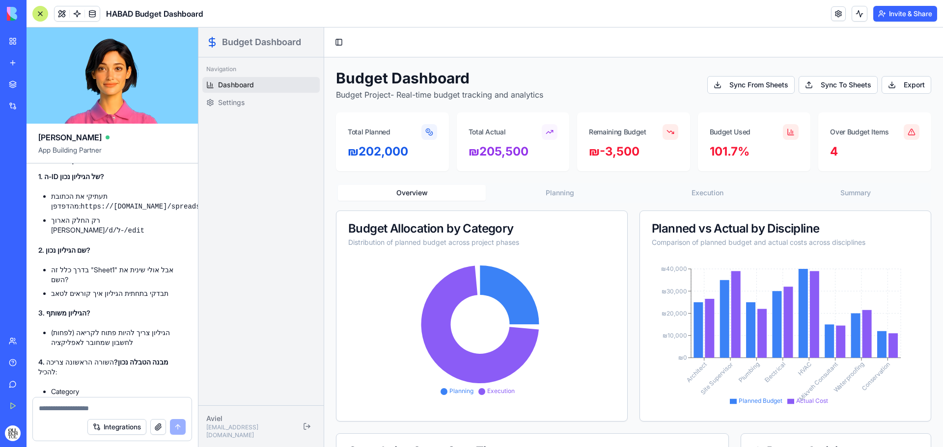
click at [143, 211] on code "https://[DOMAIN_NAME]/spreadsheets/d/[כאן_ה_ID]/edit" at bounding box center [187, 207] width 212 height 8
click at [144, 211] on code "https://[DOMAIN_NAME]/spreadsheets/d/[כאן_ה_ID]/edit" at bounding box center [187, 207] width 212 height 8
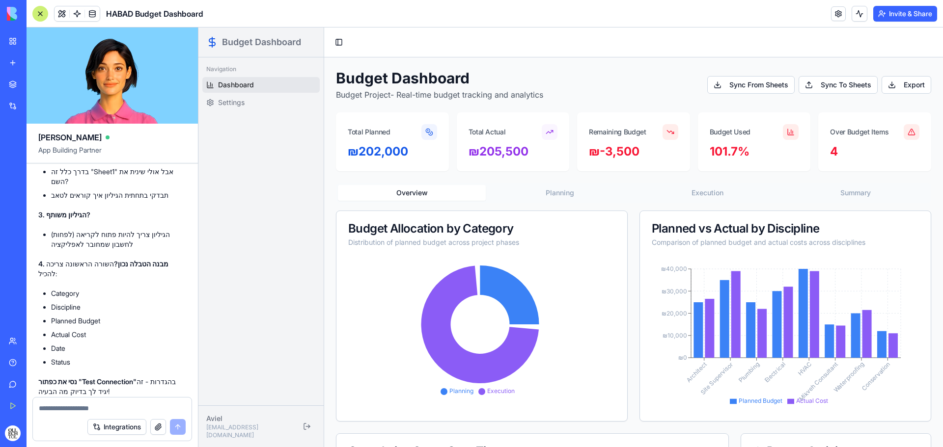
scroll to position [2372, 0]
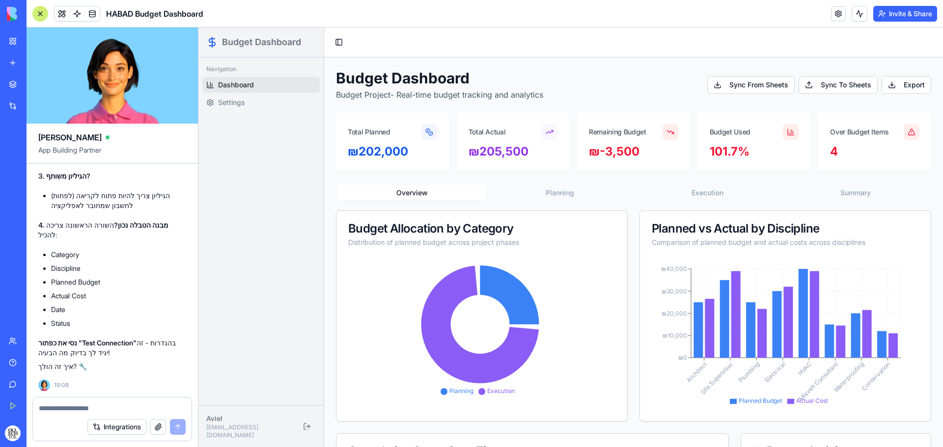
click at [116, 407] on textarea at bounding box center [112, 409] width 147 height 10
paste textarea "**********"
type textarea "**********"
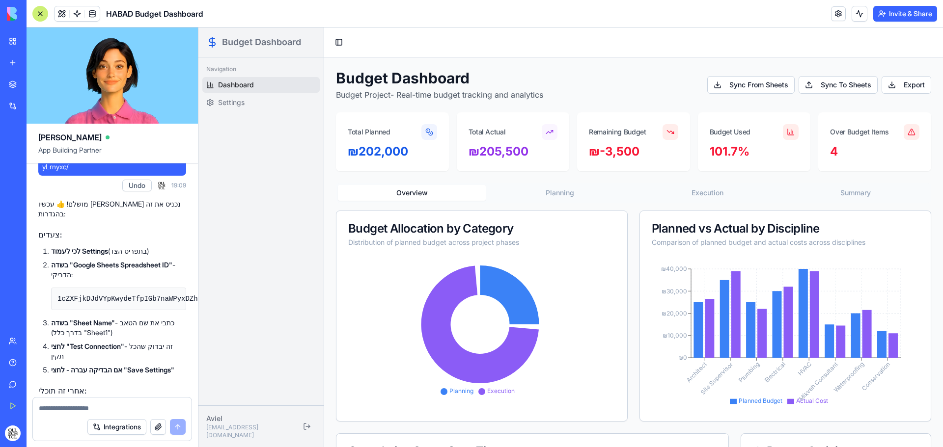
scroll to position [2657, 0]
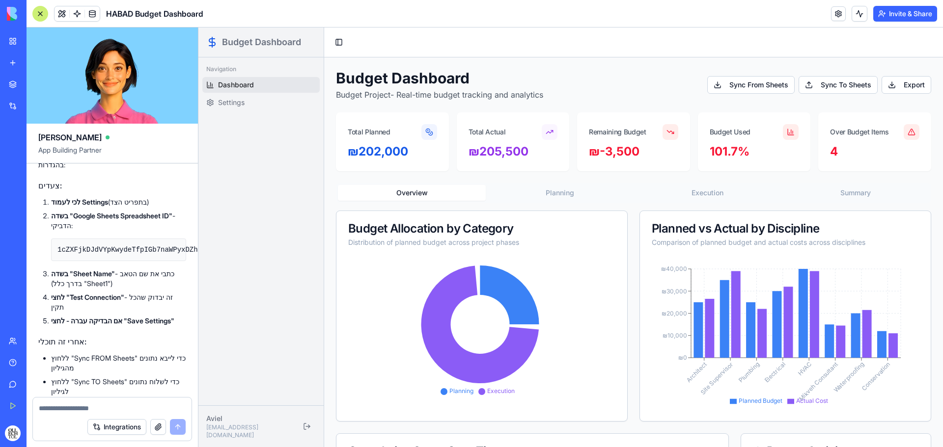
click at [138, 248] on code "1cZXFjkDJdVYpKwydeTfpIGb7naWPyxDZhFqlyLrnyxc" at bounding box center [148, 250] width 182 height 8
copy ol "1cZXFjkDJdVYpKwydeTfpIGb7naWPyxDZhFqlyLrnyxc"
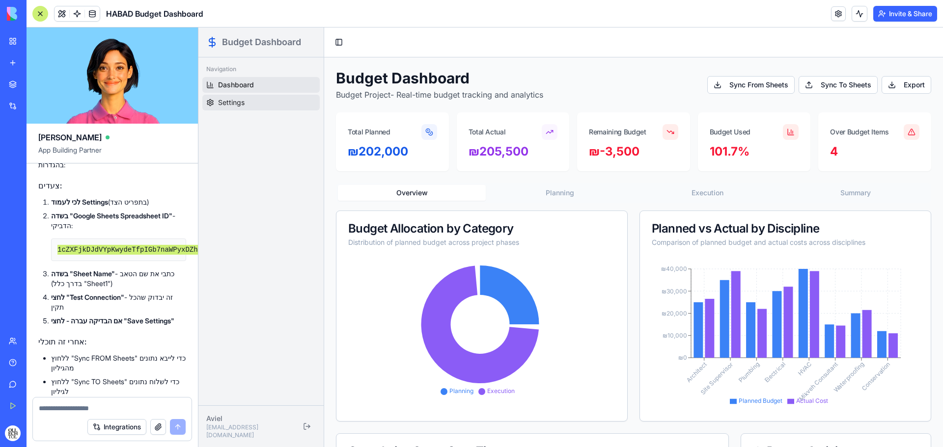
click at [255, 103] on link "Settings" at bounding box center [260, 103] width 117 height 16
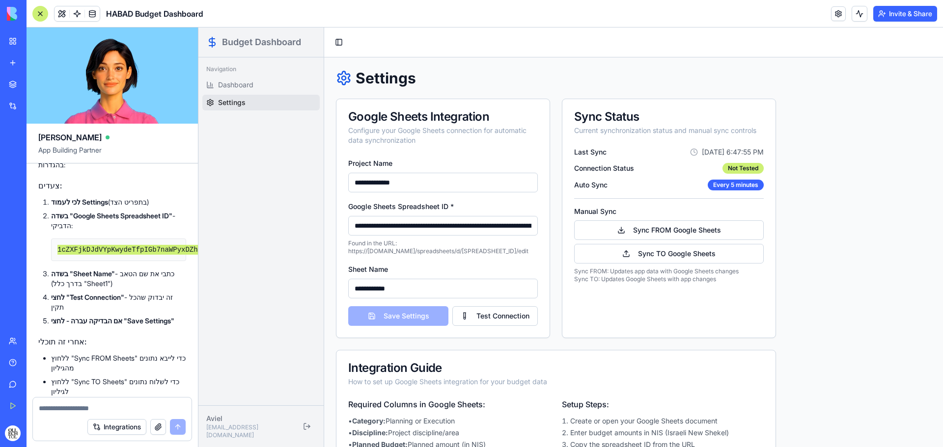
click at [457, 224] on input "**********" at bounding box center [443, 226] width 190 height 20
paste input
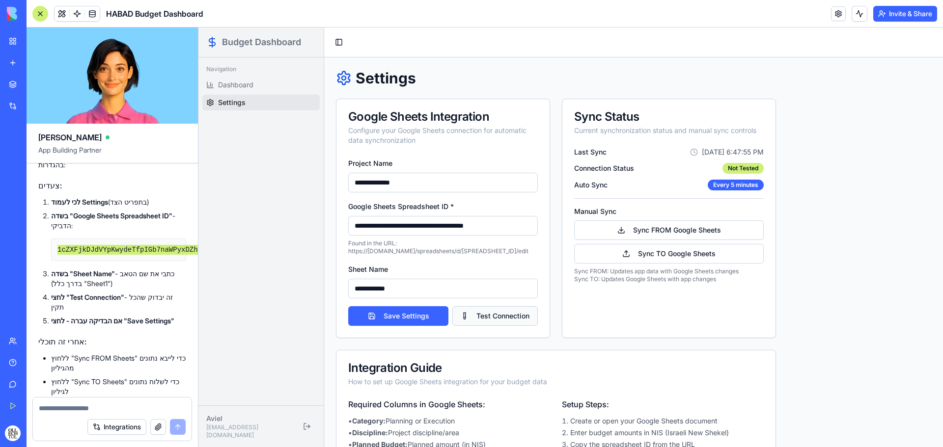
type input "**********"
click at [493, 317] on button "Test Connection" at bounding box center [494, 316] width 85 height 20
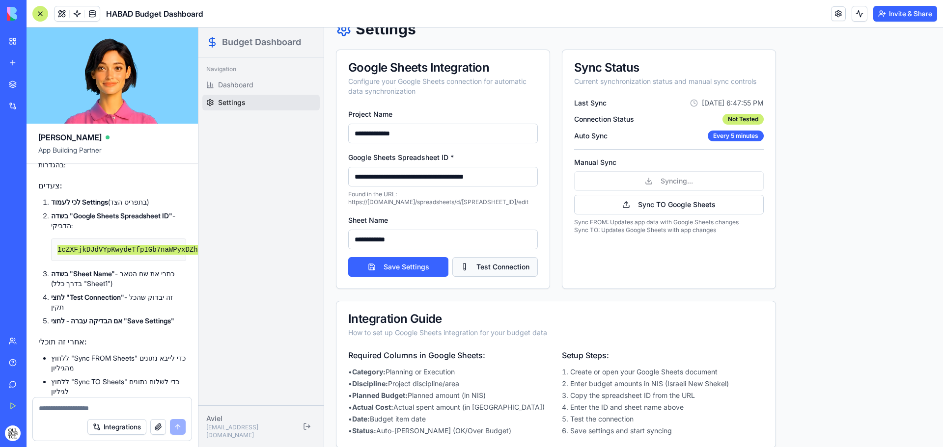
click at [491, 266] on button "Test Connection" at bounding box center [494, 267] width 85 height 20
click at [422, 234] on input "**********" at bounding box center [443, 240] width 190 height 20
click at [422, 234] on input "Sheet Name" at bounding box center [443, 240] width 190 height 20
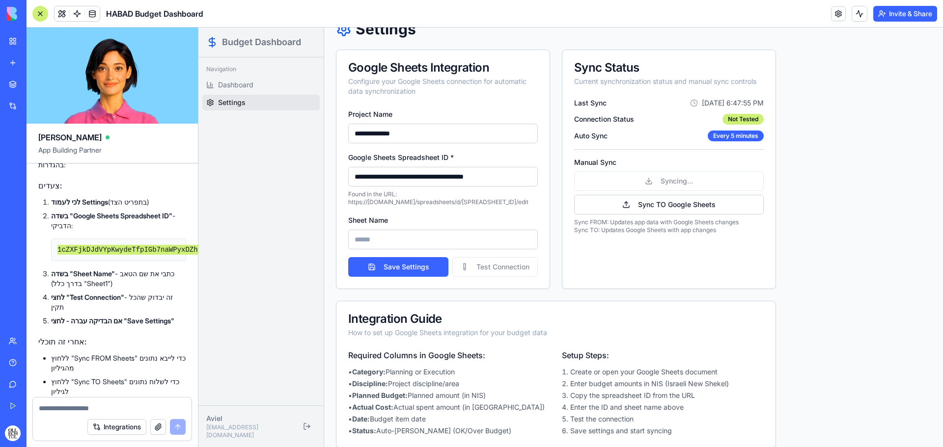
scroll to position [2707, 0]
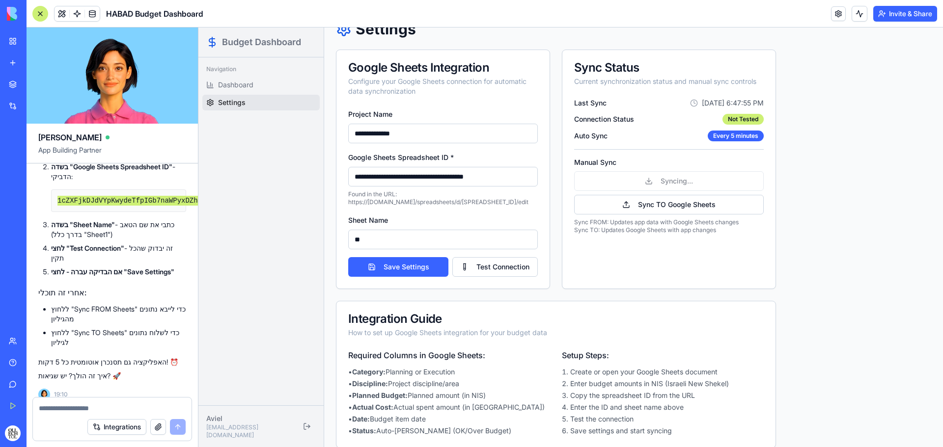
type input "*"
type input "******"
click at [485, 260] on button "Test Connection" at bounding box center [494, 267] width 85 height 20
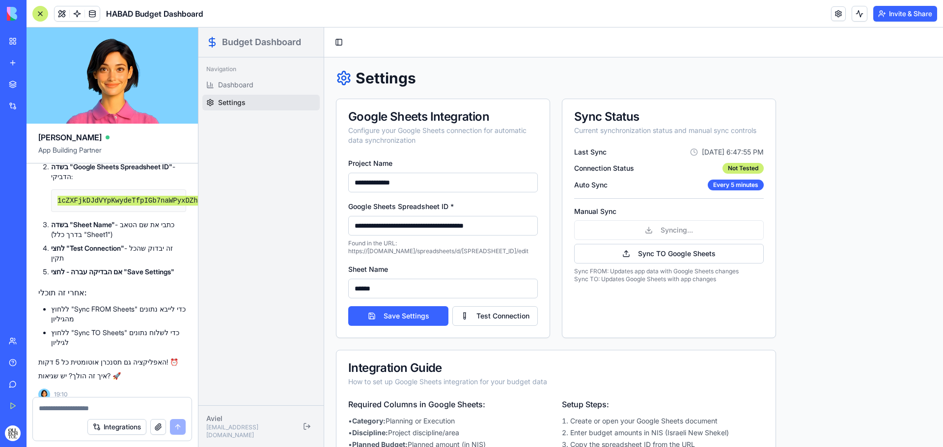
click at [500, 225] on input "**********" at bounding box center [443, 226] width 190 height 20
click at [511, 247] on p "Found in the URL: https://[DOMAIN_NAME]/spreadsheets/d/[SPREADSHEET_ID]/edit" at bounding box center [443, 248] width 190 height 16
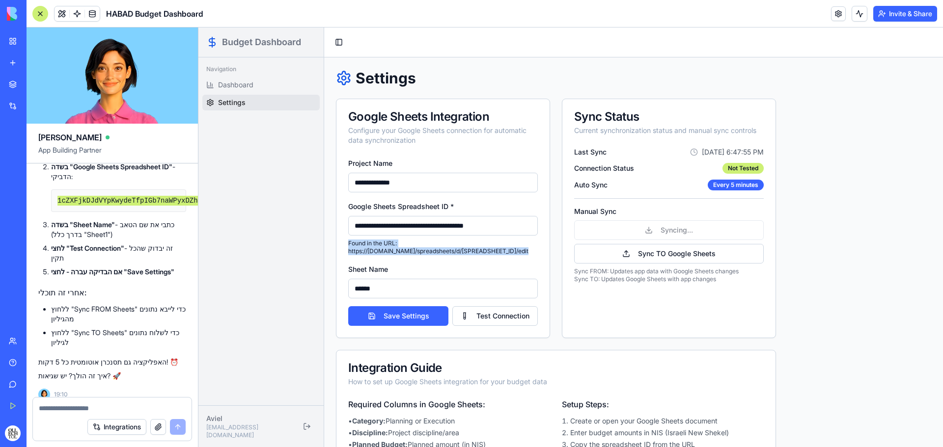
click at [511, 247] on p "Found in the URL: https://[DOMAIN_NAME]/spreadsheets/d/[SPREADSHEET_ID]/edit" at bounding box center [443, 248] width 190 height 16
click at [483, 267] on div "Sheet Name ******" at bounding box center [443, 280] width 190 height 35
click at [498, 231] on input "**********" at bounding box center [443, 226] width 190 height 20
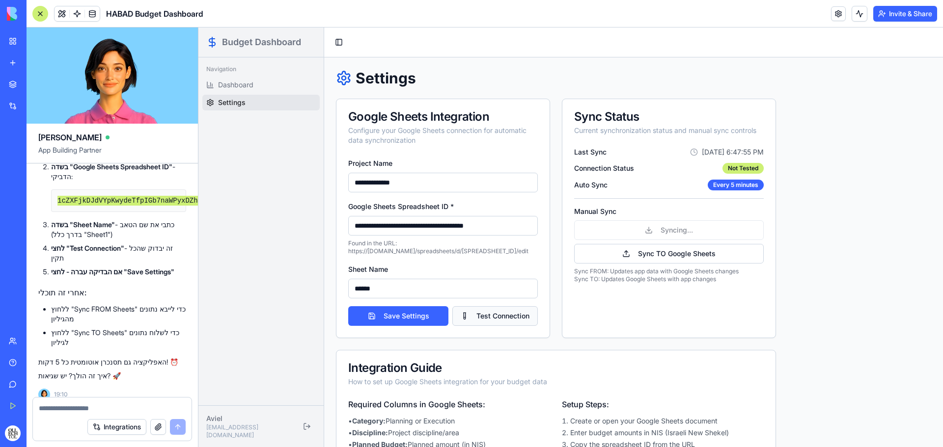
scroll to position [49, 0]
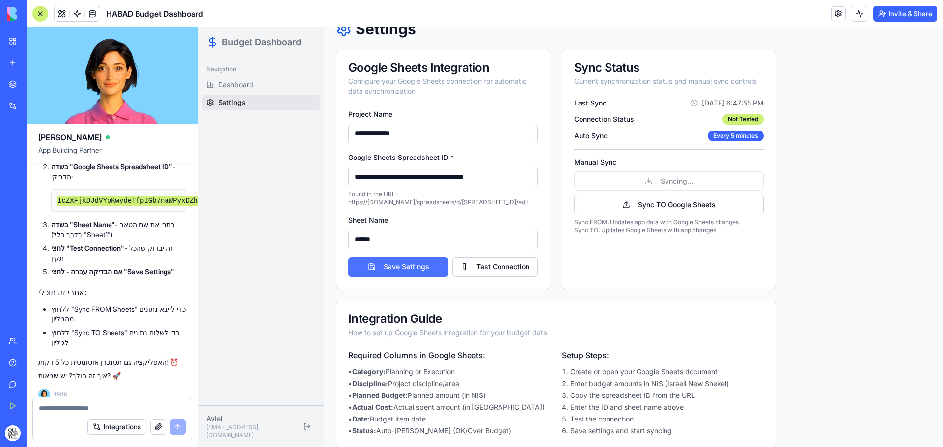
click at [422, 265] on button "Save Settings" at bounding box center [398, 267] width 100 height 20
click at [486, 267] on button "Test Connection" at bounding box center [494, 267] width 85 height 20
click at [497, 270] on button "Test Connection" at bounding box center [494, 267] width 85 height 20
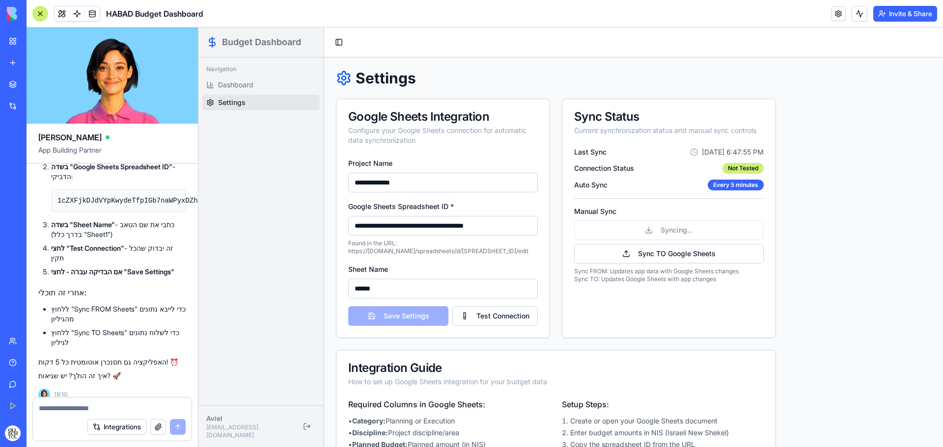
click at [140, 406] on textarea at bounding box center [112, 409] width 147 height 10
click at [272, 82] on link "Dashboard" at bounding box center [260, 85] width 117 height 16
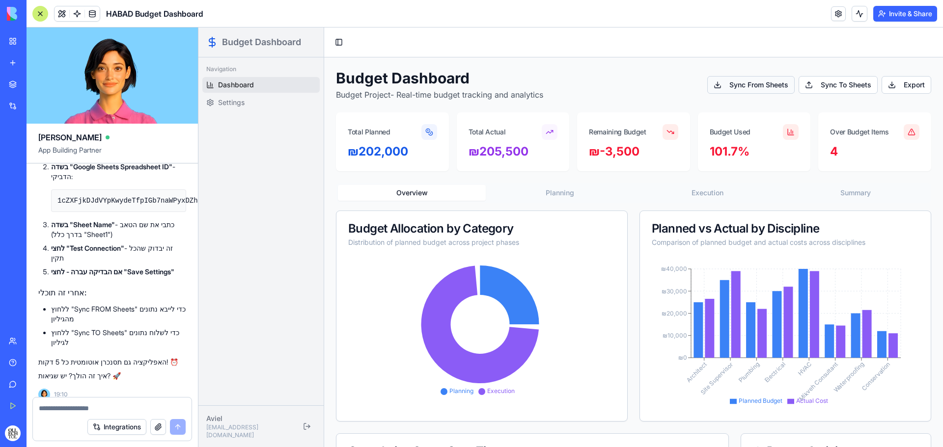
click at [722, 89] on button "Sync From Sheets" at bounding box center [750, 85] width 87 height 18
click at [744, 144] on div "101.7%" at bounding box center [753, 152] width 89 height 16
click at [127, 406] on textarea at bounding box center [112, 409] width 147 height 10
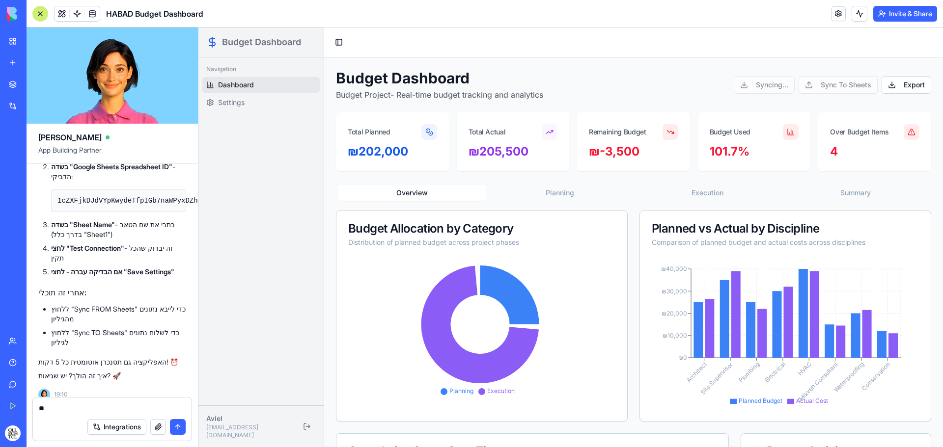
type textarea "*"
type textarea "**********"
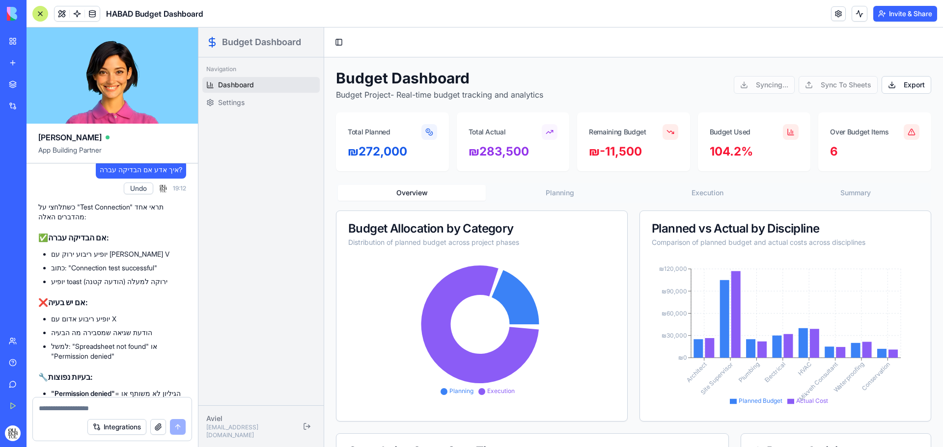
scroll to position [2901, 0]
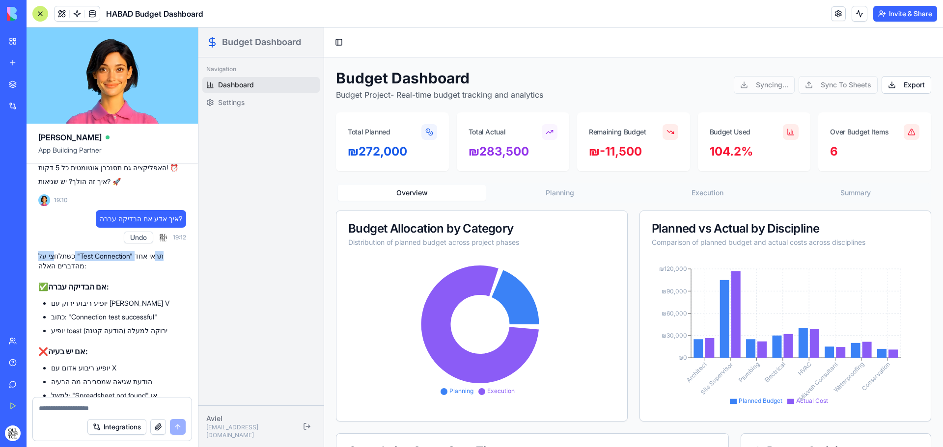
drag, startPoint x: 170, startPoint y: 247, endPoint x: 51, endPoint y: 250, distance: 119.8
click at [51, 251] on p "כשתלחצי על "Test Connection" תראי אחד מהדברים האלה:" at bounding box center [112, 261] width 148 height 20
click at [88, 251] on p "כשתלחצי על "Test Connection" תראי אחד מהדברים האלה:" at bounding box center [112, 261] width 148 height 20
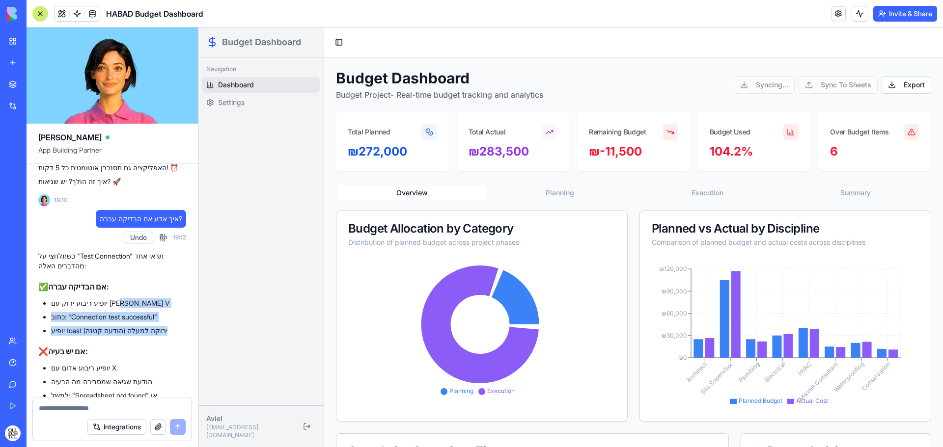
drag, startPoint x: 54, startPoint y: 294, endPoint x: 161, endPoint y: 323, distance: 110.4
click at [161, 323] on ul "יופיע ריבוע ירוק עם [PERSON_NAME] V כתוב: "Connection test successful" יופיע to…" at bounding box center [112, 316] width 148 height 37
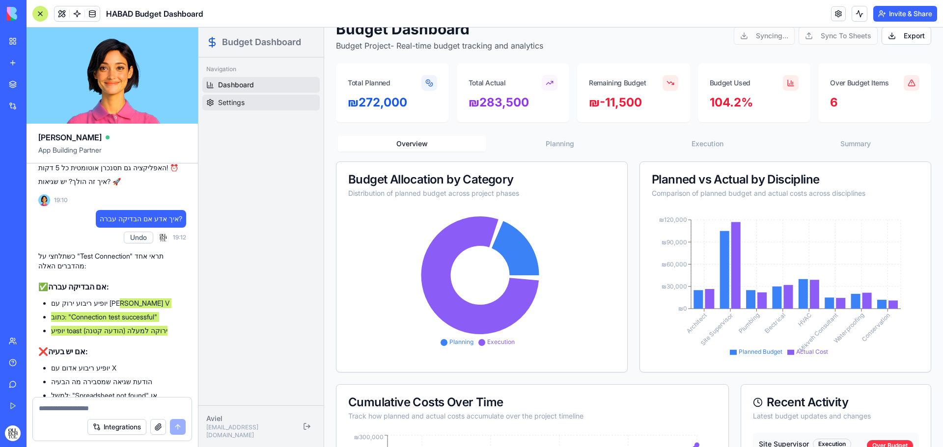
click at [250, 105] on link "Settings" at bounding box center [260, 103] width 117 height 16
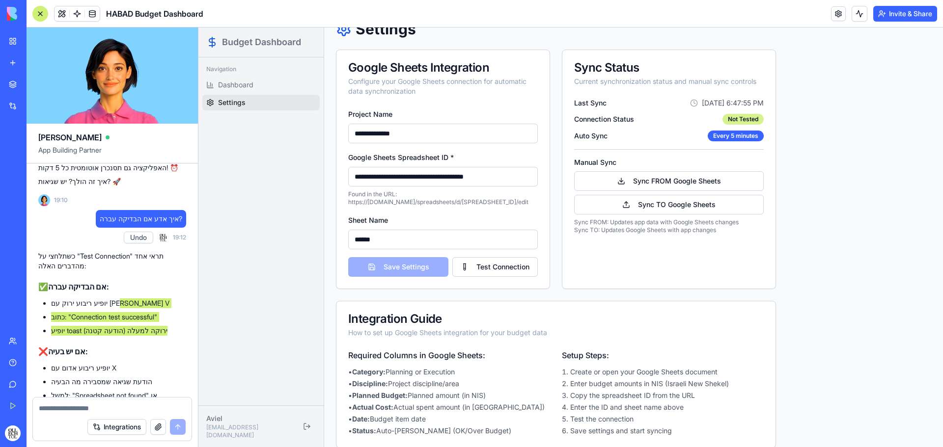
click at [745, 118] on div "Not Tested" at bounding box center [742, 119] width 41 height 11
click at [747, 113] on div "Last Sync [DATE] 6:47:55 PM Connection Status Not Tested Auto Sync Every 5 minu…" at bounding box center [669, 119] width 190 height 43
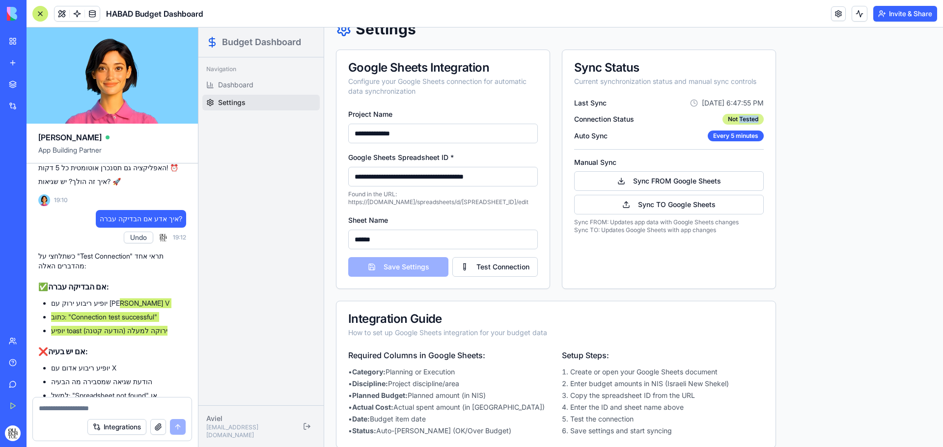
click at [747, 116] on div "Not Tested" at bounding box center [742, 119] width 41 height 11
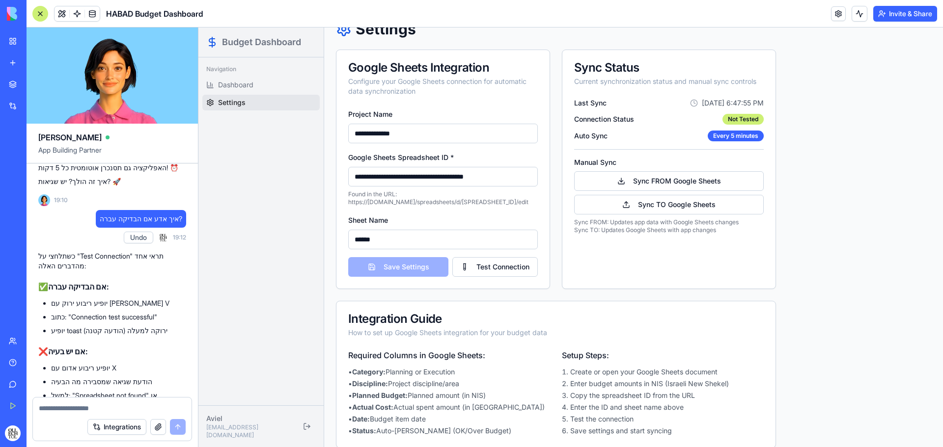
click at [198, 328] on div "[PERSON_NAME] App Building Partner Undo 18:36 🚀 Budget Command Center Coming Up…" at bounding box center [113, 237] width 172 height 420
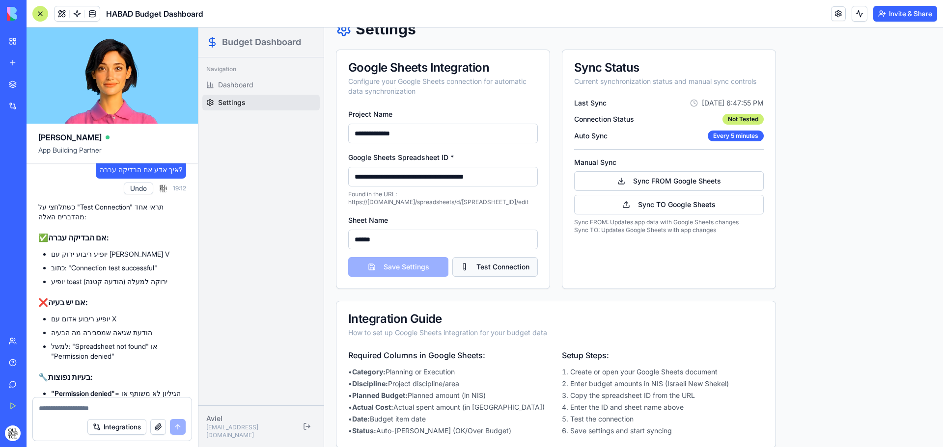
click at [511, 263] on button "Test Connection" at bounding box center [494, 267] width 85 height 20
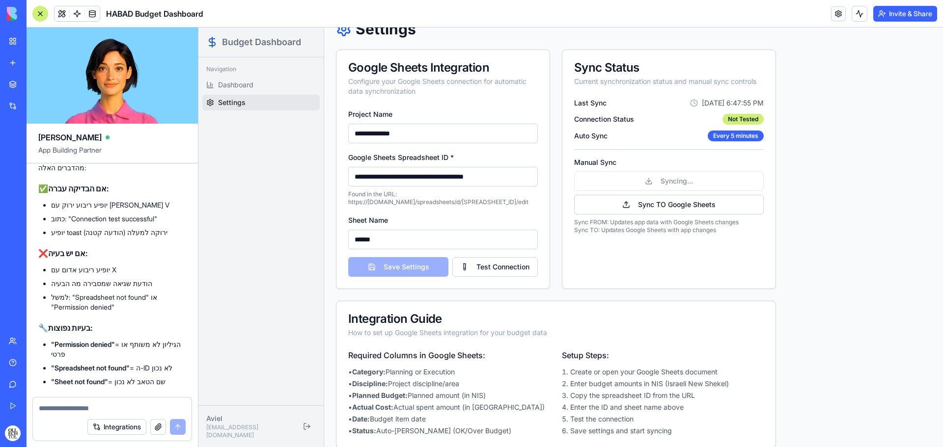
scroll to position [3048, 0]
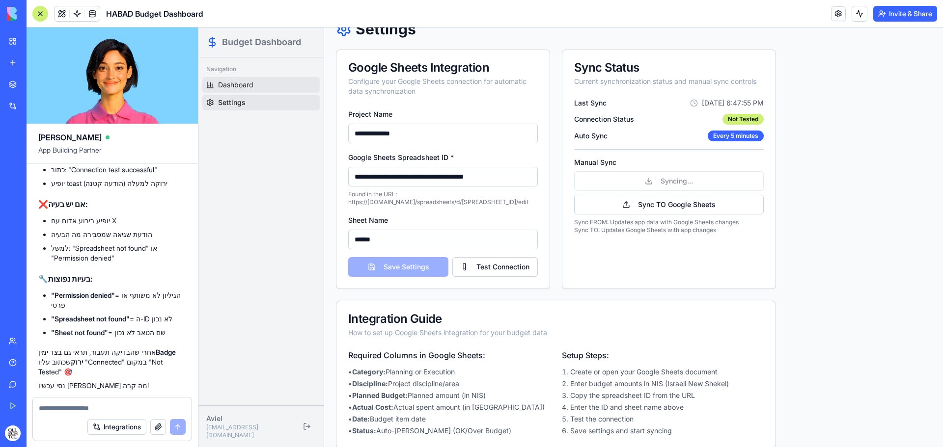
click at [276, 88] on link "Dashboard" at bounding box center [260, 85] width 117 height 16
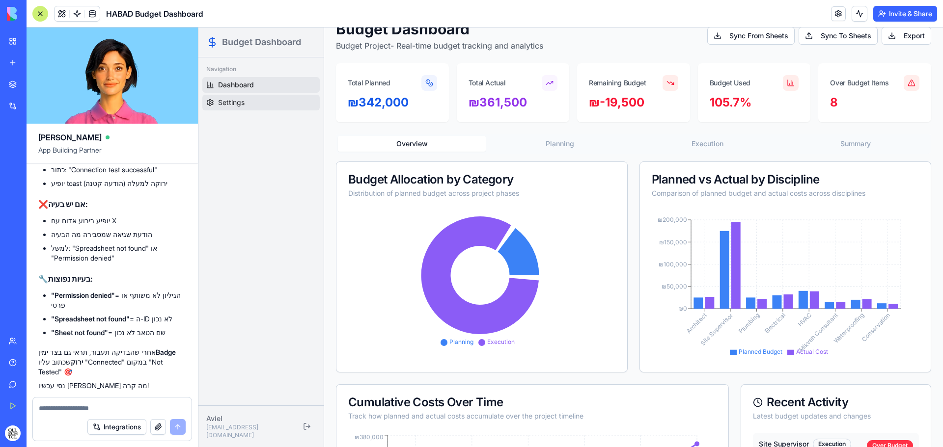
click at [272, 101] on link "Settings" at bounding box center [260, 103] width 117 height 16
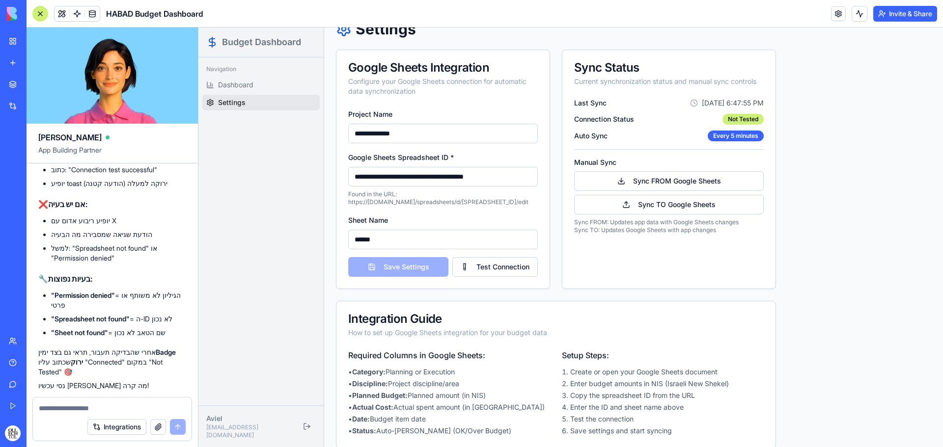
scroll to position [62, 0]
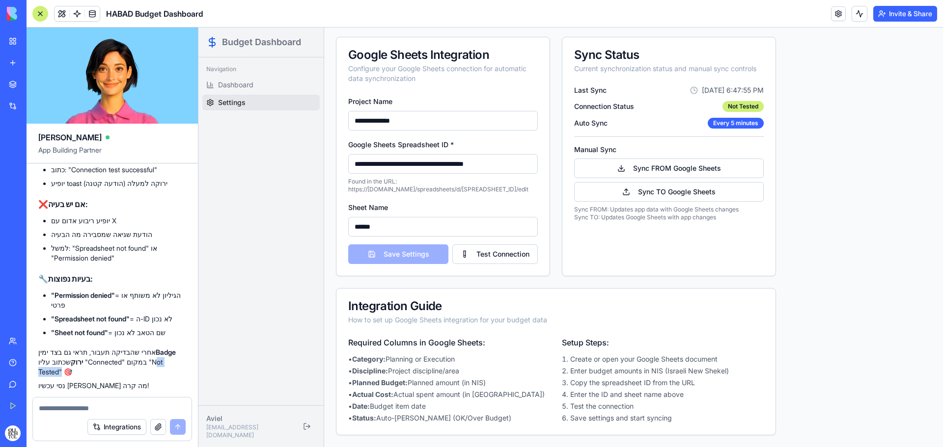
drag, startPoint x: 134, startPoint y: 352, endPoint x: 166, endPoint y: 353, distance: 32.9
click at [166, 353] on p "אחרי שהבדיקה תעבור, תראי גם בצד ימין Badge ירוק שכתוב עליו "Connected" במקום "N…" at bounding box center [112, 362] width 148 height 29
copy p "Not Tested"
click at [133, 406] on textarea at bounding box center [112, 409] width 147 height 10
paste textarea "**********"
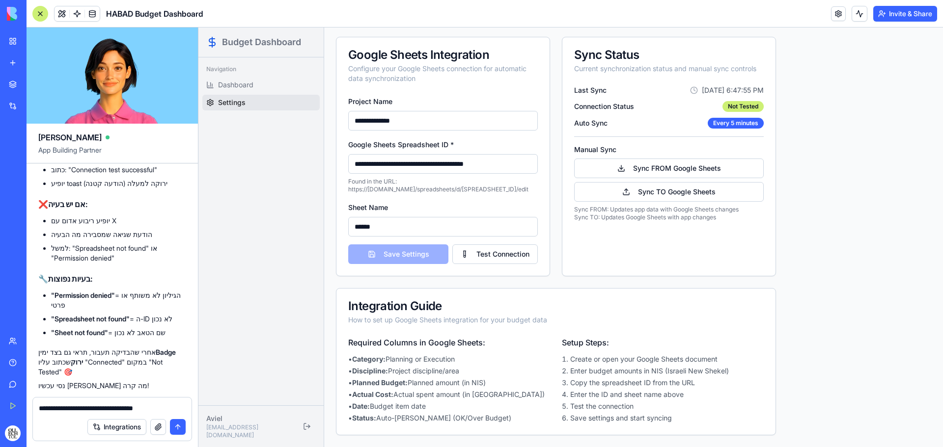
type textarea "**********"
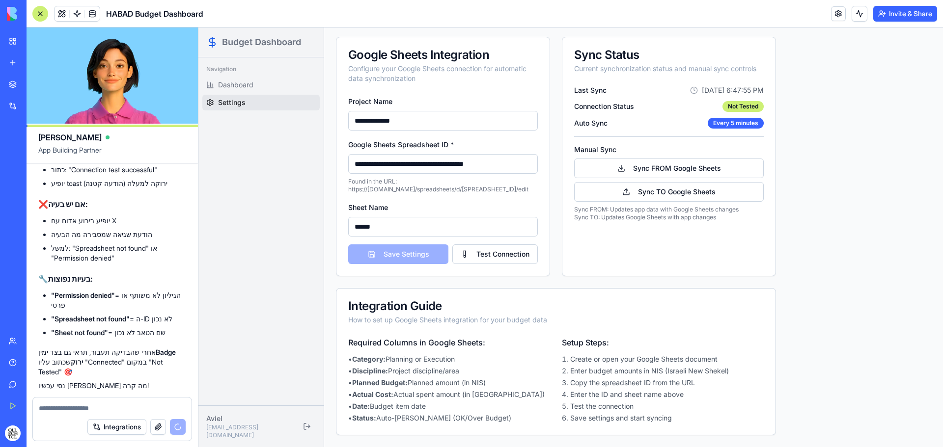
scroll to position [3086, 0]
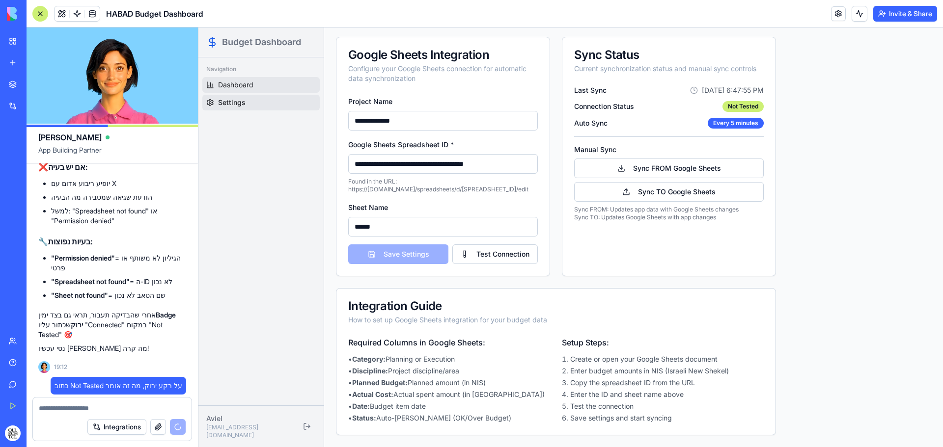
click at [248, 85] on span "Dashboard" at bounding box center [235, 85] width 35 height 10
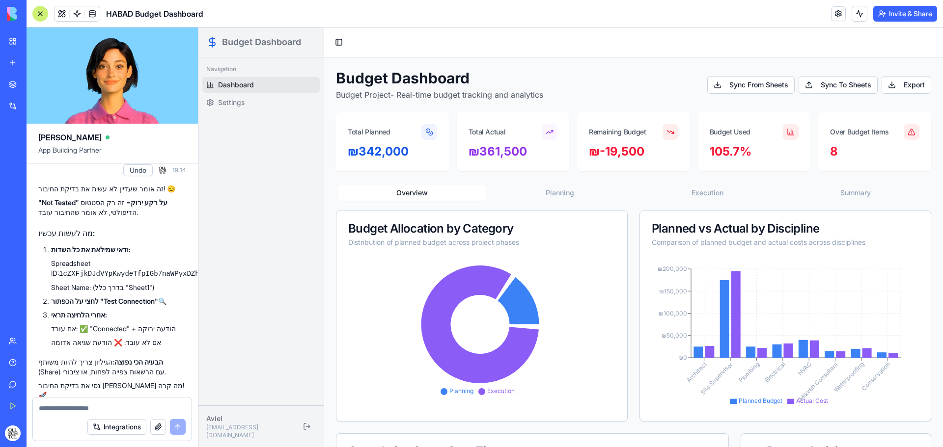
scroll to position [3271, 0]
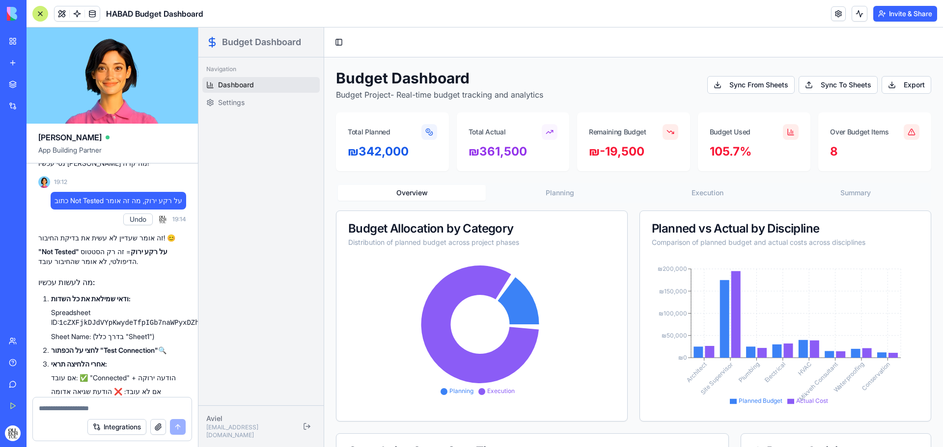
click at [129, 233] on p "זה אומר שעדיין לא עשית את בדיקת החיבור! 😊" at bounding box center [112, 238] width 148 height 10
click at [119, 247] on p ""Not Tested" על רקע ירוק = זה רק הסטטוס הדיפולטי, לא אומר שהחיבור עובד." at bounding box center [112, 257] width 148 height 20
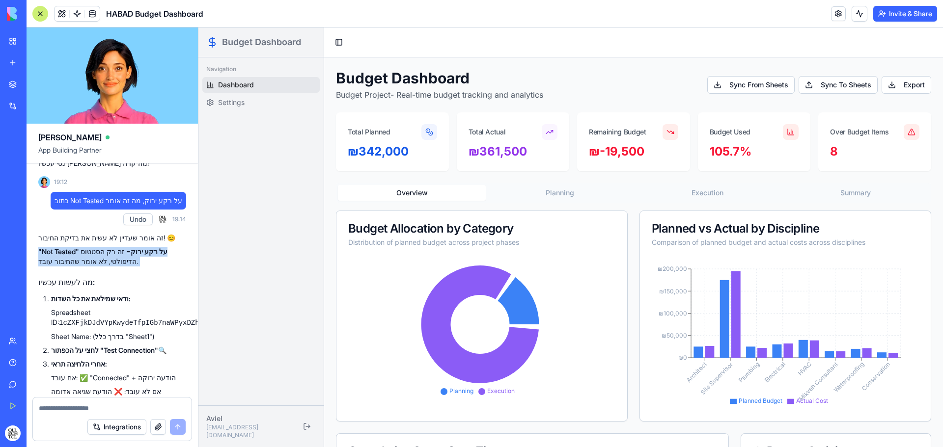
click at [119, 247] on p ""Not Tested" על רקע ירוק = זה רק הסטטוס הדיפולטי, לא אומר שהחיבור עובד." at bounding box center [112, 257] width 148 height 20
click at [102, 295] on strong "ודאי שמילאת את כל השדות:" at bounding box center [91, 299] width 80 height 8
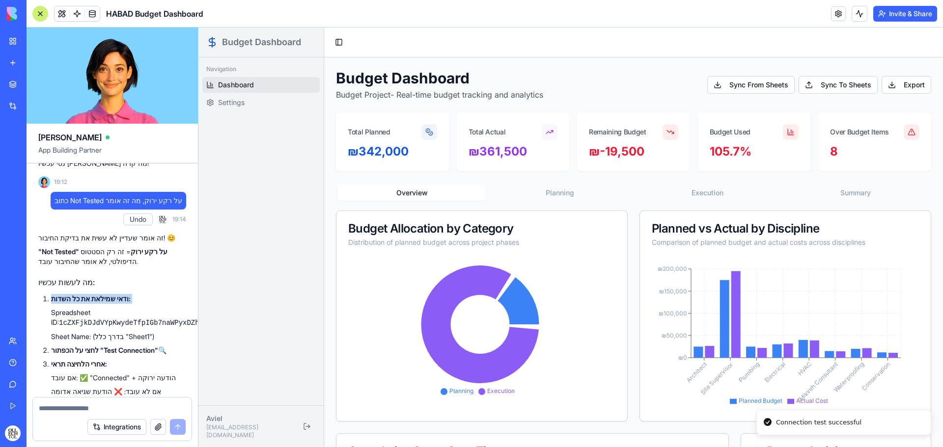
click at [102, 295] on strong "ודאי שמילאת את כל השדות:" at bounding box center [91, 299] width 80 height 8
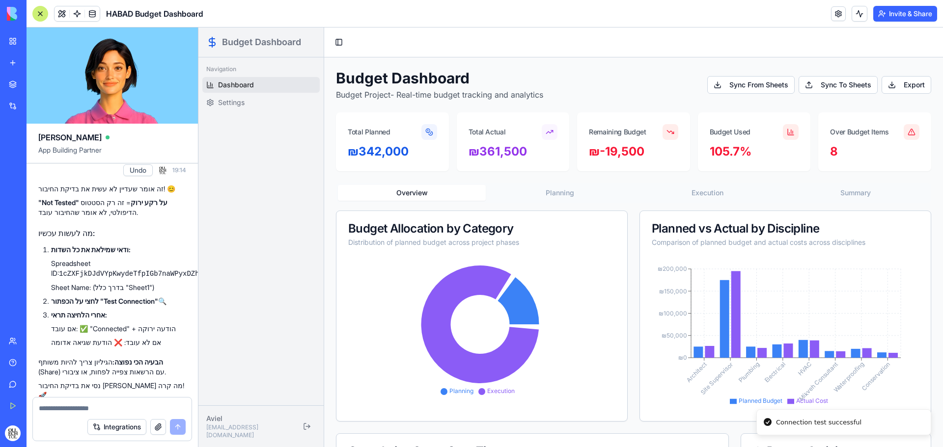
click at [143, 270] on code "1cZXFjkDJdVYpKwydeTfpIGb7naWPyxDZhFqlyLrnyxc" at bounding box center [150, 274] width 182 height 8
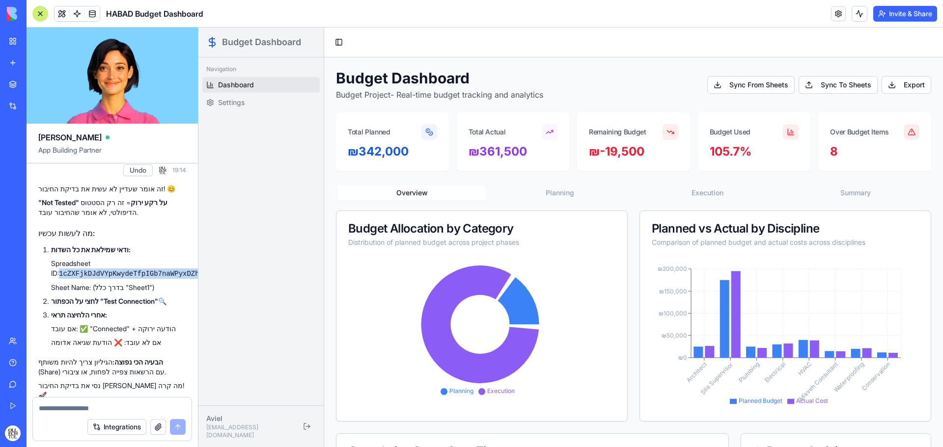
click at [143, 270] on code "1cZXFjkDJdVYpKwydeTfpIGb7naWPyxDZhFqlyLrnyxc" at bounding box center [150, 274] width 182 height 8
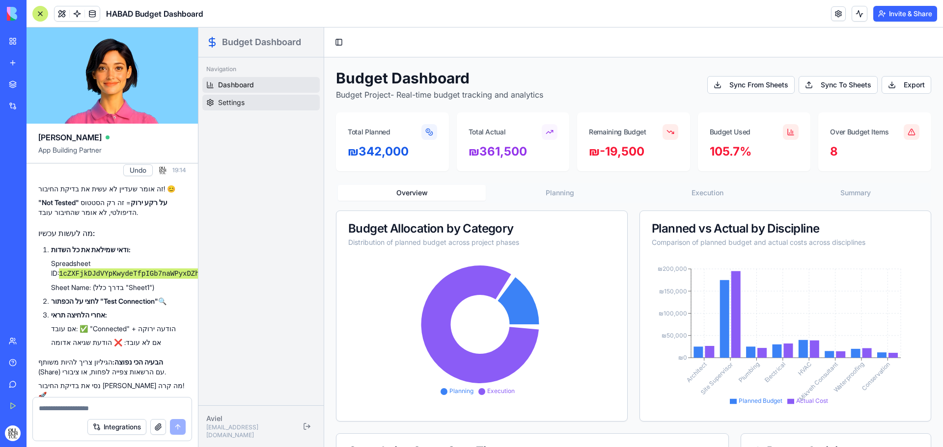
click at [242, 103] on span "Settings" at bounding box center [231, 103] width 27 height 10
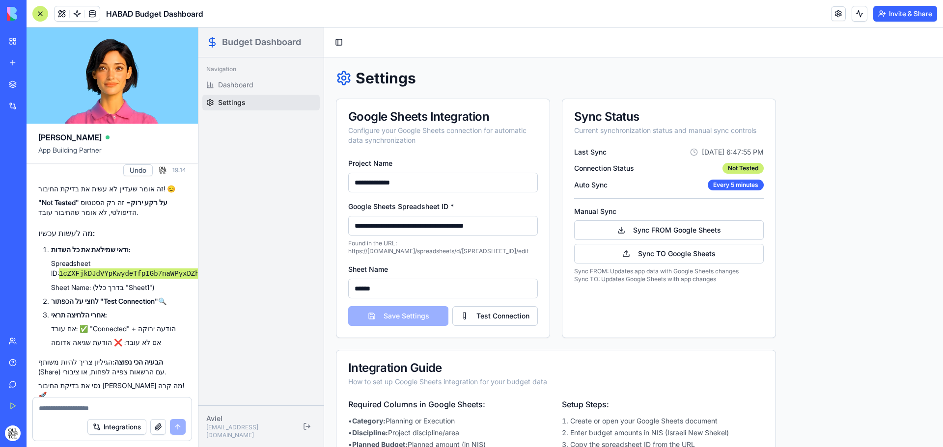
click at [427, 226] on input "**********" at bounding box center [443, 226] width 190 height 20
click at [435, 287] on input "******" at bounding box center [443, 289] width 190 height 20
click at [475, 311] on button "Test Connection" at bounding box center [494, 316] width 85 height 20
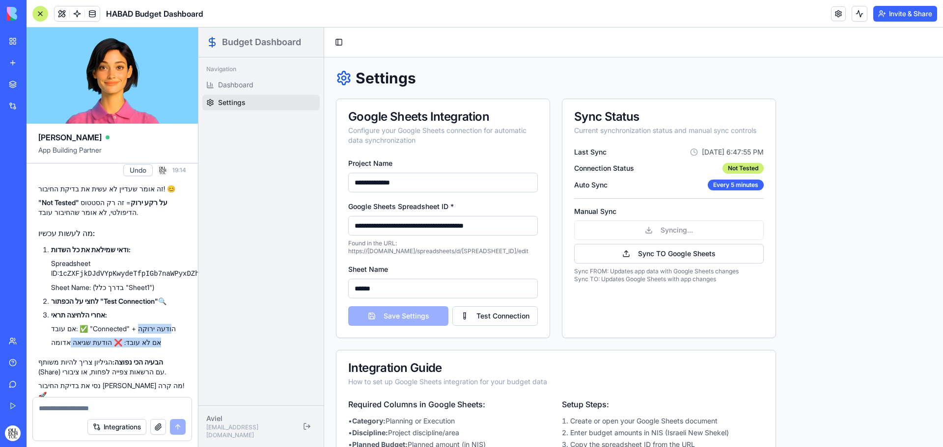
drag, startPoint x: 163, startPoint y: 308, endPoint x: 64, endPoint y: 325, distance: 100.5
click at [64, 325] on ul "אם עובד: ✅ "Connected" + הודעה ירוקה אם לא עובד: ❌ הודעת שגיאה אדומה" at bounding box center [118, 336] width 135 height 24
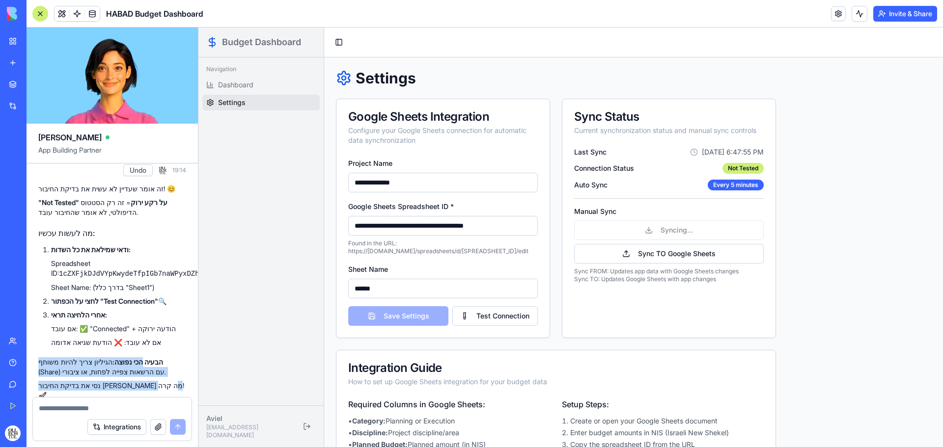
drag, startPoint x: 130, startPoint y: 344, endPoint x: 42, endPoint y: 370, distance: 91.8
click at [42, 370] on div "זה אומר שעדיין לא עשית את בדיקת החיבור! 😊 "Not Tested" על רקע ירוק = זה רק הסטט…" at bounding box center [112, 292] width 148 height 217
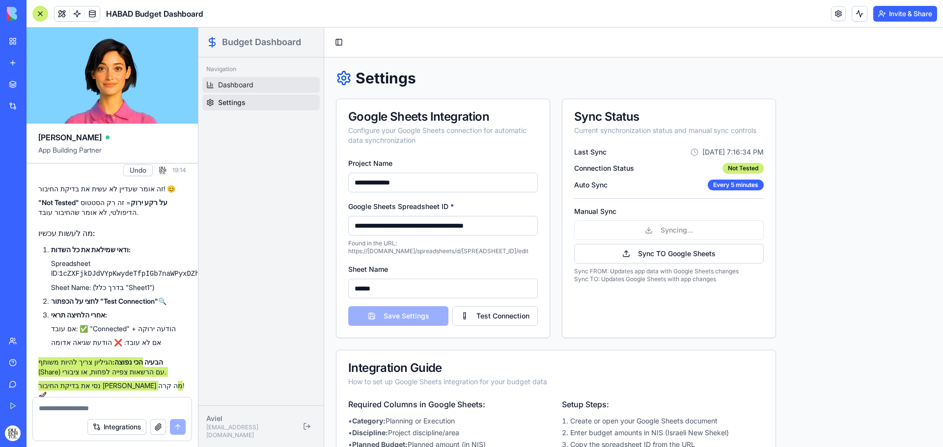
click at [285, 87] on link "Dashboard" at bounding box center [260, 85] width 117 height 16
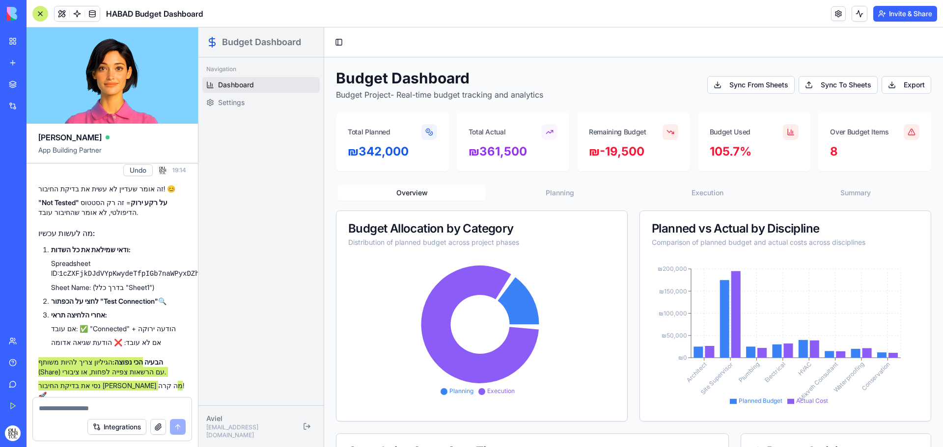
click at [428, 132] on icon at bounding box center [429, 132] width 8 height 8
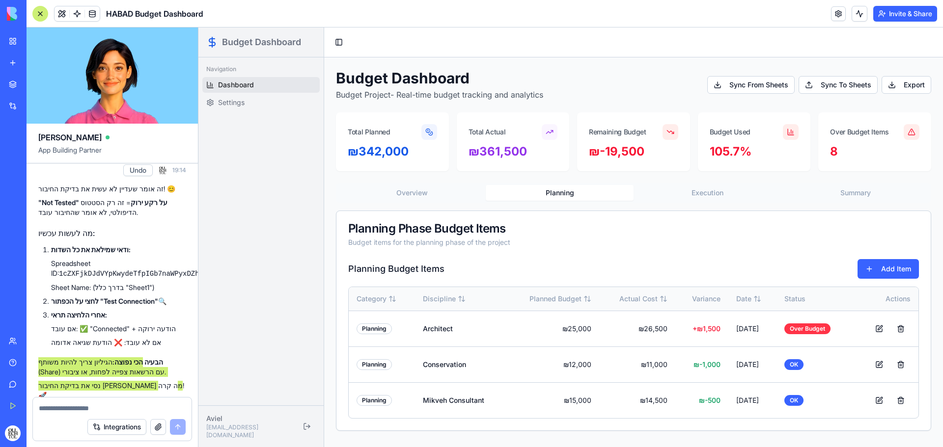
click at [575, 198] on button "Planning" at bounding box center [560, 193] width 148 height 16
click at [708, 191] on button "Execution" at bounding box center [707, 193] width 148 height 16
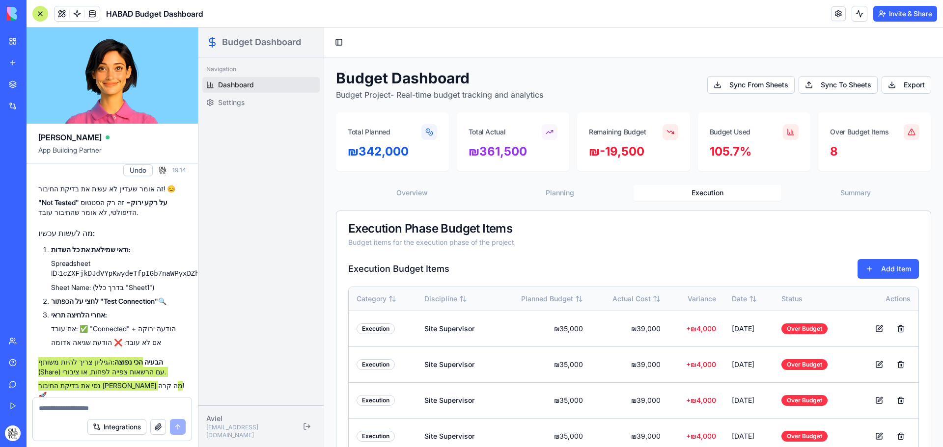
click at [847, 190] on button "Summary" at bounding box center [855, 193] width 148 height 16
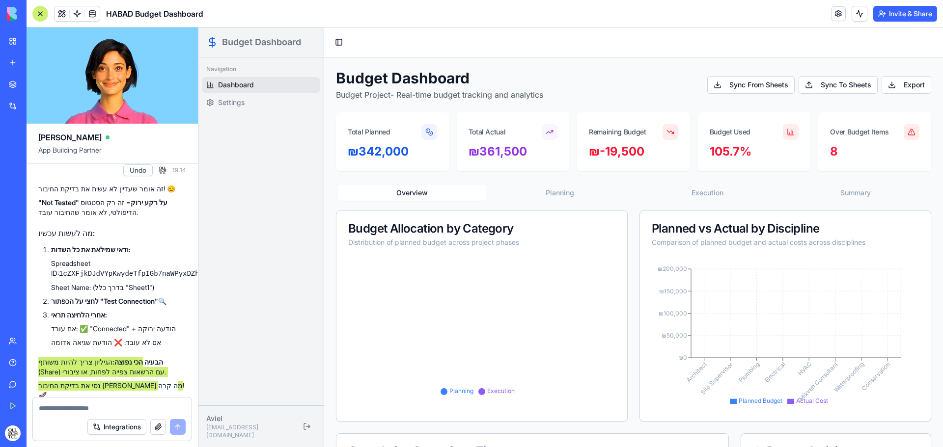
click at [410, 192] on button "Overview" at bounding box center [412, 193] width 148 height 16
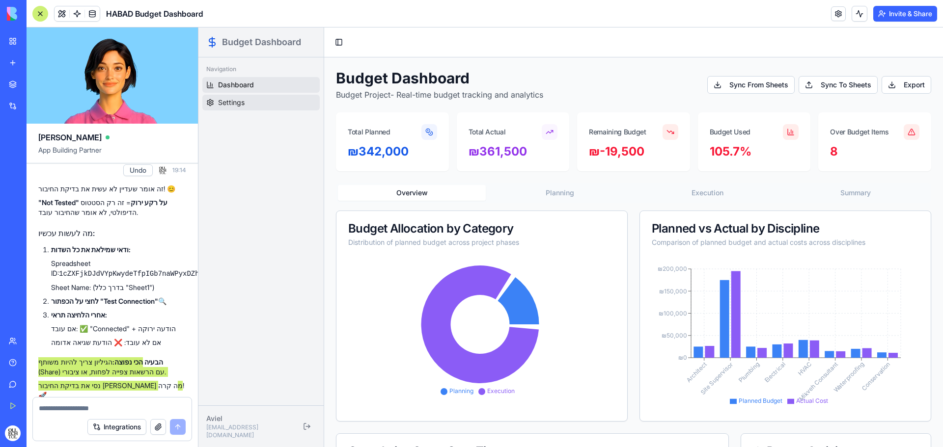
click at [253, 103] on link "Settings" at bounding box center [260, 103] width 117 height 16
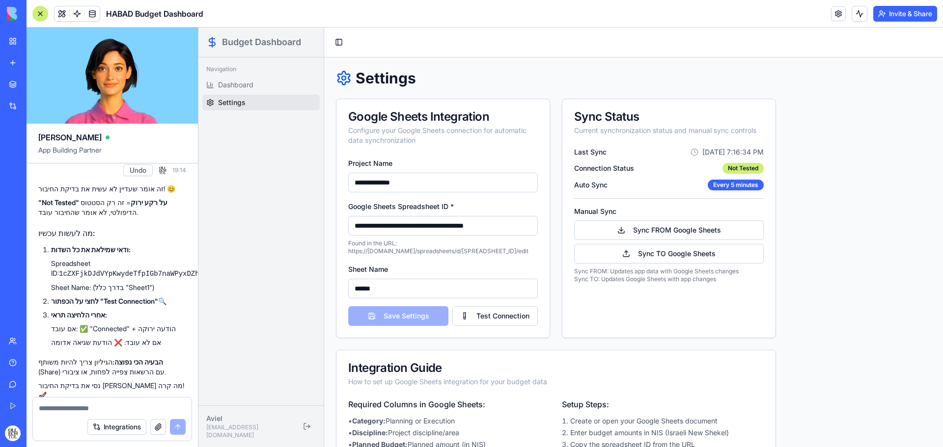
click at [130, 406] on textarea at bounding box center [112, 409] width 147 height 10
drag, startPoint x: 42, startPoint y: 184, endPoint x: 78, endPoint y: 184, distance: 36.3
click at [78, 198] on strong ""Not Tested" על רקע ירוק" at bounding box center [102, 202] width 129 height 8
copy strong "Not Tested"
click at [104, 406] on textarea at bounding box center [112, 409] width 147 height 10
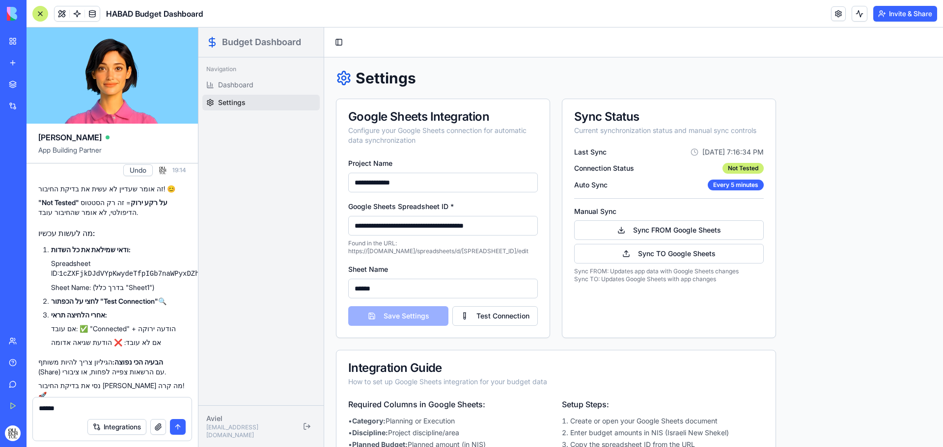
paste textarea "**********"
type textarea "**********"
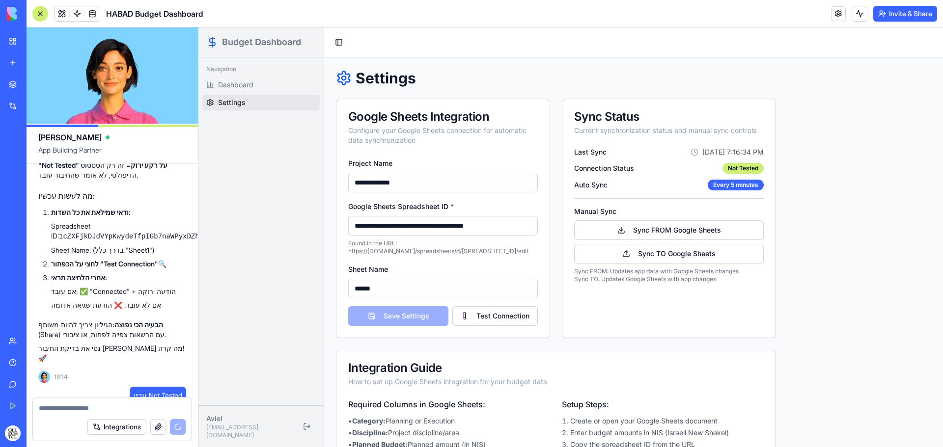
click at [371, 292] on input "******" at bounding box center [443, 289] width 190 height 20
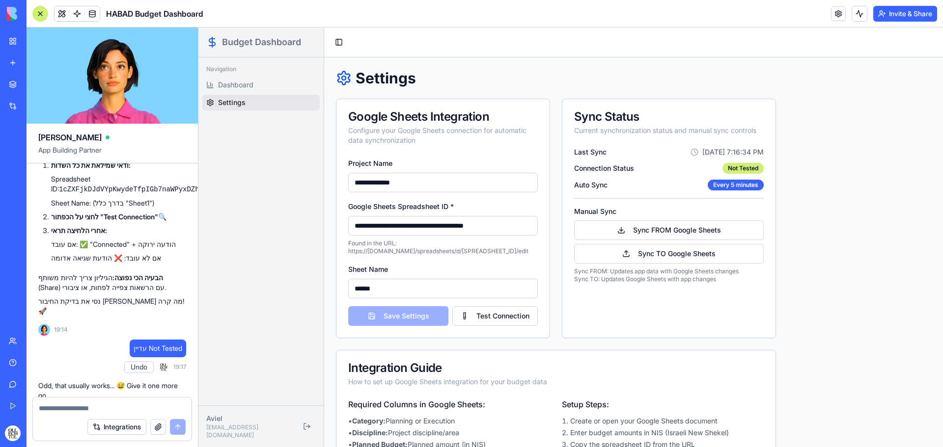
click at [296, 321] on div "Navigation Dashboard Settings" at bounding box center [260, 231] width 125 height 348
click at [500, 316] on button "Test Connection" at bounding box center [494, 316] width 85 height 20
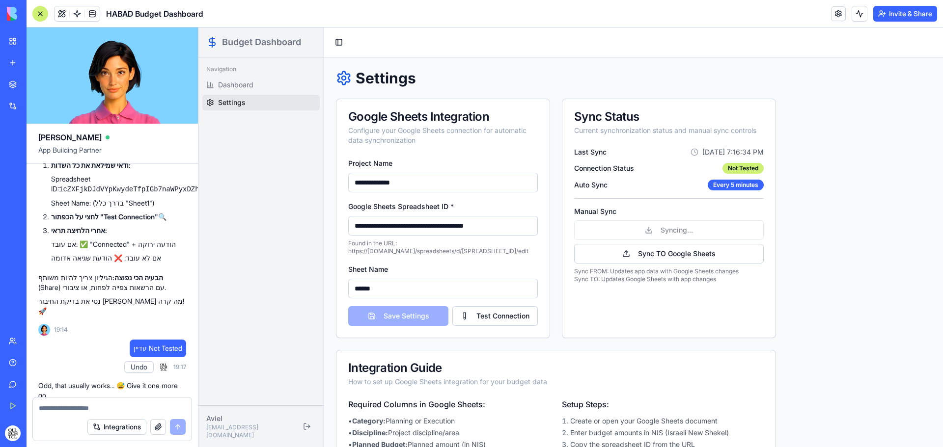
click at [432, 190] on input "**********" at bounding box center [443, 183] width 190 height 20
click at [383, 286] on input "******" at bounding box center [443, 289] width 190 height 20
click at [407, 183] on input "**********" at bounding box center [443, 183] width 190 height 20
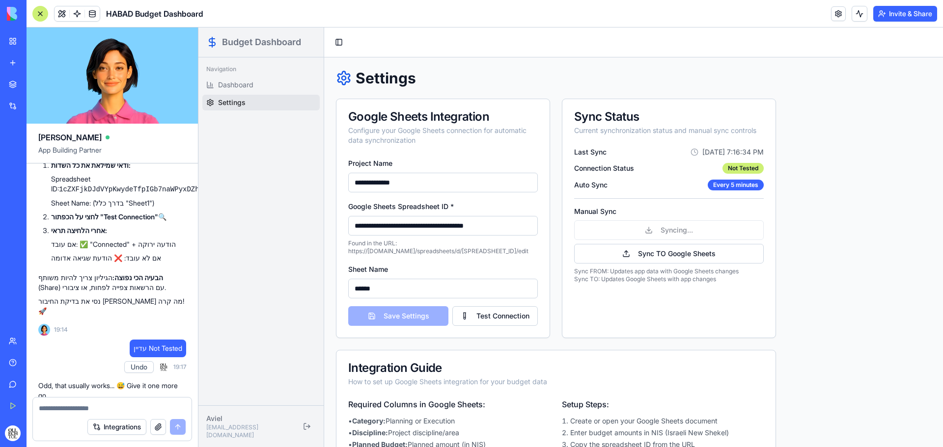
click at [407, 183] on input "**********" at bounding box center [443, 183] width 190 height 20
paste input
type input "******"
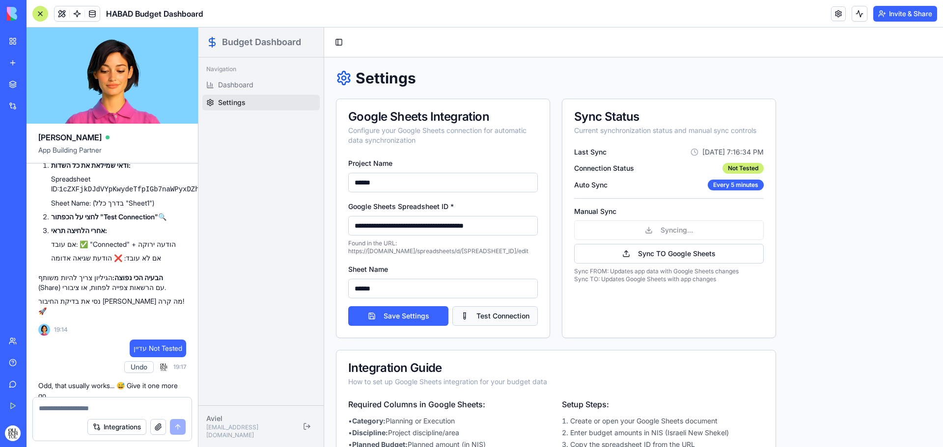
click at [487, 321] on button "Test Connection" at bounding box center [494, 316] width 85 height 20
click at [264, 87] on link "Dashboard" at bounding box center [260, 85] width 117 height 16
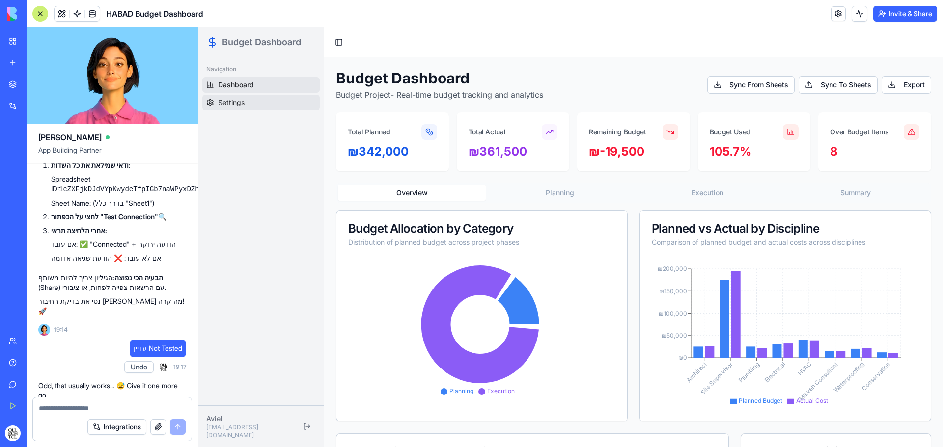
click at [264, 110] on link "Settings" at bounding box center [260, 103] width 117 height 16
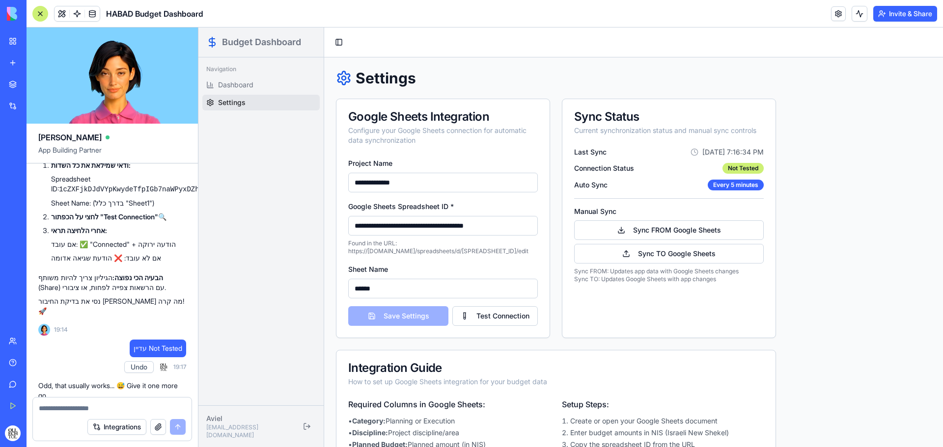
scroll to position [62, 0]
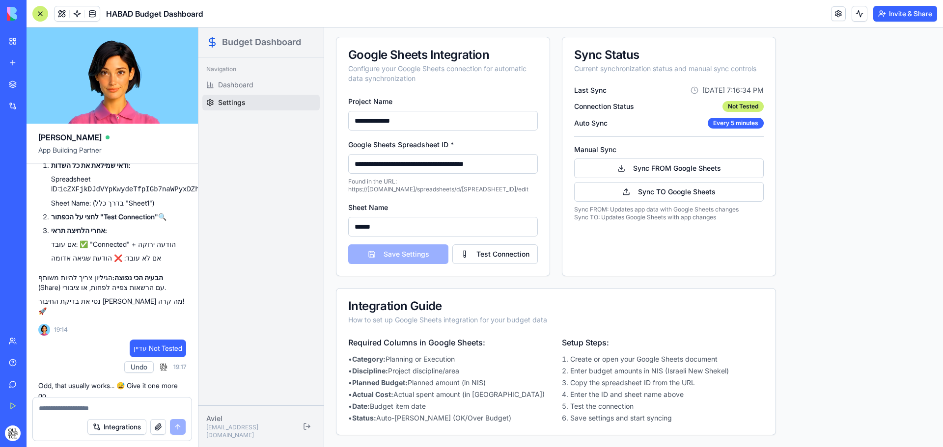
click at [145, 381] on p "Odd, that usually works... 😅 Give it one more go." at bounding box center [112, 391] width 148 height 20
click at [141, 361] on button "Undo" at bounding box center [138, 367] width 29 height 12
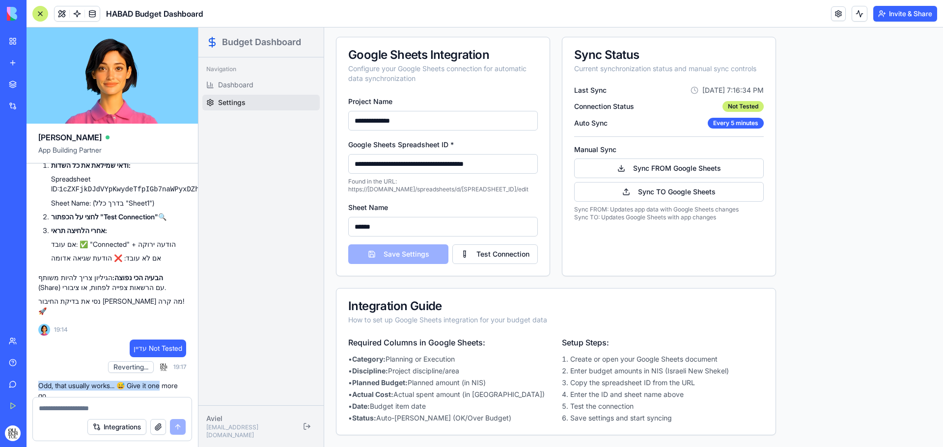
drag, startPoint x: 39, startPoint y: 355, endPoint x: 183, endPoint y: 355, distance: 143.4
click at [183, 381] on p "Odd, that usually works... 😅 Give it one more go." at bounding box center [112, 391] width 148 height 20
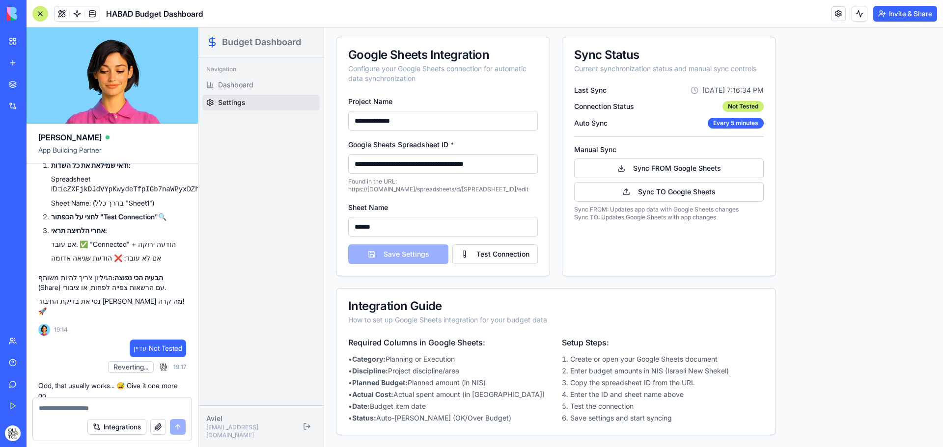
click at [159, 344] on span "עדיין Not Tested" at bounding box center [158, 349] width 49 height 10
copy span "עדיין Not Tested"
click at [128, 411] on textarea at bounding box center [112, 409] width 147 height 10
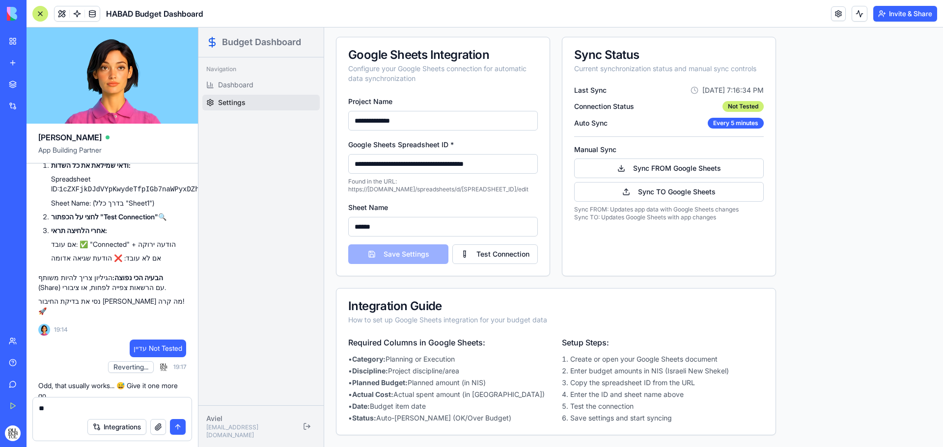
type textarea "*"
type textarea "**********"
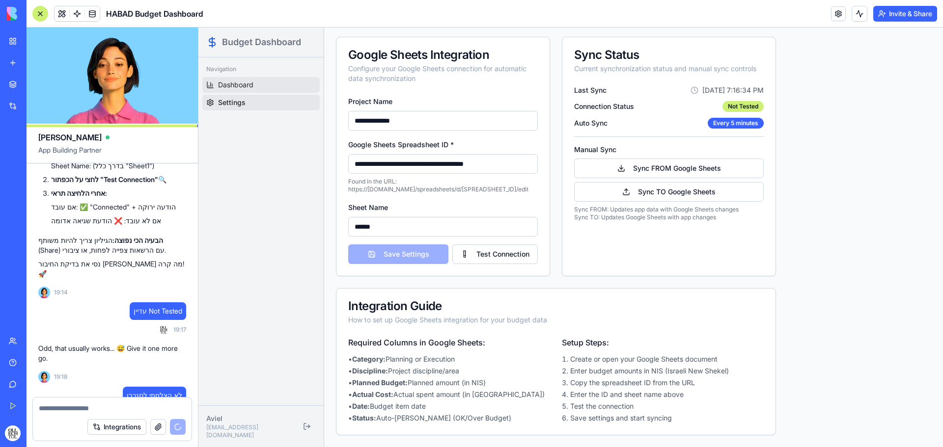
click at [271, 82] on link "Dashboard" at bounding box center [260, 85] width 117 height 16
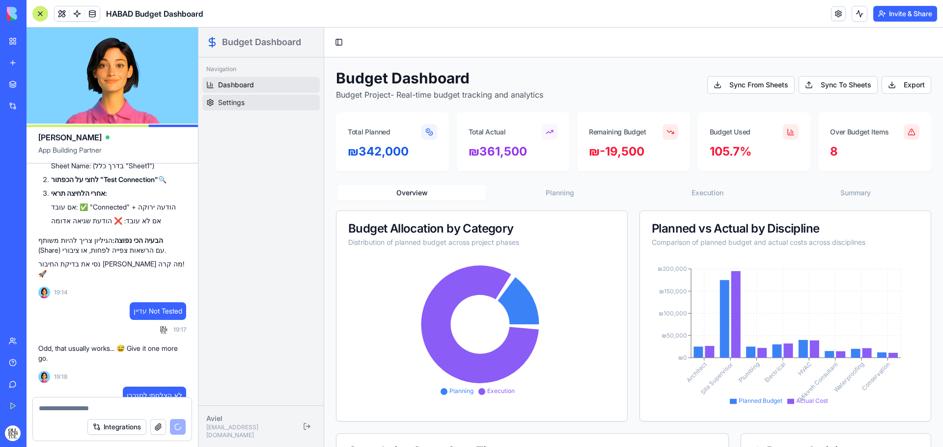
click at [237, 108] on link "Settings" at bounding box center [260, 103] width 117 height 16
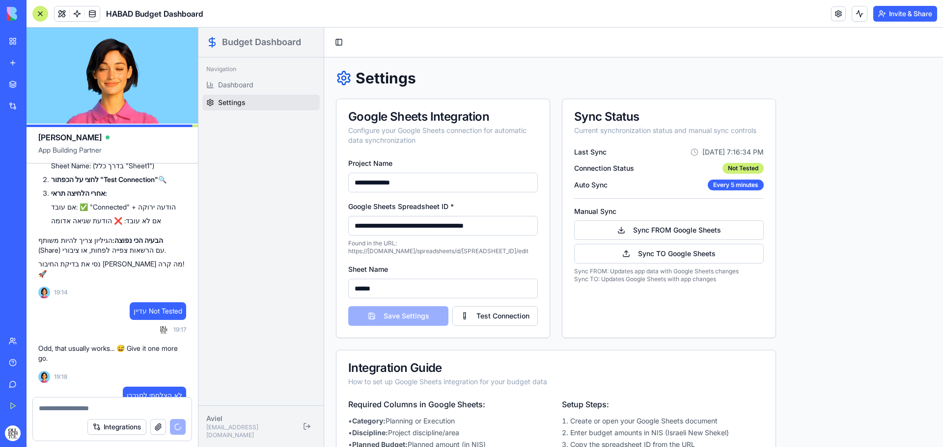
click at [645, 319] on div "Sync Status Current synchronization status and manual sync controls Last Sync […" at bounding box center [669, 219] width 214 height 240
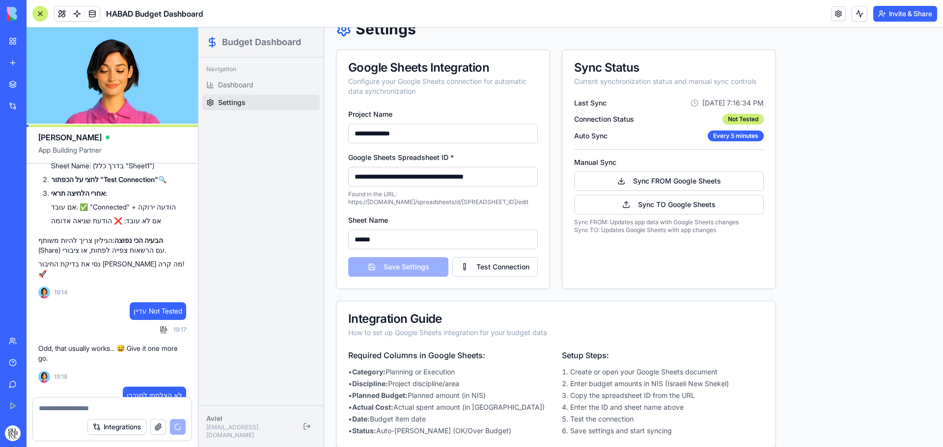
click at [433, 83] on div "Configure your Google Sheets connection for automatic data synchronization" at bounding box center [443, 87] width 190 height 20
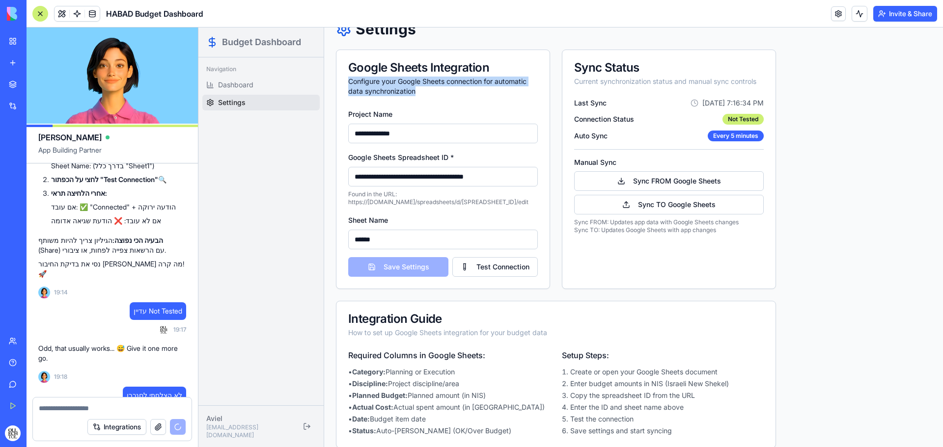
click at [433, 83] on div "Configure your Google Sheets connection for automatic data synchronization" at bounding box center [443, 87] width 190 height 20
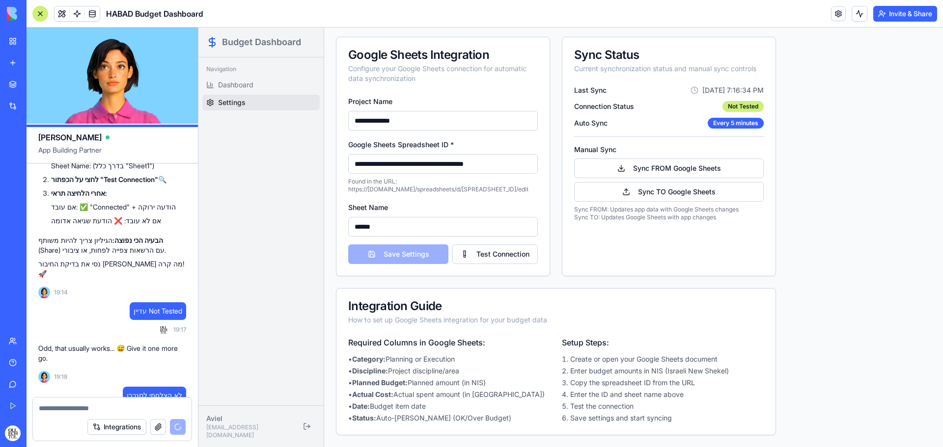
click at [255, 179] on div "Navigation Dashboard Settings" at bounding box center [260, 231] width 125 height 348
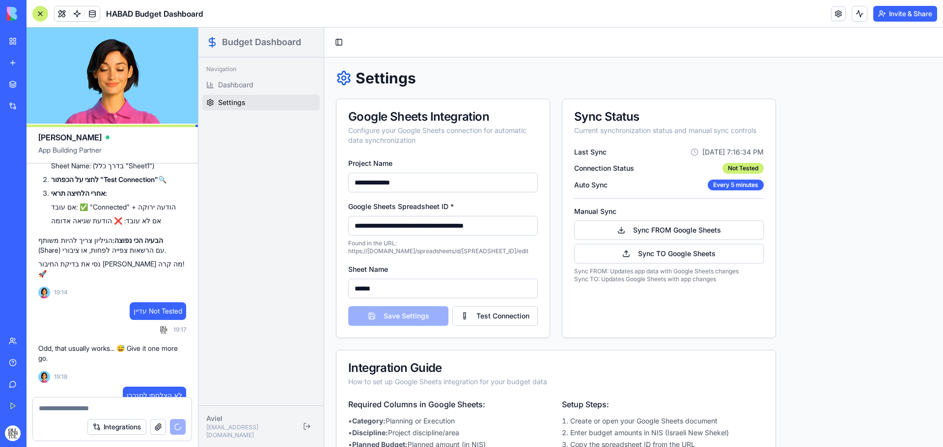
click at [428, 183] on input "**********" at bounding box center [443, 183] width 190 height 20
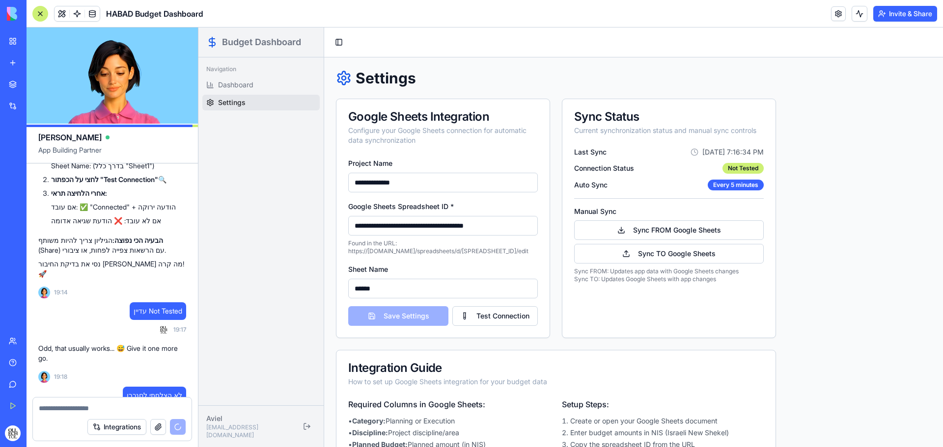
click at [428, 183] on input "**********" at bounding box center [443, 183] width 190 height 20
drag, startPoint x: 445, startPoint y: 182, endPoint x: 335, endPoint y: 185, distance: 110.0
click at [335, 185] on div "**********" at bounding box center [633, 283] width 619 height 452
click at [494, 182] on input "**********" at bounding box center [443, 183] width 190 height 20
click at [509, 313] on button "Test Connection" at bounding box center [494, 316] width 85 height 20
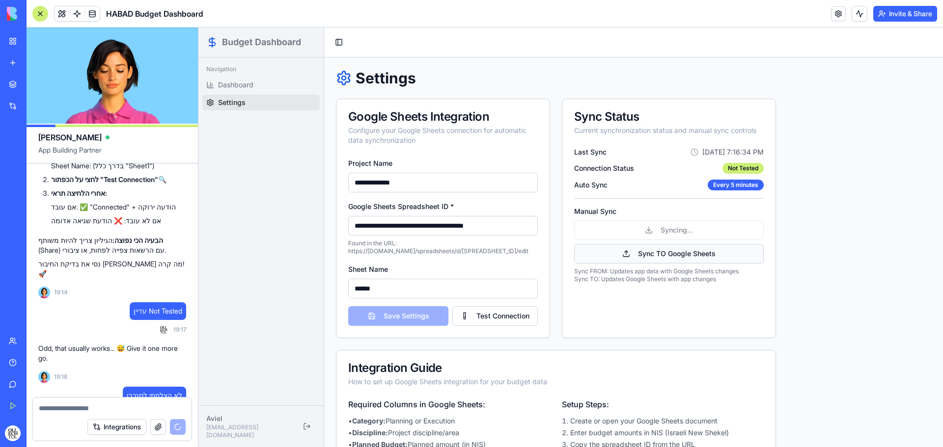
click at [659, 255] on button "Sync TO Google Sheets" at bounding box center [669, 254] width 190 height 20
click at [596, 306] on div "Sync Status Current synchronization status and manual sync controls Last Sync […" at bounding box center [669, 219] width 214 height 240
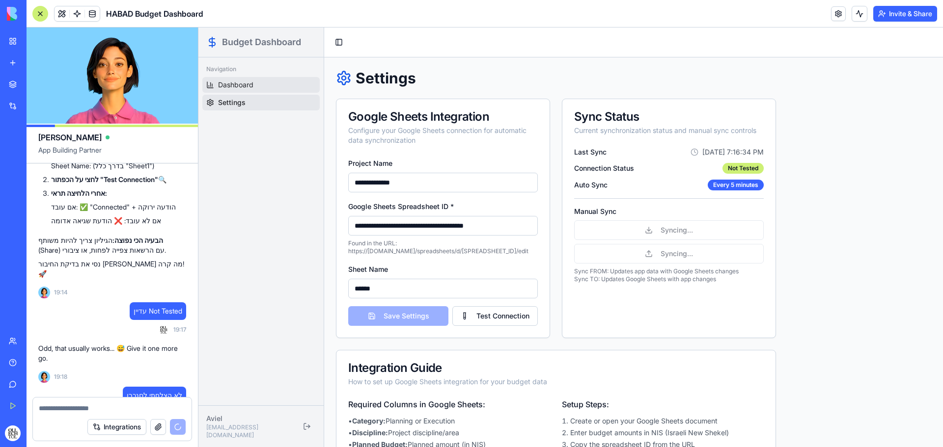
click at [244, 81] on span "Dashboard" at bounding box center [235, 85] width 35 height 10
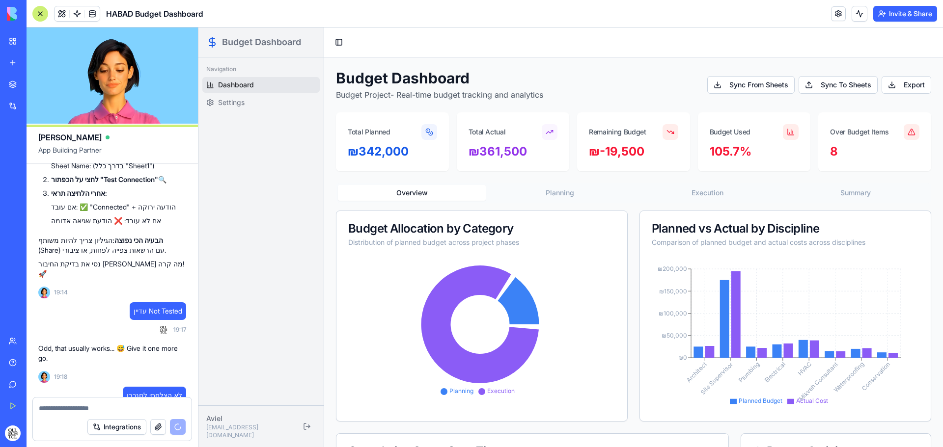
click at [562, 191] on button "Planning" at bounding box center [560, 193] width 148 height 16
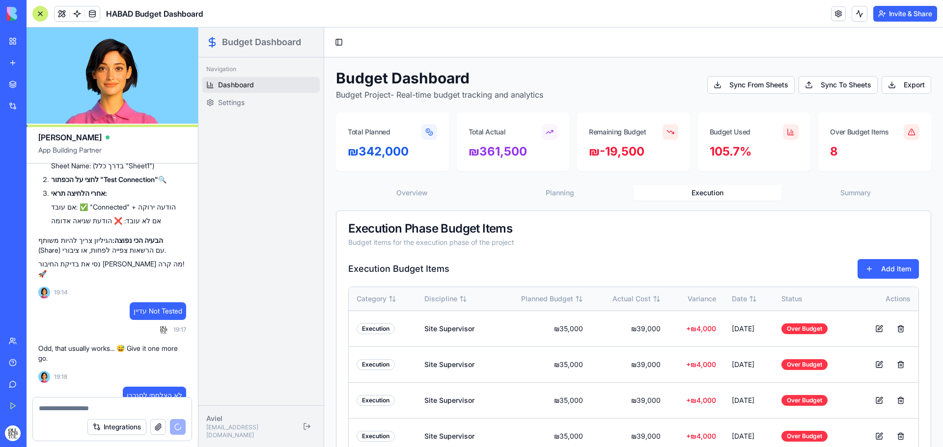
click at [702, 190] on button "Execution" at bounding box center [707, 193] width 148 height 16
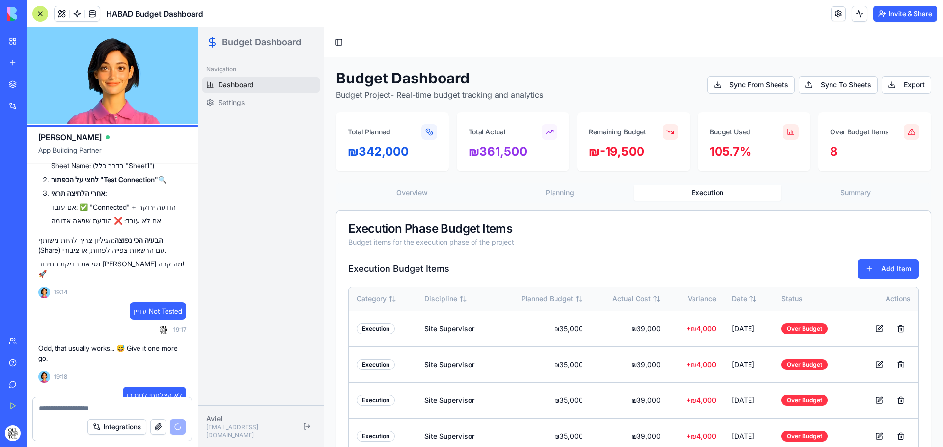
click at [839, 195] on button "Summary" at bounding box center [855, 193] width 148 height 16
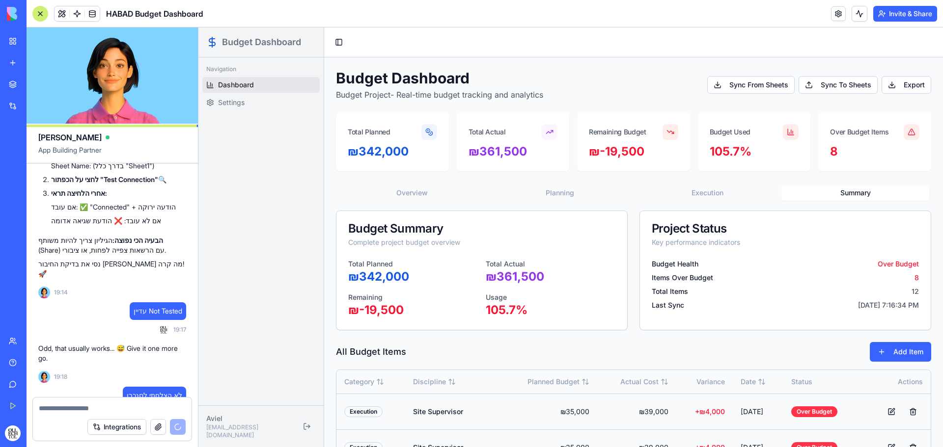
click at [411, 189] on button "Overview" at bounding box center [412, 193] width 148 height 16
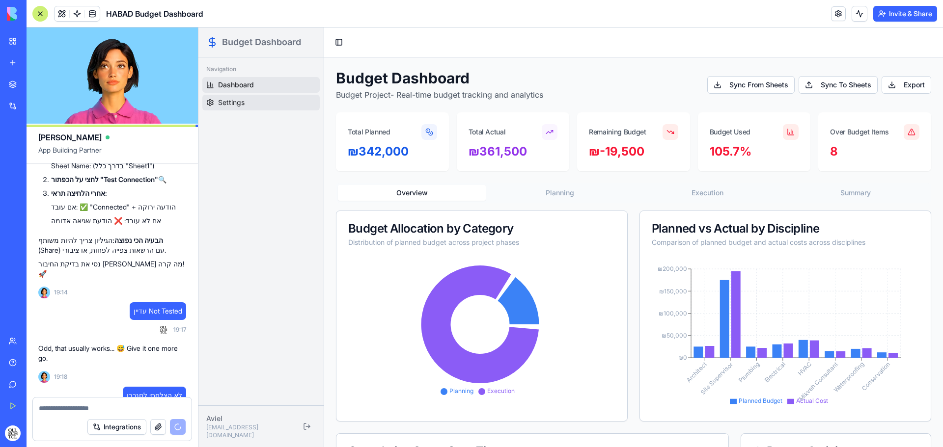
click at [270, 106] on link "Settings" at bounding box center [260, 103] width 117 height 16
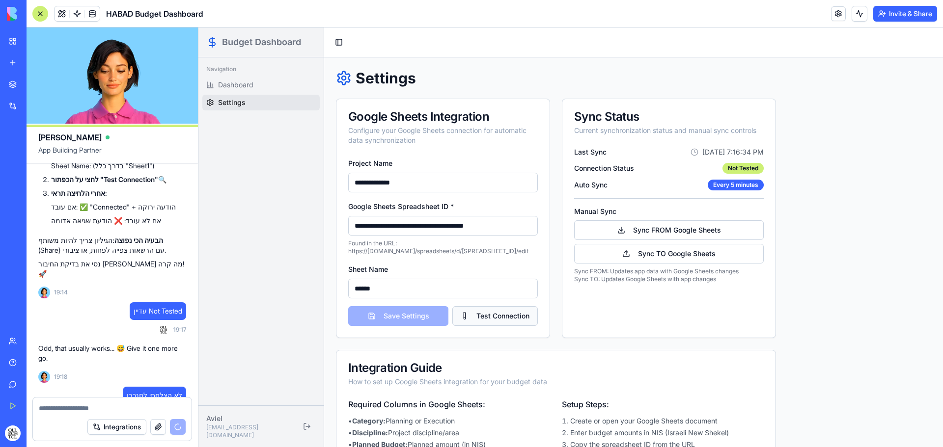
click at [494, 314] on button "Test Connection" at bounding box center [494, 316] width 85 height 20
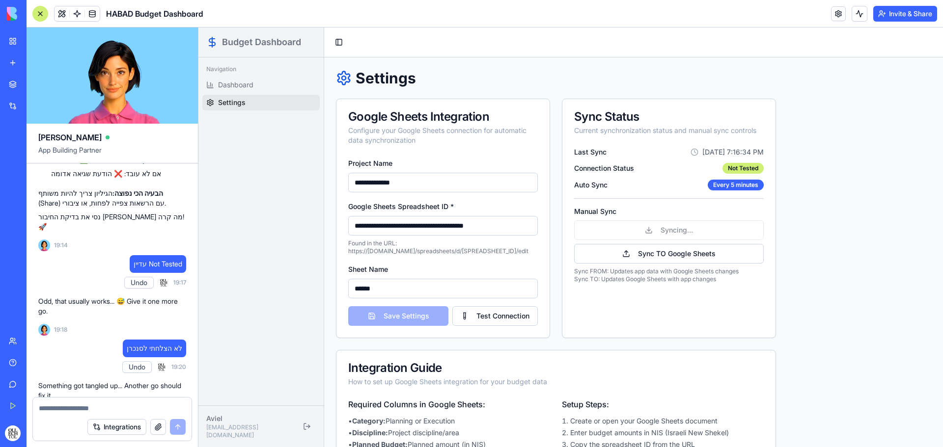
click at [423, 226] on input "**********" at bounding box center [443, 226] width 190 height 20
paste input "**********"
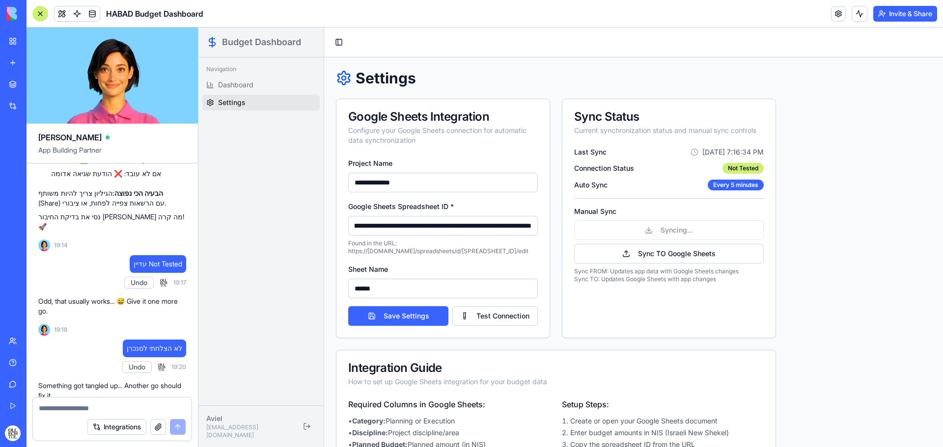
click at [439, 231] on input "**********" at bounding box center [443, 226] width 190 height 20
click at [247, 231] on div "Navigation Dashboard Settings" at bounding box center [260, 231] width 125 height 348
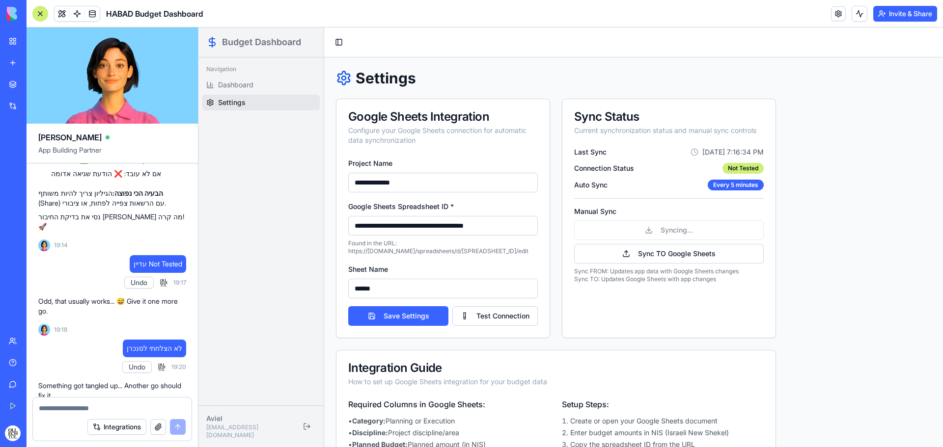
type input "**********"
click at [271, 232] on div "Navigation Dashboard Settings" at bounding box center [260, 231] width 125 height 348
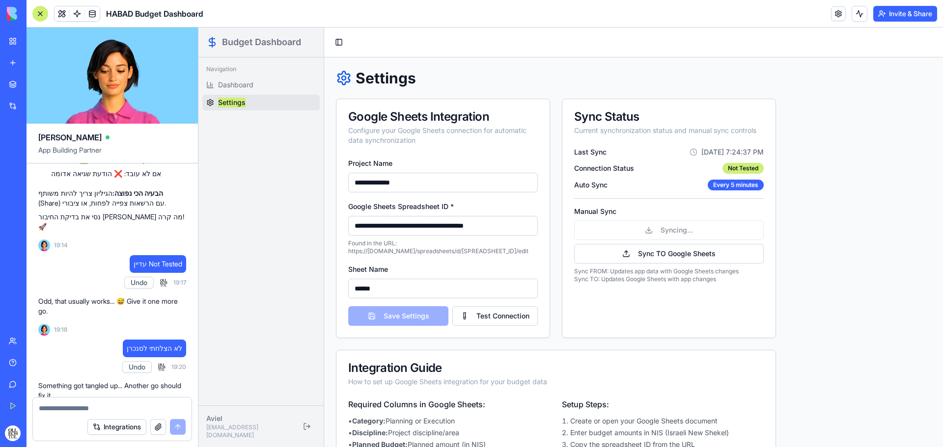
click at [127, 426] on button "Integrations" at bounding box center [116, 427] width 59 height 16
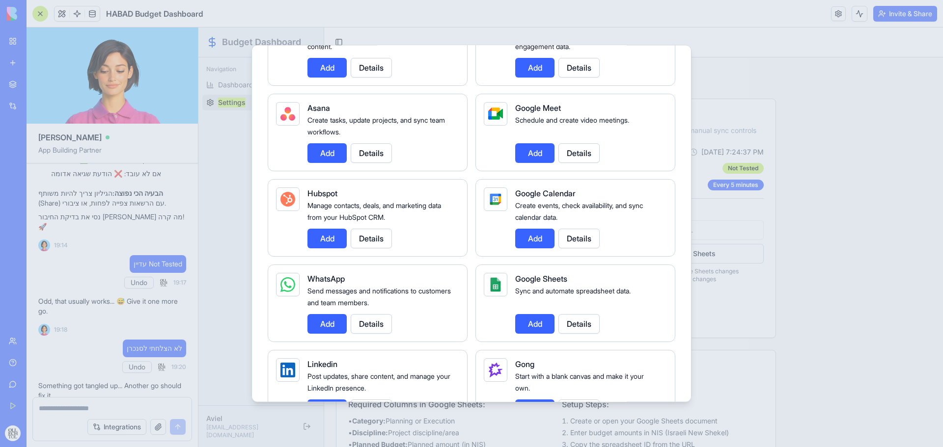
scroll to position [344, 0]
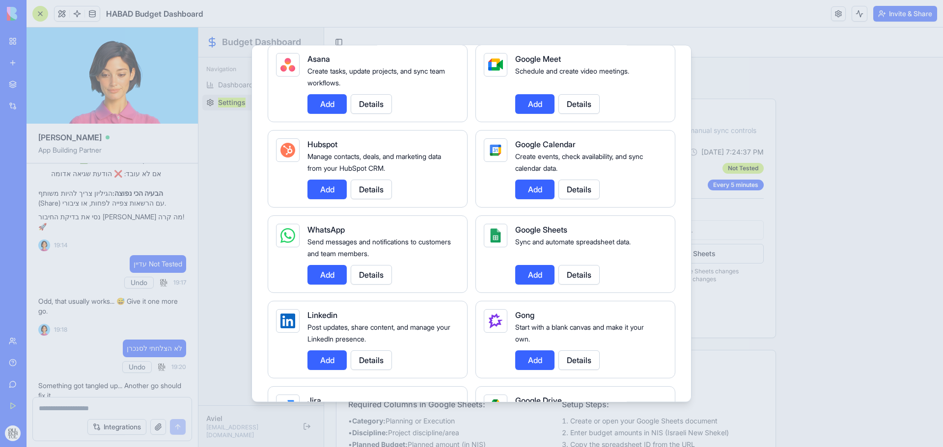
click at [529, 280] on button "Add" at bounding box center [534, 275] width 39 height 20
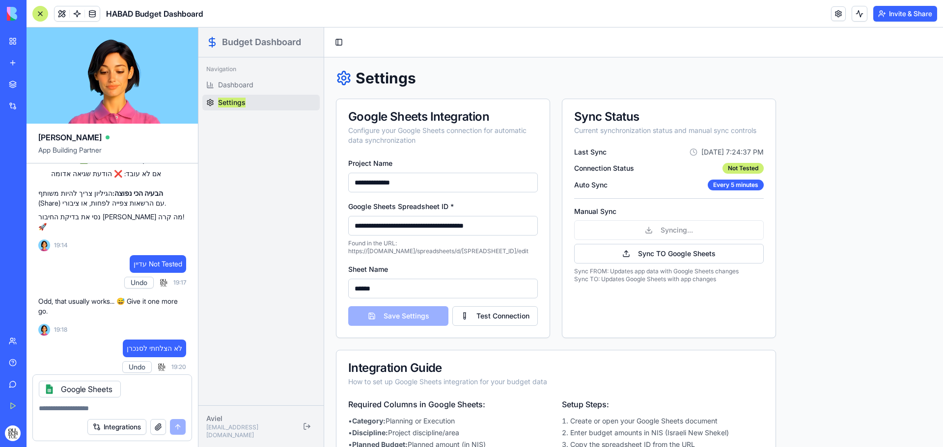
click at [182, 427] on div "Integrations" at bounding box center [136, 427] width 98 height 16
click at [129, 431] on button "Integrations" at bounding box center [116, 427] width 59 height 16
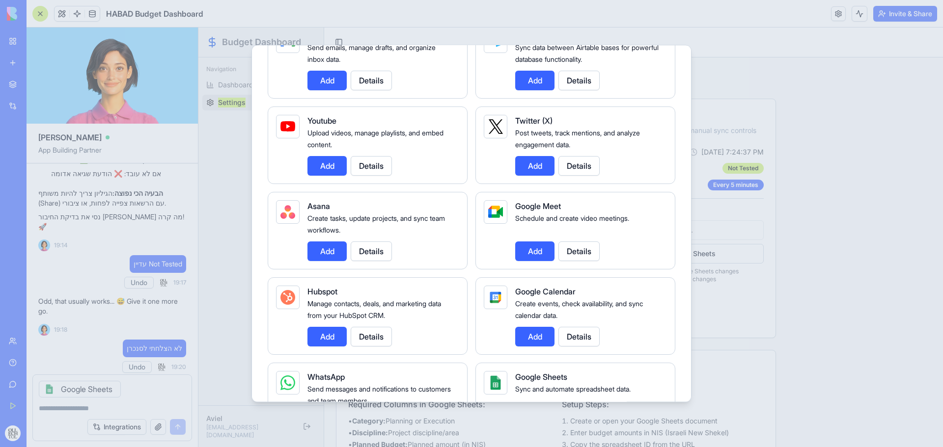
scroll to position [295, 0]
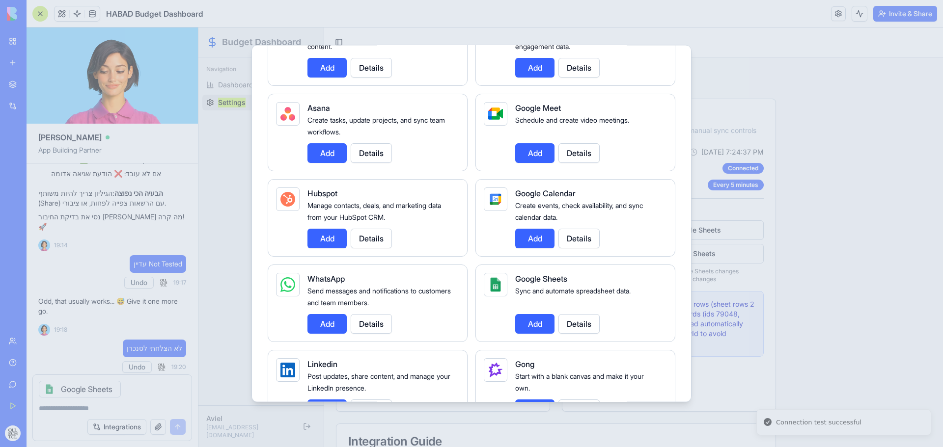
click at [583, 323] on button "Details" at bounding box center [578, 324] width 41 height 20
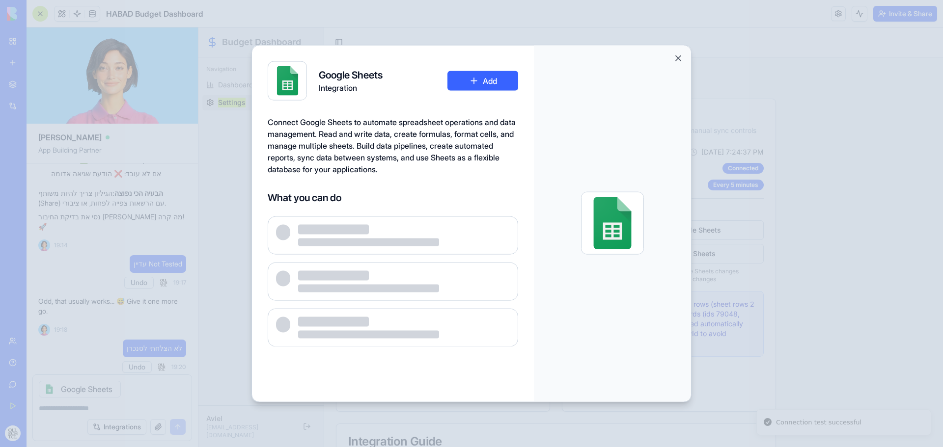
click at [833, 195] on div at bounding box center [471, 223] width 943 height 447
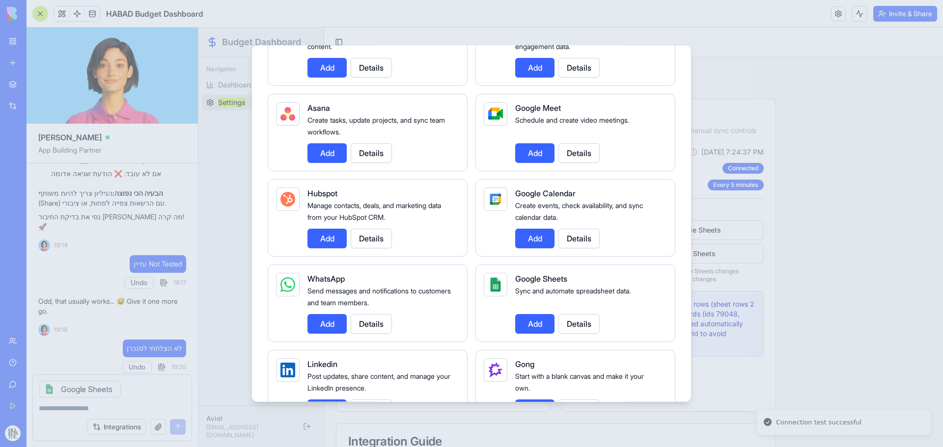
click at [822, 111] on div at bounding box center [471, 223] width 943 height 447
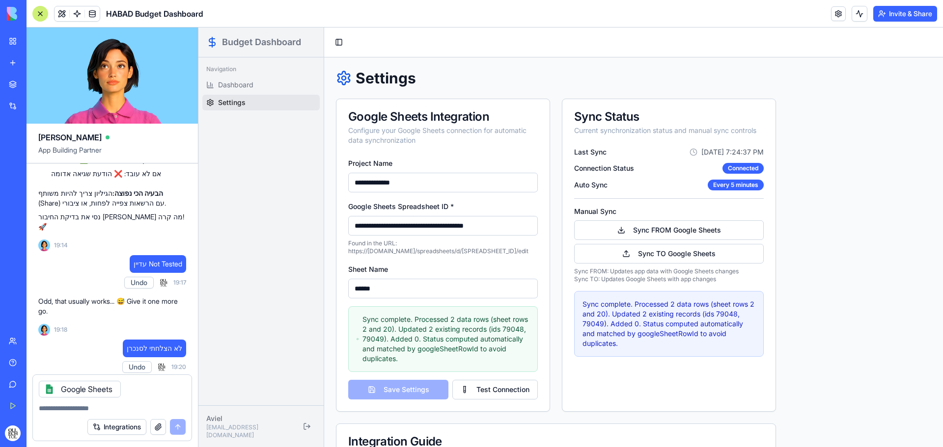
click at [817, 205] on div "**********" at bounding box center [633, 319] width 619 height 525
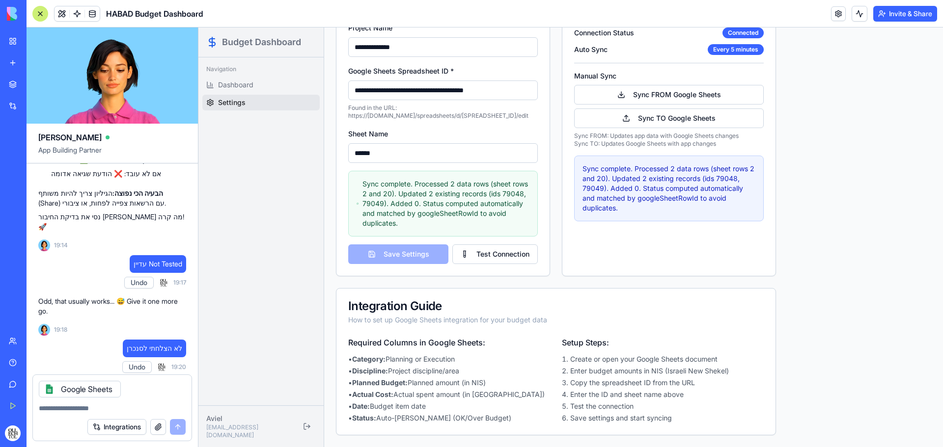
scroll to position [0, 0]
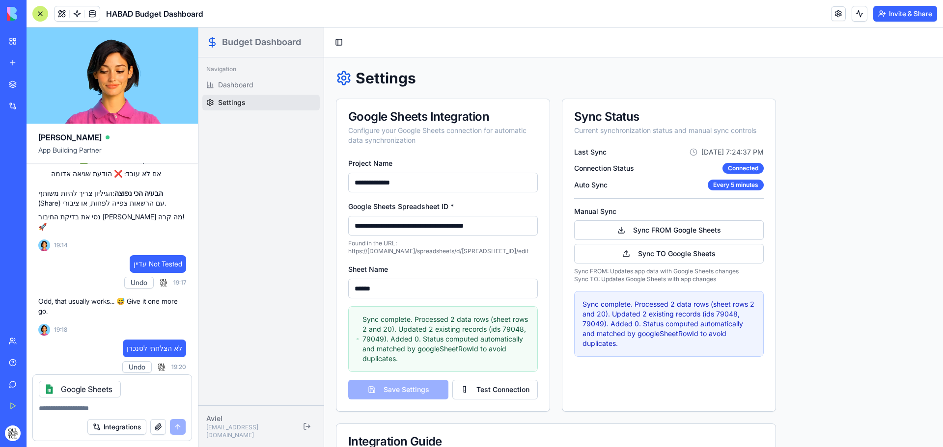
click at [833, 128] on div "**********" at bounding box center [633, 319] width 619 height 525
click at [50, 389] on icon at bounding box center [49, 389] width 4 height 4
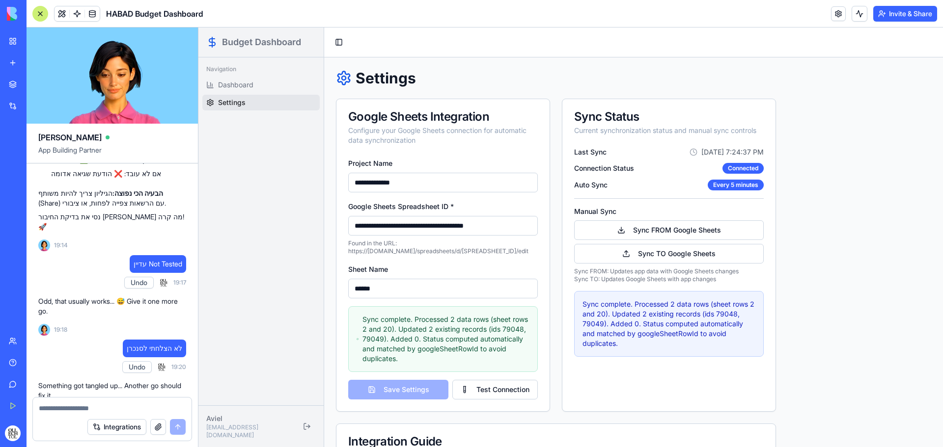
click at [149, 410] on textarea at bounding box center [112, 409] width 147 height 10
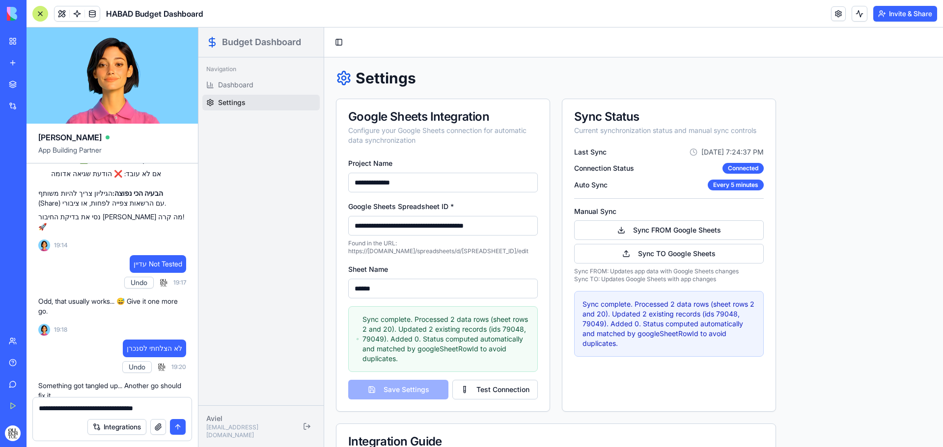
type textarea "**********"
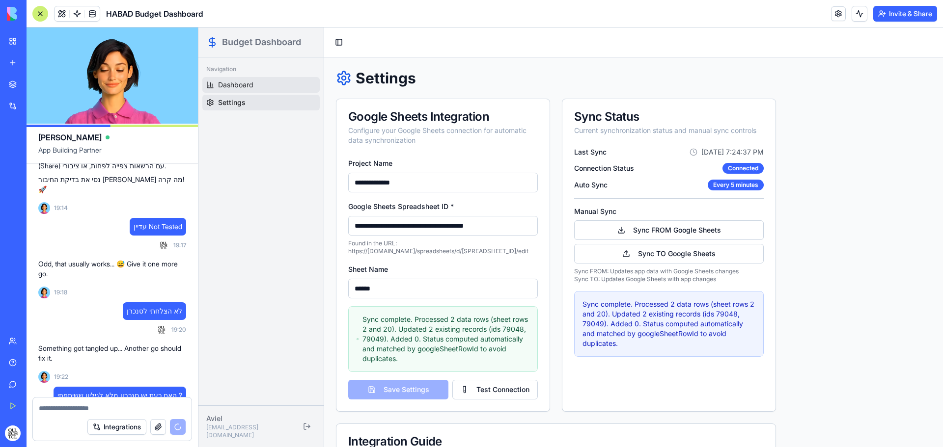
click at [278, 85] on link "Dashboard" at bounding box center [260, 85] width 117 height 16
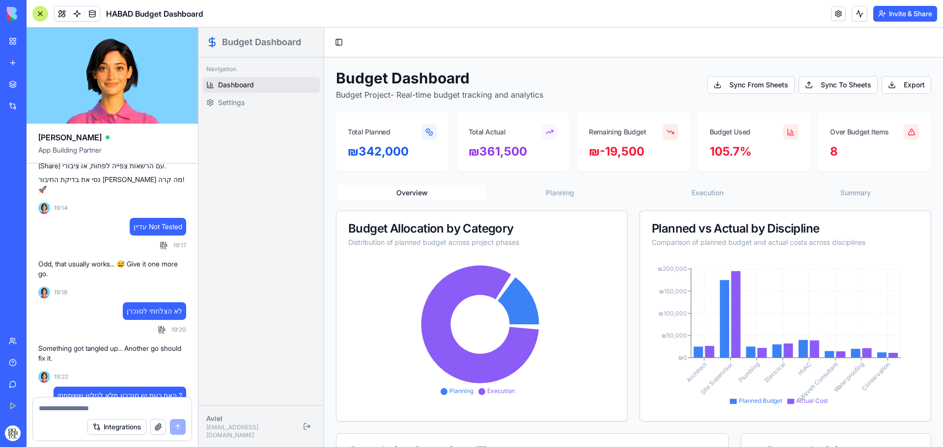
scroll to position [3573, 0]
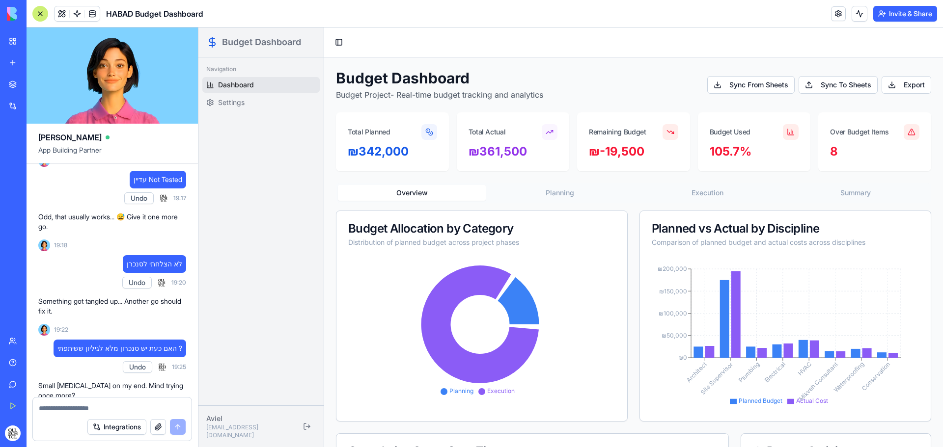
click at [539, 189] on button "Planning" at bounding box center [560, 193] width 148 height 16
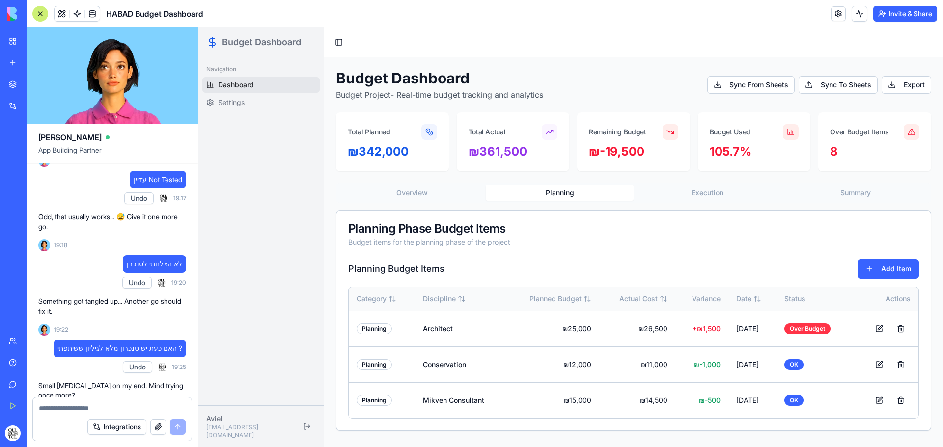
click at [430, 196] on button "Overview" at bounding box center [412, 193] width 148 height 16
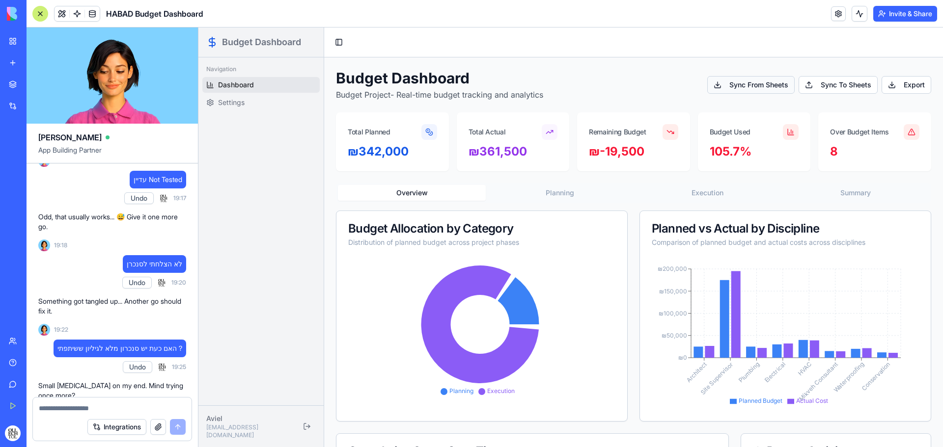
click at [761, 80] on button "Sync From Sheets" at bounding box center [750, 85] width 87 height 18
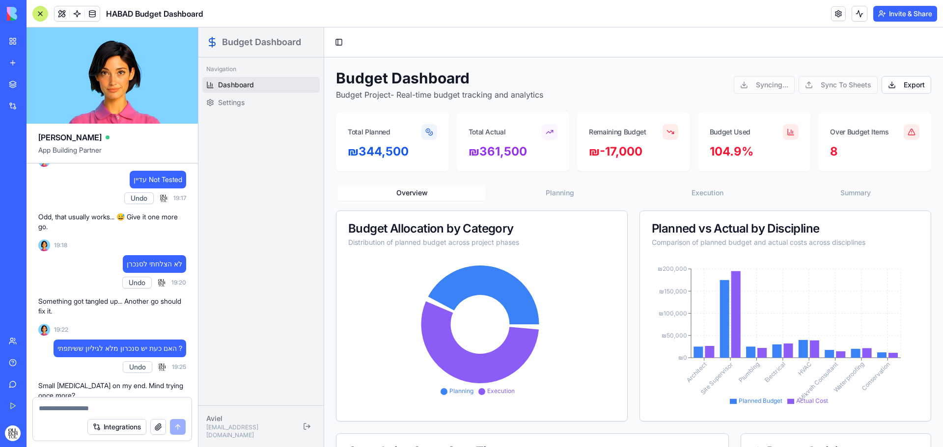
click at [767, 82] on div "Syncing... Sync To Sheets" at bounding box center [805, 85] width 144 height 18
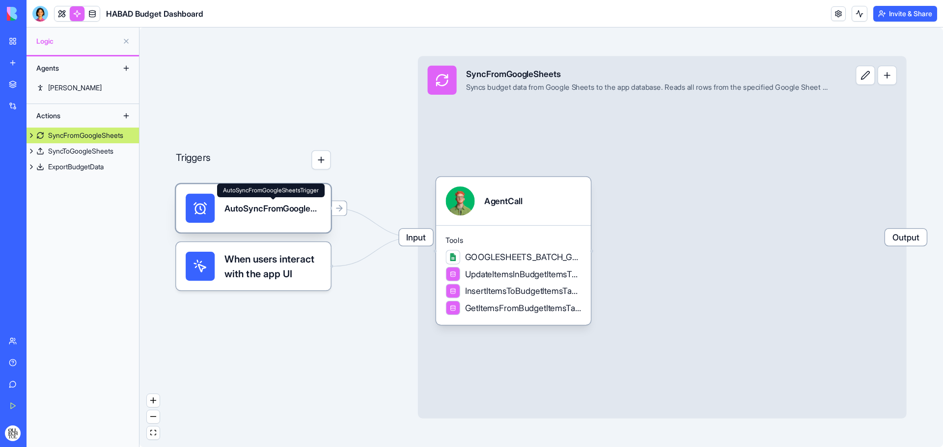
drag, startPoint x: 288, startPoint y: 218, endPoint x: 288, endPoint y: 198, distance: 19.6
click at [288, 198] on div "AutoSyncFromGoogleSheetsTrigger" at bounding box center [272, 208] width 97 height 29
